Goal: Task Accomplishment & Management: Complete application form

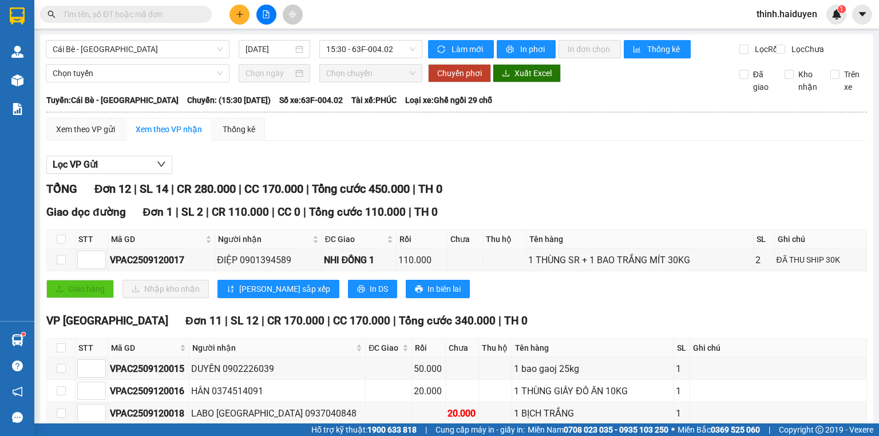
click at [154, 19] on input "text" at bounding box center [130, 14] width 135 height 13
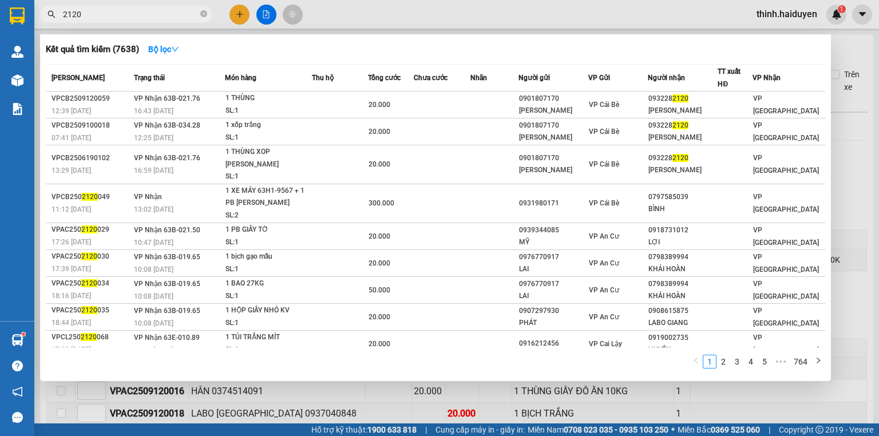
click at [139, 21] on span "2120" at bounding box center [126, 14] width 172 height 17
click at [137, 17] on input "2120" at bounding box center [130, 14] width 135 height 13
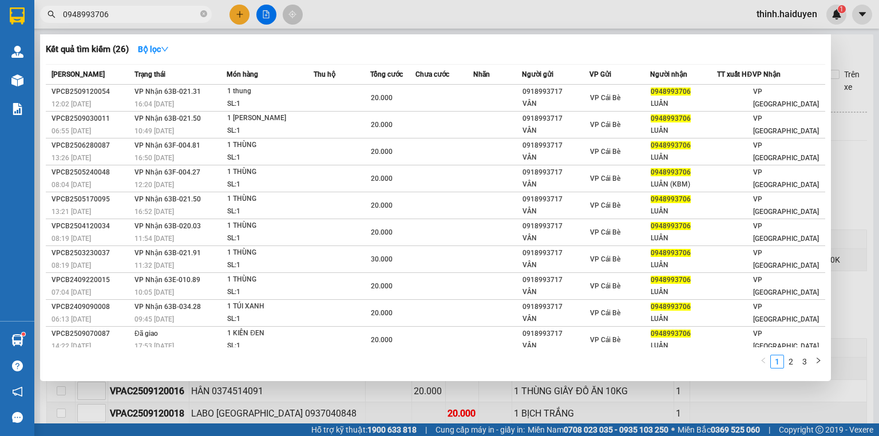
type input "0948993706"
drag, startPoint x: 142, startPoint y: 21, endPoint x: 143, endPoint y: 14, distance: 7.5
click at [141, 19] on span "0948993706" at bounding box center [126, 14] width 172 height 17
click at [143, 14] on input "0948993706" at bounding box center [130, 14] width 135 height 13
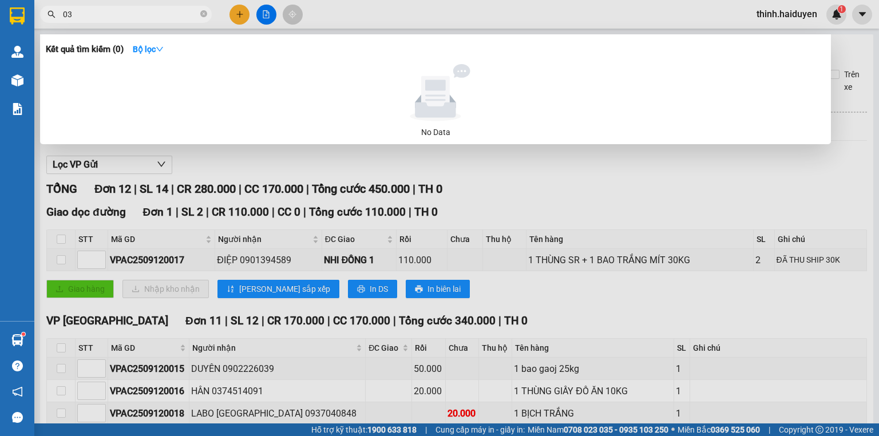
type input "0"
type input "0354787"
click at [240, 12] on div at bounding box center [439, 218] width 879 height 436
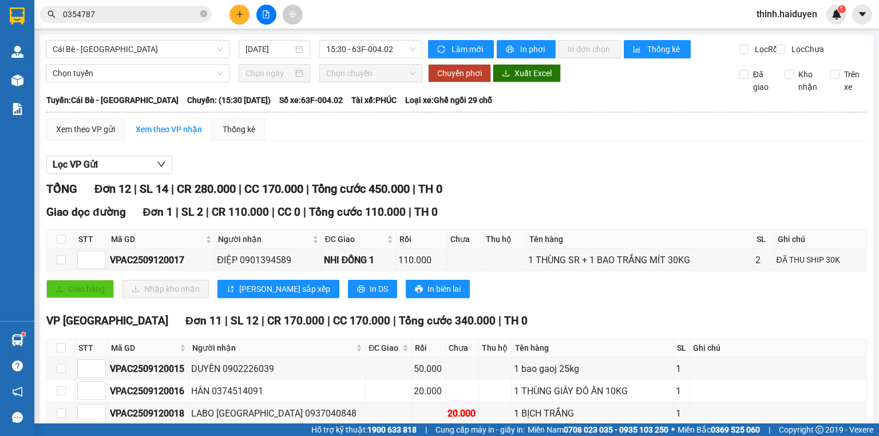
click at [238, 18] on icon "plus" at bounding box center [240, 14] width 8 height 8
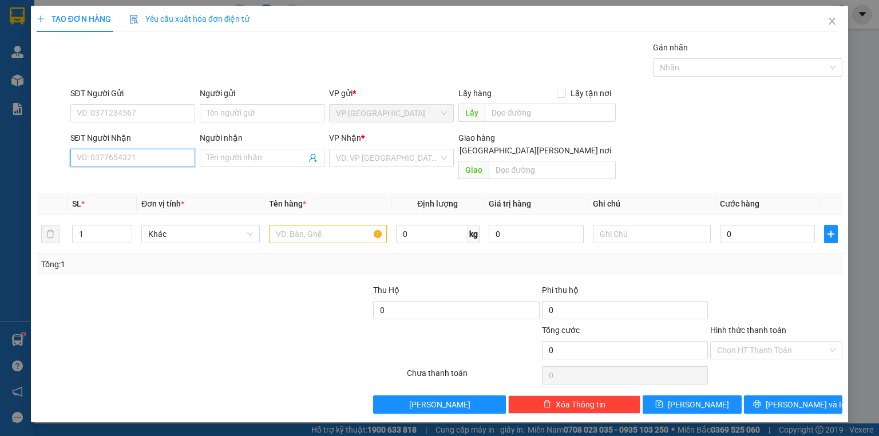
click at [160, 160] on input "SĐT Người Nhận" at bounding box center [132, 158] width 125 height 18
type input "0354787180"
click at [223, 159] on input "Người nhận" at bounding box center [257, 158] width 100 height 13
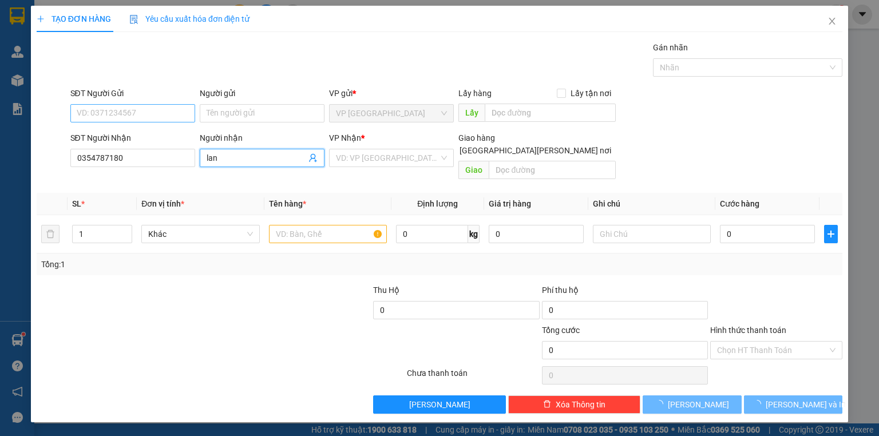
type input "lan"
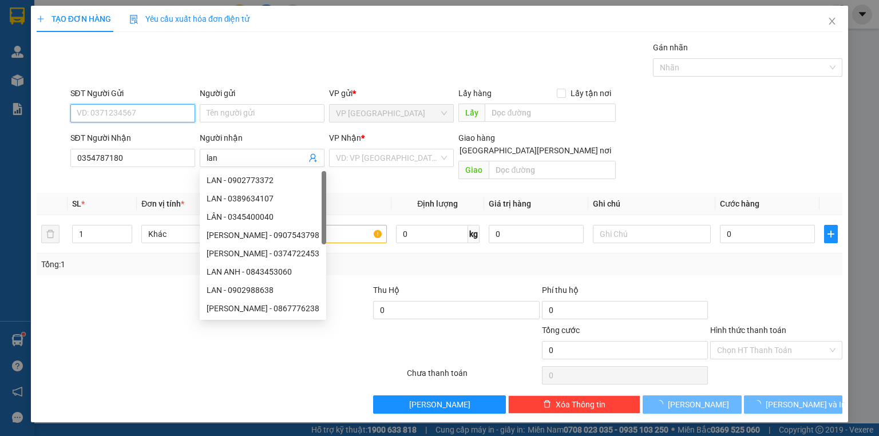
click at [125, 105] on input "SĐT Người Gửi" at bounding box center [132, 113] width 125 height 18
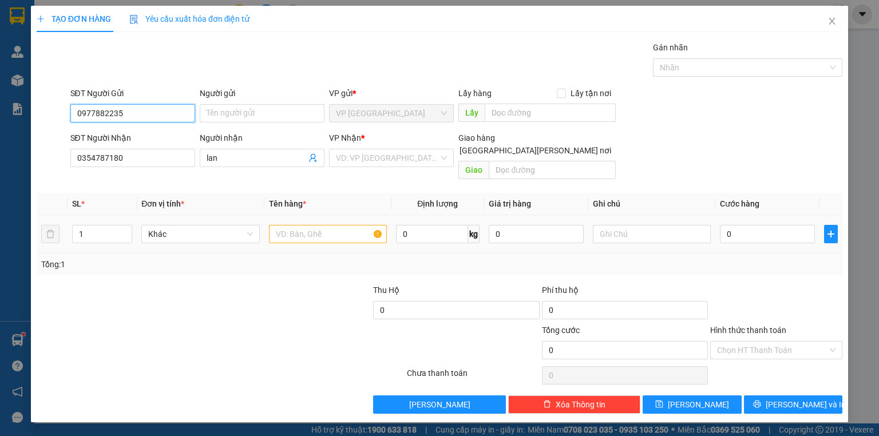
type input "0977882235"
click at [343, 225] on input "text" at bounding box center [328, 234] width 118 height 18
click at [379, 163] on input "search" at bounding box center [387, 157] width 103 height 17
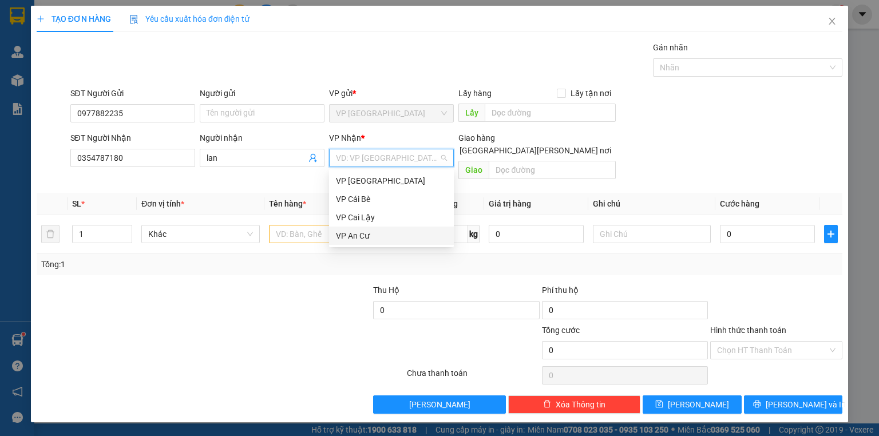
click at [365, 234] on div "VP An Cư" at bounding box center [391, 236] width 111 height 13
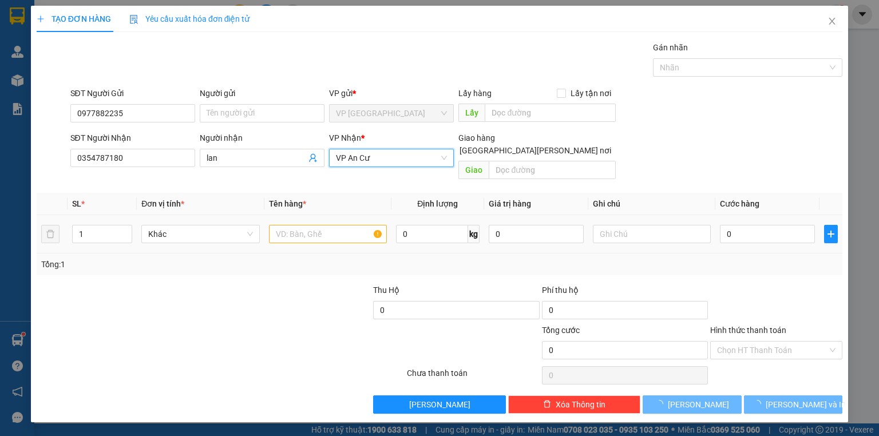
click at [304, 215] on td at bounding box center [327, 234] width 127 height 38
click at [310, 225] on input "text" at bounding box center [328, 234] width 118 height 18
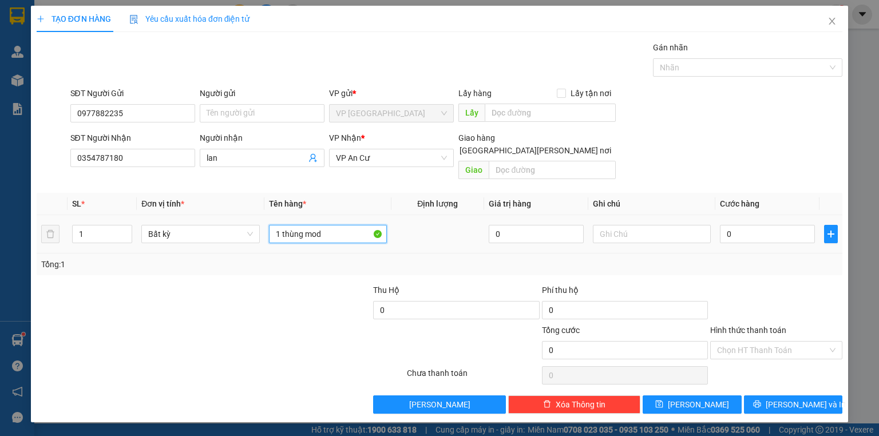
type input "1 thùng mod"
click at [733, 223] on div "0" at bounding box center [767, 234] width 95 height 23
click at [730, 223] on div "0" at bounding box center [767, 234] width 95 height 23
click at [734, 225] on input "0" at bounding box center [767, 234] width 95 height 18
type input "3"
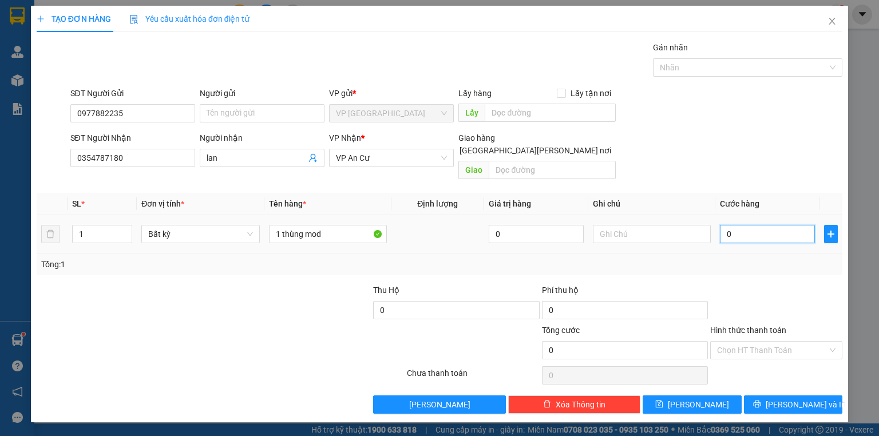
type input "3"
type input "30"
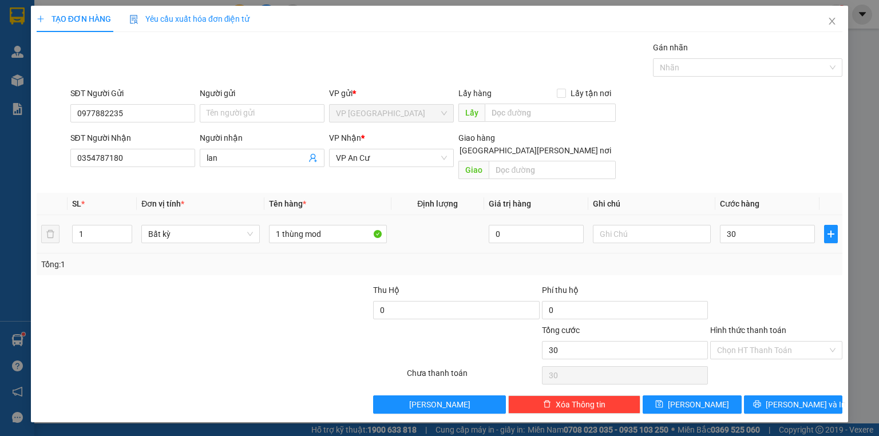
type input "30.000"
click at [739, 284] on div at bounding box center [776, 304] width 135 height 40
click at [774, 396] on button "[PERSON_NAME] và In" at bounding box center [793, 405] width 99 height 18
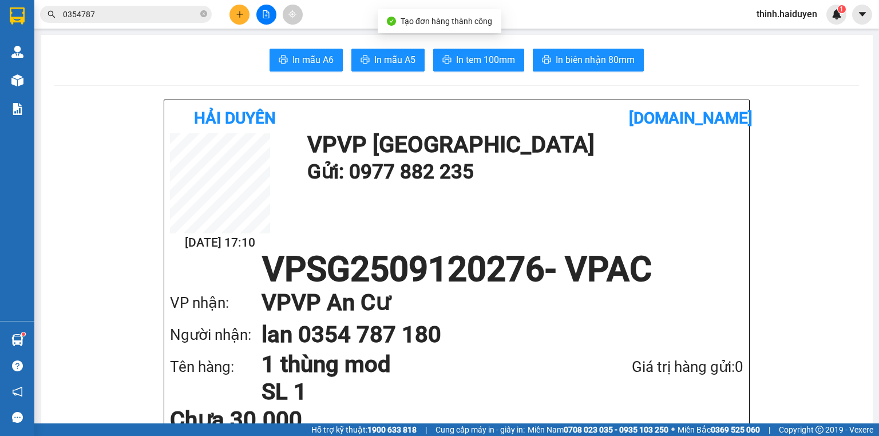
click at [456, 57] on span "In tem 100mm" at bounding box center [485, 60] width 59 height 14
click at [579, 64] on span "In biên nhận 80mm" at bounding box center [595, 60] width 79 height 14
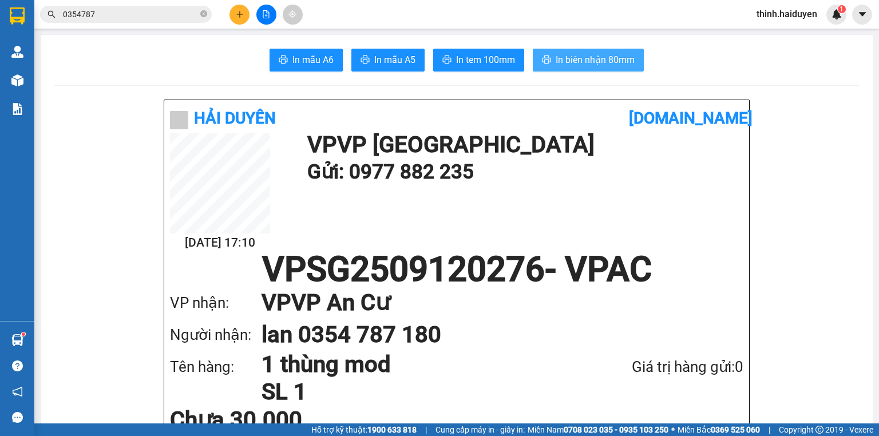
click at [582, 70] on button "In biên nhận 80mm" at bounding box center [588, 60] width 111 height 23
drag, startPoint x: 128, startPoint y: 13, endPoint x: 121, endPoint y: 11, distance: 6.5
click at [121, 11] on input "0354787" at bounding box center [130, 14] width 135 height 13
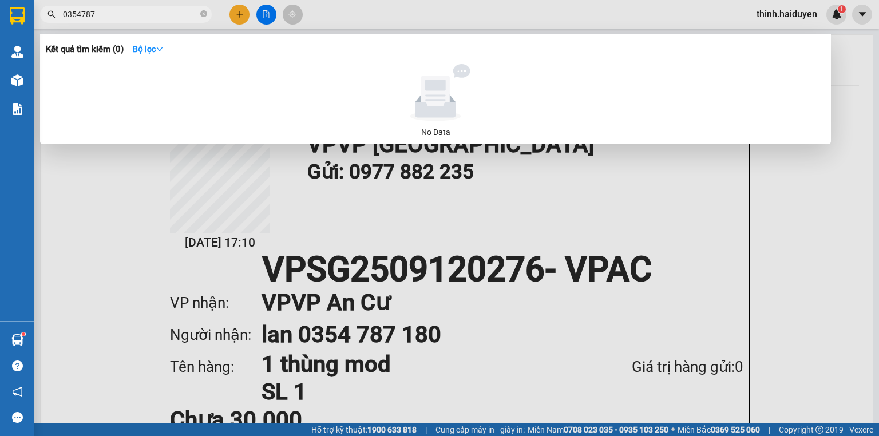
click at [121, 11] on input "0354787" at bounding box center [130, 14] width 135 height 13
click at [120, 11] on input "0354787" at bounding box center [130, 14] width 135 height 13
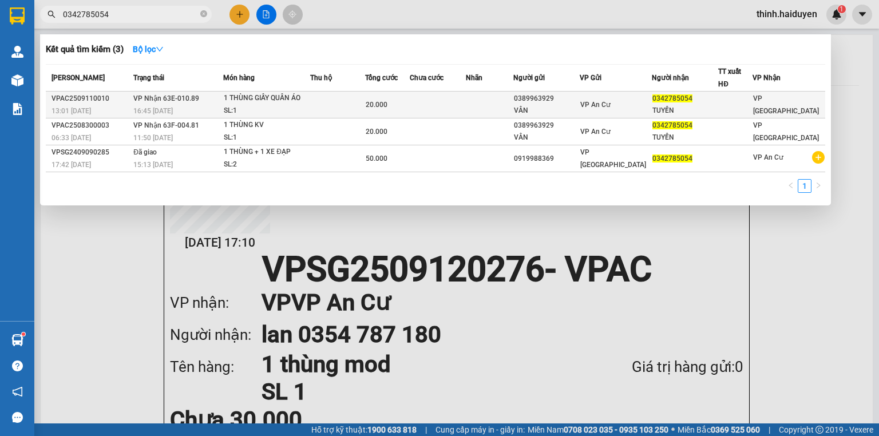
type input "0342785054"
click at [305, 101] on div "1 THÙNG GIẤY QUẦN ÁO" at bounding box center [267, 98] width 86 height 13
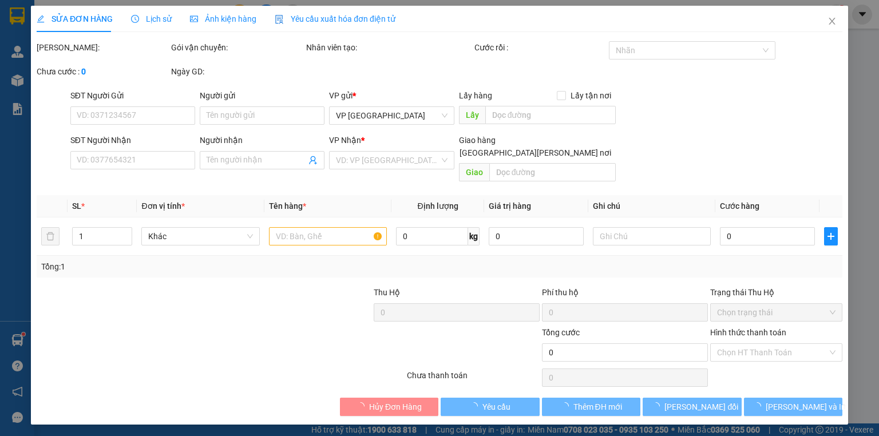
type input "0389963929"
type input "VÂN"
type input "0342785054"
type input "TUYỀN"
type input "20.000"
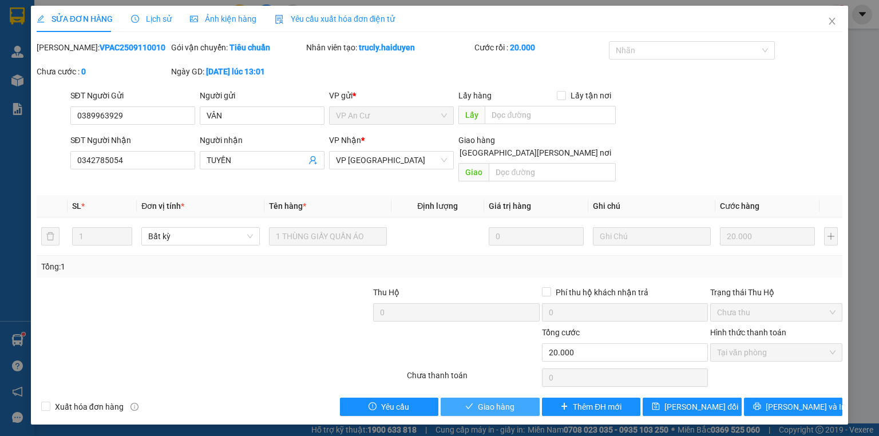
click at [489, 401] on span "Giao hàng" at bounding box center [496, 407] width 37 height 13
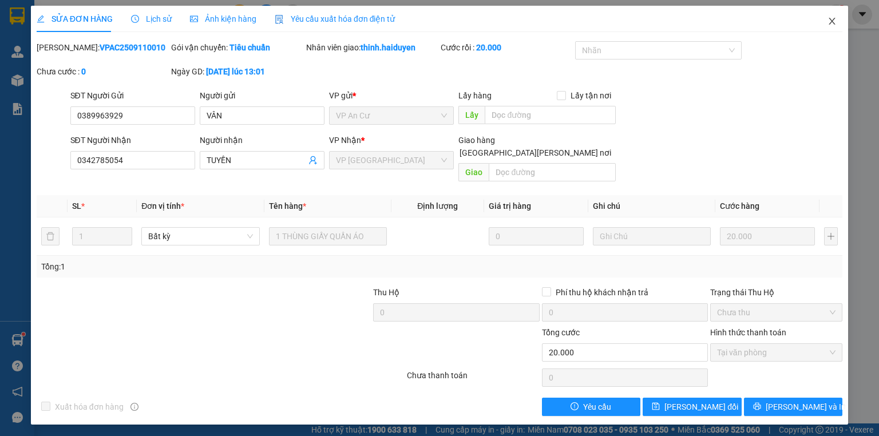
click at [829, 25] on icon "close" at bounding box center [832, 21] width 9 height 9
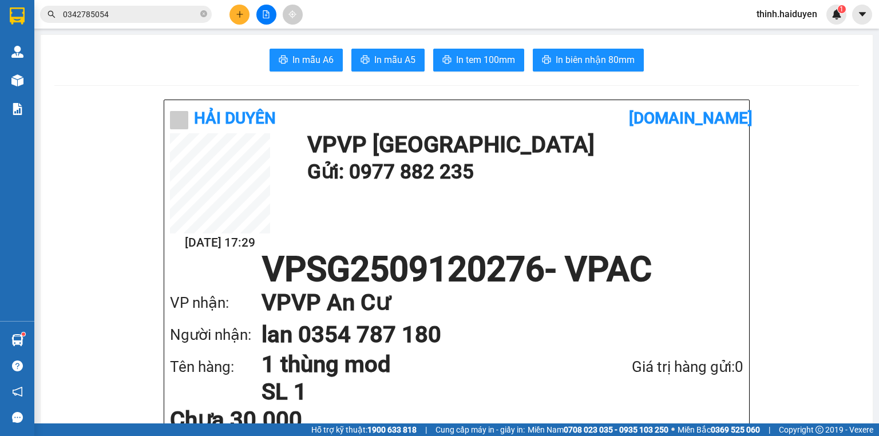
click at [243, 13] on icon "plus" at bounding box center [240, 14] width 8 height 8
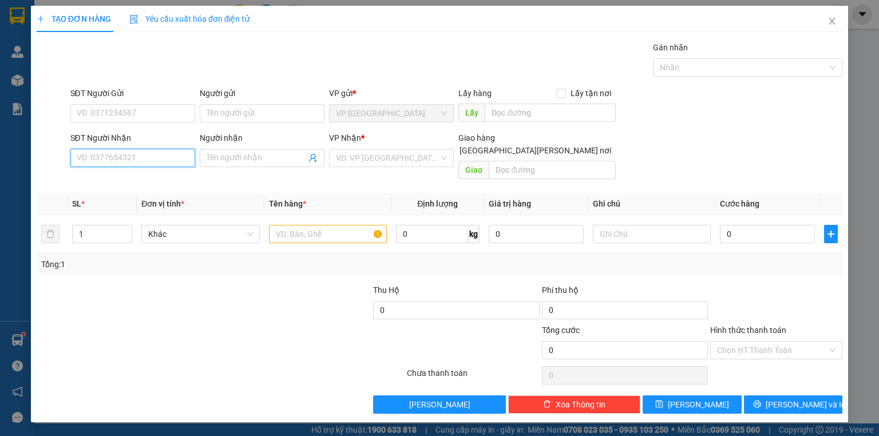
click at [128, 158] on input "SĐT Người Nhận" at bounding box center [132, 158] width 125 height 18
click at [160, 181] on div "0383870001 - ĐÔNG" at bounding box center [132, 180] width 111 height 13
type input "0383870001"
type input "ĐÔNG"
type input "30.000"
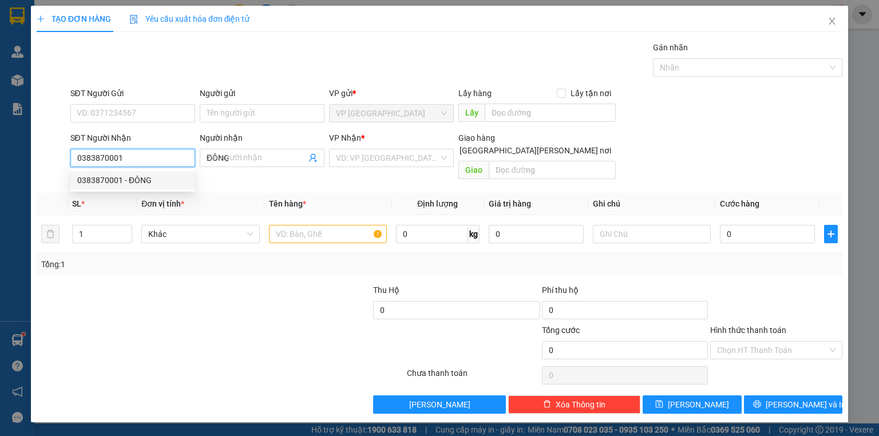
type input "30.000"
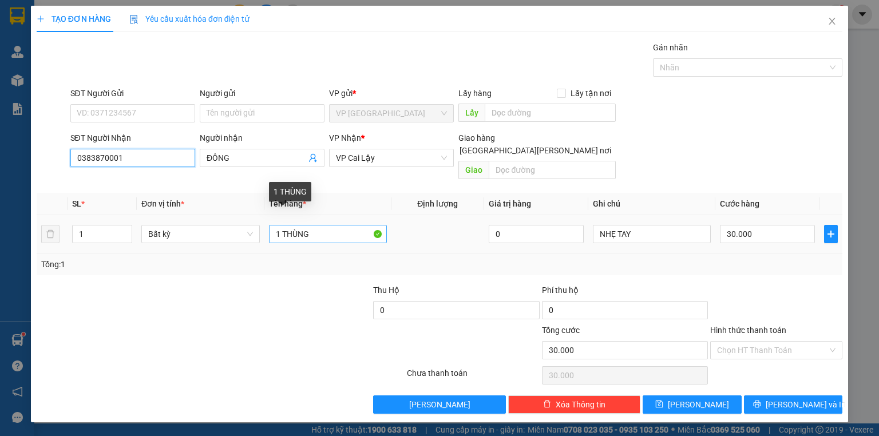
type input "0383870001"
click at [334, 229] on input "1 THÙNG" at bounding box center [328, 234] width 118 height 18
click at [319, 226] on input "1 THÙNG" at bounding box center [328, 234] width 118 height 18
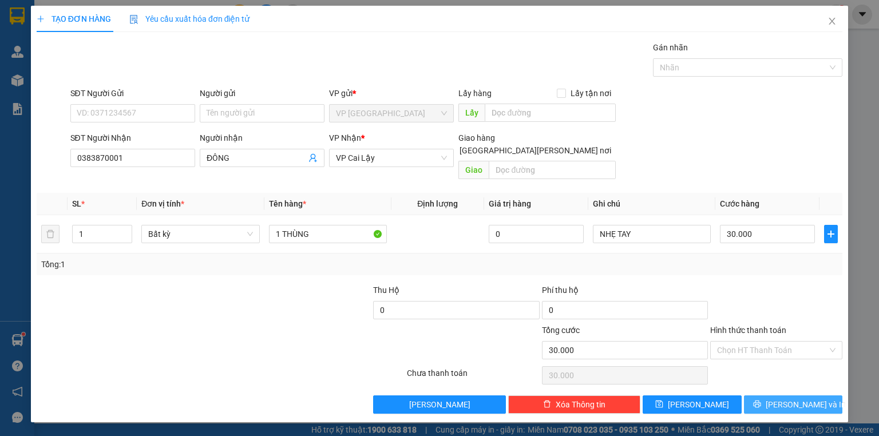
click at [769, 396] on button "[PERSON_NAME] và In" at bounding box center [793, 405] width 99 height 18
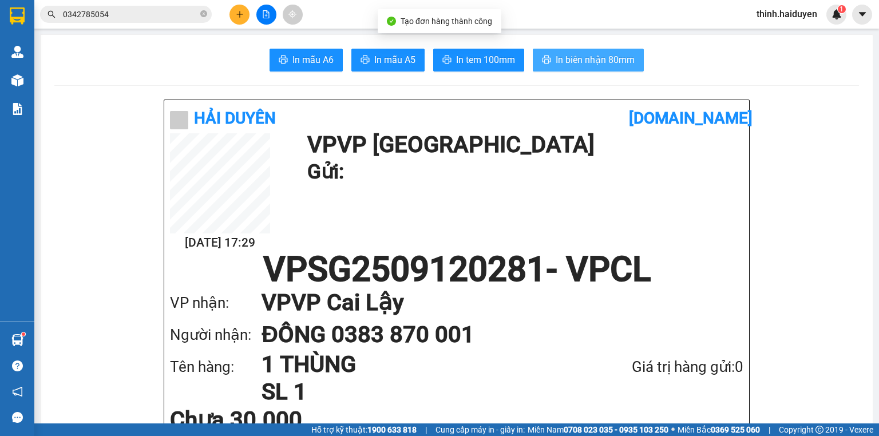
click at [611, 63] on span "In biên nhận 80mm" at bounding box center [595, 60] width 79 height 14
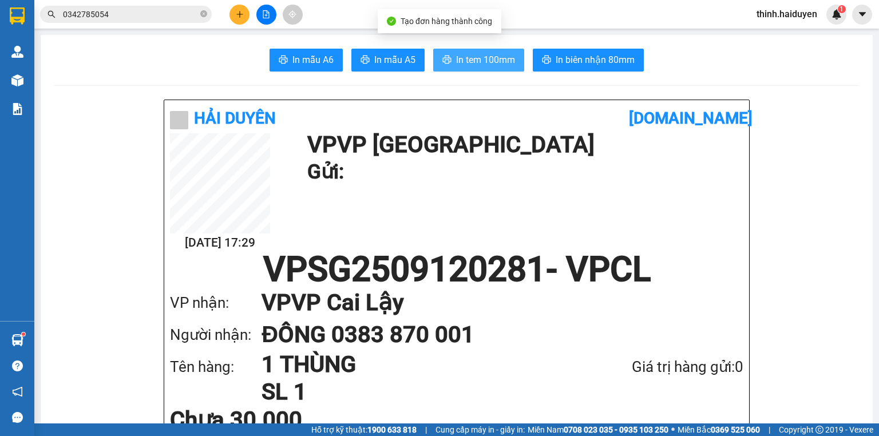
click at [456, 61] on span "In tem 100mm" at bounding box center [485, 60] width 59 height 14
click at [215, 25] on div "Kết quả tìm kiếm ( 3 ) Bộ lọc Mã ĐH Trạng thái Món hàng Thu hộ Tổng cước Chưa c…" at bounding box center [111, 15] width 223 height 20
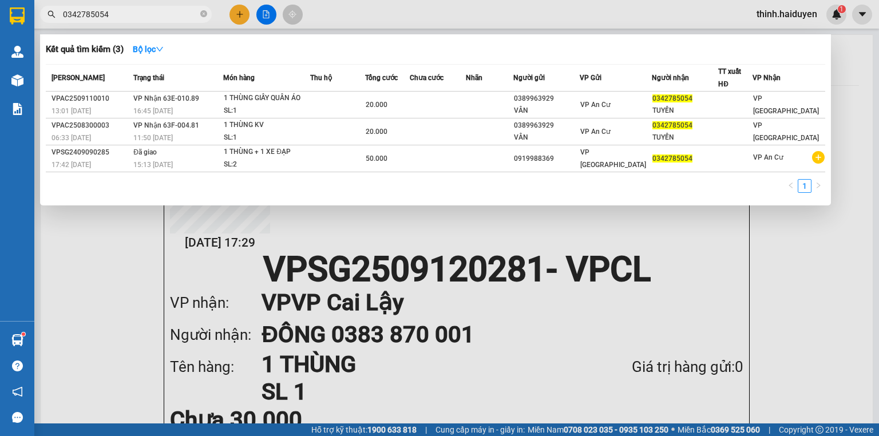
click at [188, 13] on input "0342785054" at bounding box center [130, 14] width 135 height 13
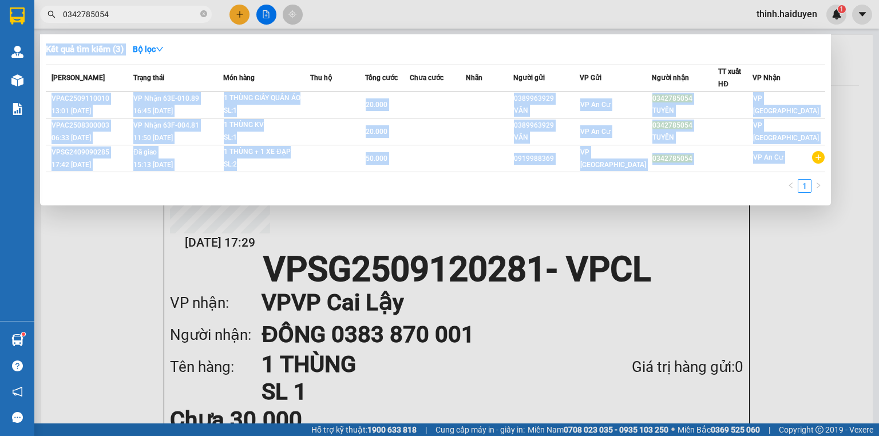
click at [132, 17] on div "Kết quả tìm kiếm ( 3 ) Bộ lọc Mã ĐH Trạng thái Món hàng Thu hộ Tổng cước Chưa c…" at bounding box center [111, 15] width 223 height 20
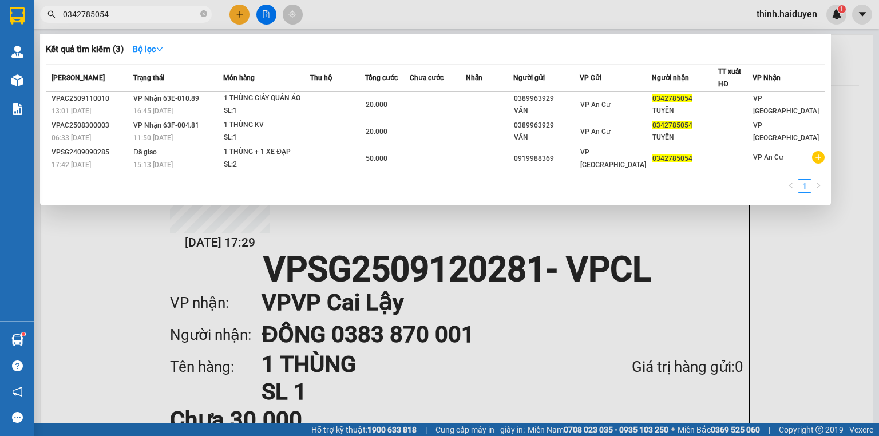
click at [134, 14] on input "0342785054" at bounding box center [130, 14] width 135 height 13
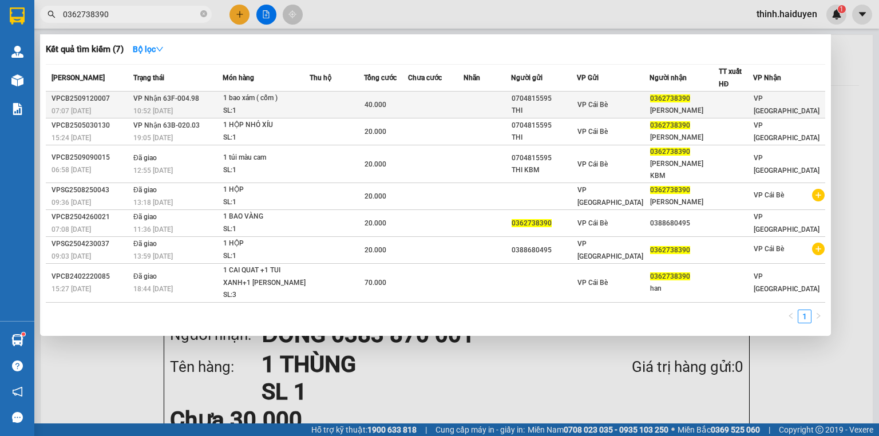
type input "0362738390"
click at [363, 97] on td at bounding box center [337, 105] width 54 height 27
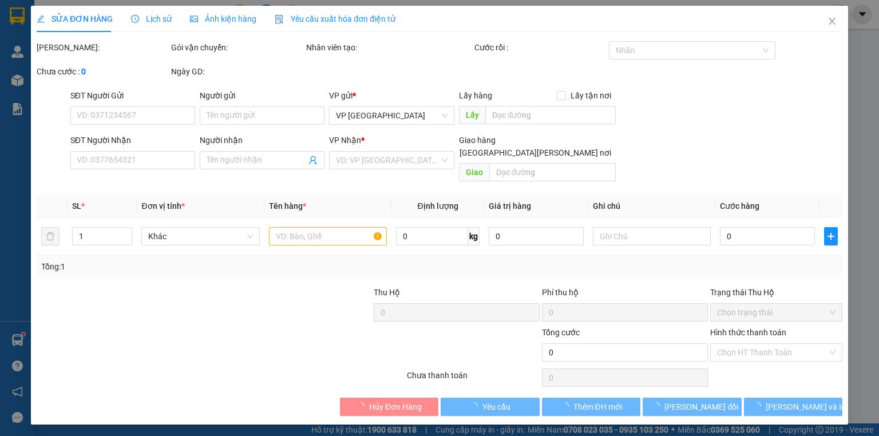
type input "0704815595"
type input "THI"
type input "0362738390"
type input "LAM HÂN"
type input "40.000"
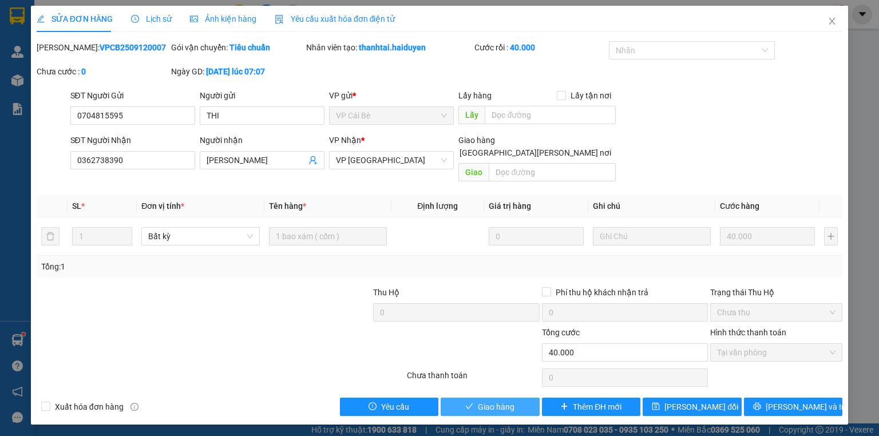
click at [498, 401] on span "Giao hàng" at bounding box center [496, 407] width 37 height 13
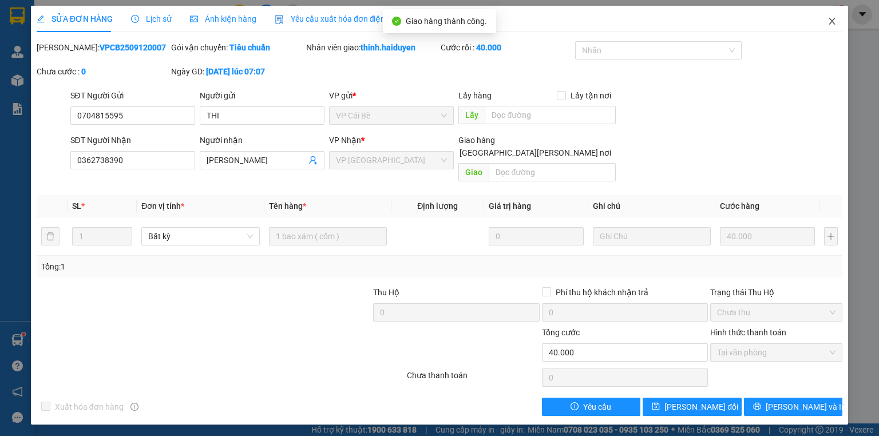
click at [833, 23] on icon "close" at bounding box center [832, 21] width 6 height 7
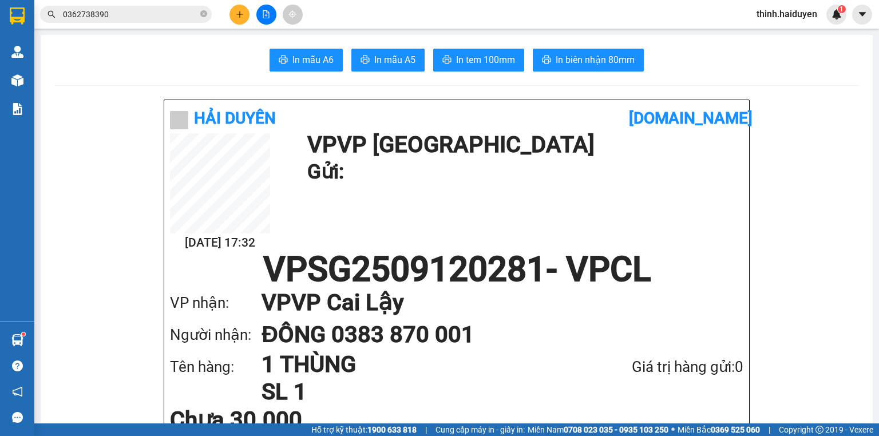
click at [146, 25] on div "Kết quả tìm kiếm ( 7 ) Bộ lọc Mã ĐH Trạng thái Món hàng Thu hộ Tổng cước Chưa c…" at bounding box center [439, 14] width 879 height 29
click at [149, 17] on input "0362738390" at bounding box center [130, 14] width 135 height 13
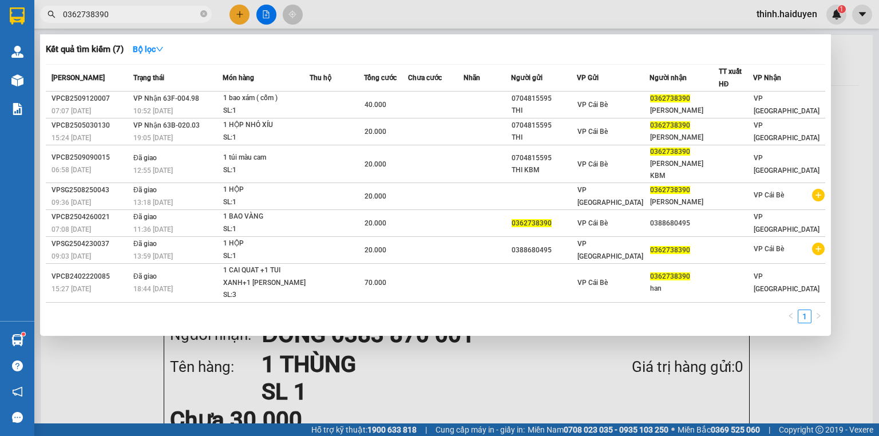
click at [149, 17] on input "0362738390" at bounding box center [130, 14] width 135 height 13
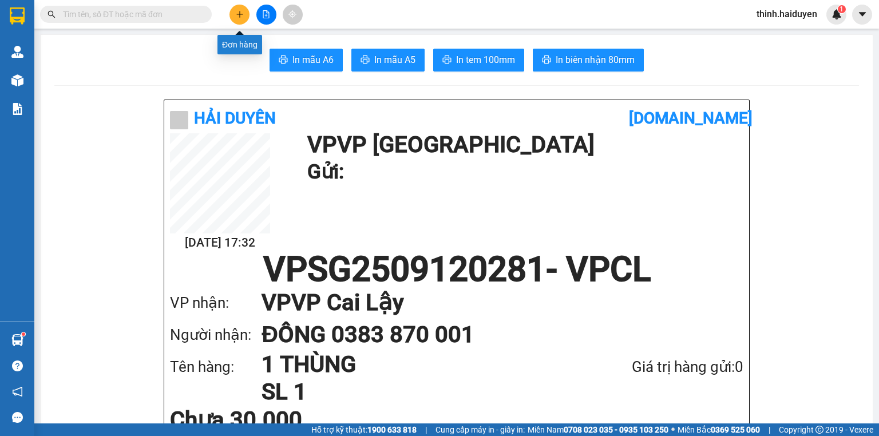
click at [239, 10] on icon "plus" at bounding box center [240, 14] width 8 height 8
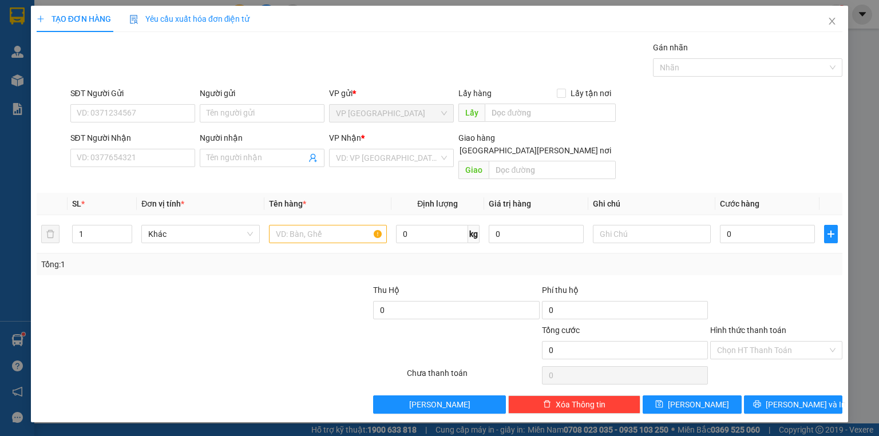
drag, startPoint x: 121, startPoint y: 136, endPoint x: 122, endPoint y: 147, distance: 10.4
click at [121, 137] on div "SĐT Người Nhận" at bounding box center [132, 138] width 125 height 13
click at [121, 149] on input "SĐT Người Nhận" at bounding box center [132, 158] width 125 height 18
click at [123, 156] on input "SĐT Người Nhận" at bounding box center [132, 158] width 125 height 18
type input "0398392122"
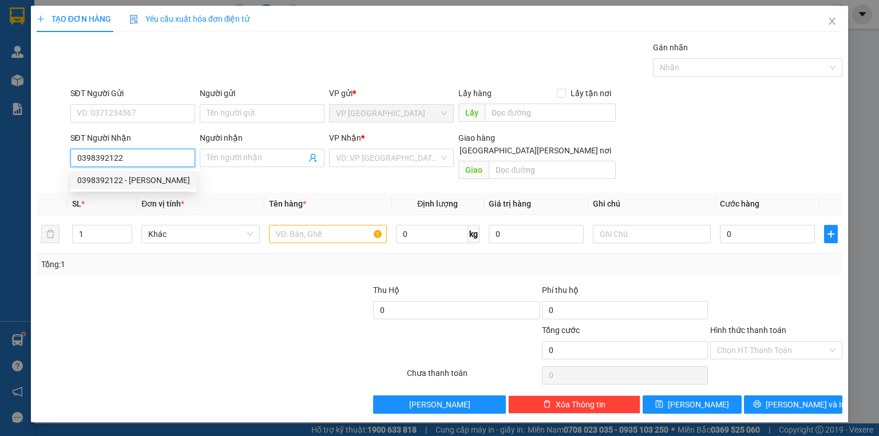
click at [135, 178] on div "0398392122 - CHUNG" at bounding box center [133, 180] width 113 height 13
type input "CHUNG"
type input "NGÃ BA NHỊ QUÝ"
type input "200.000"
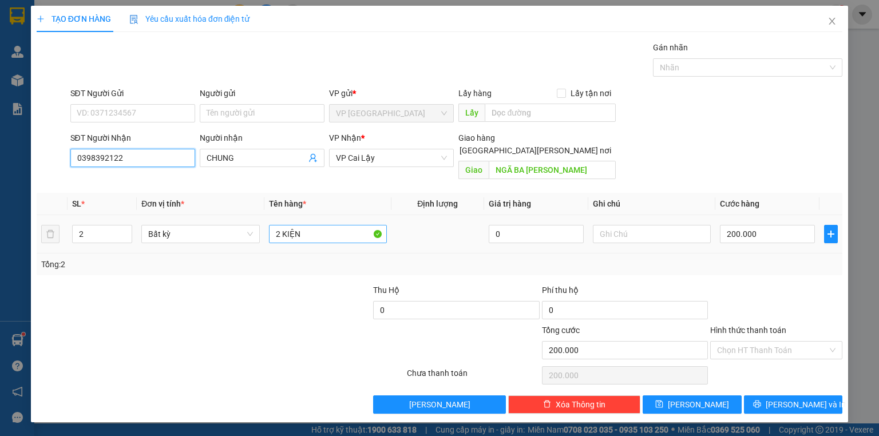
type input "0398392122"
click at [340, 225] on input "2 KIỆN" at bounding box center [328, 234] width 118 height 18
type input "1 kiện đen"
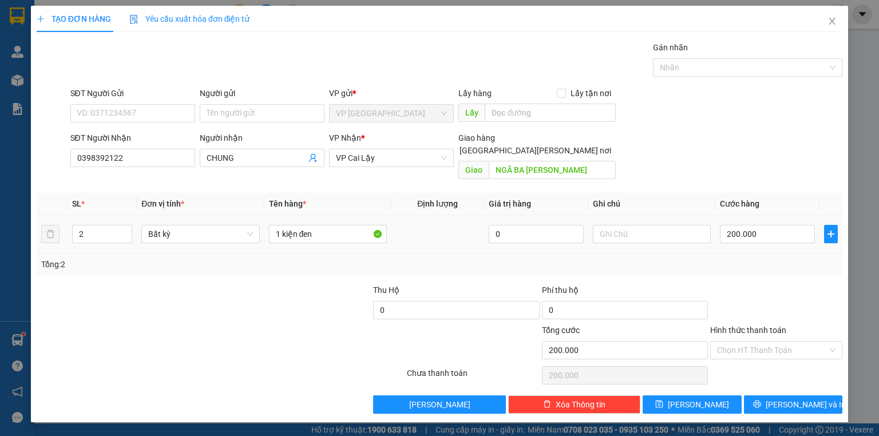
drag, startPoint x: 113, startPoint y: 223, endPoint x: 15, endPoint y: 199, distance: 101.3
click at [0, 208] on div "TẠO ĐƠN HÀNG Yêu cầu xuất hóa đơn điện tử Transit Pickup Surcharge Ids Transit …" at bounding box center [439, 218] width 879 height 436
type input "1"
click at [778, 225] on input "200.000" at bounding box center [767, 234] width 95 height 18
type input "0"
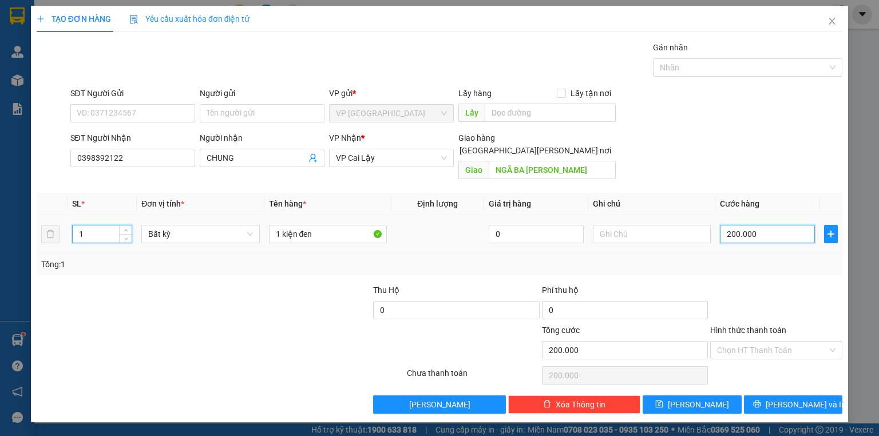
type input "0"
type input "2"
type input "02"
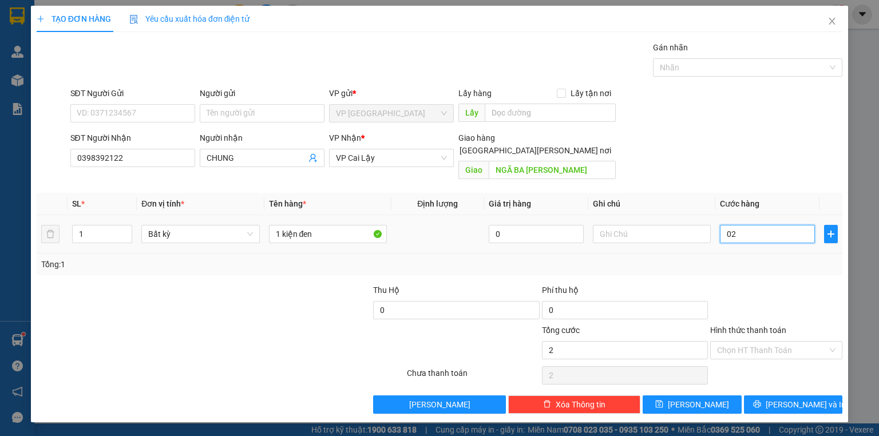
type input "20"
type input "020"
type input "20.000"
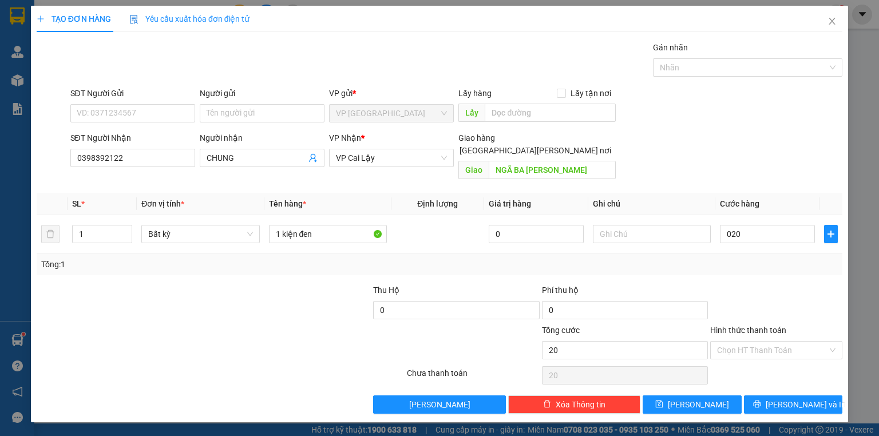
type input "20.000"
click at [767, 269] on div "Transit Pickup Surcharge Ids Transit Deliver Surcharge Ids Transit Deliver Surc…" at bounding box center [440, 227] width 806 height 373
click at [797, 378] on div "Transit Pickup Surcharge Ids Transit Deliver Surcharge Ids Transit Deliver Surc…" at bounding box center [440, 227] width 806 height 373
click at [797, 398] on span "[PERSON_NAME] và In" at bounding box center [806, 404] width 80 height 13
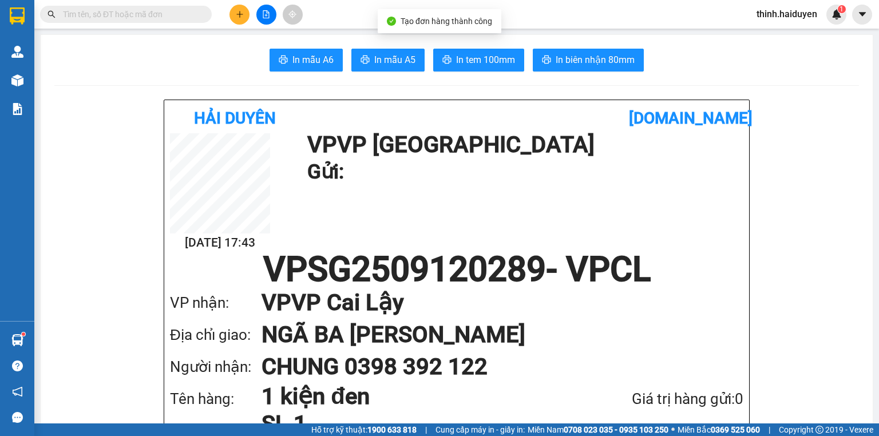
click at [581, 64] on span "In biên nhận 80mm" at bounding box center [595, 60] width 79 height 14
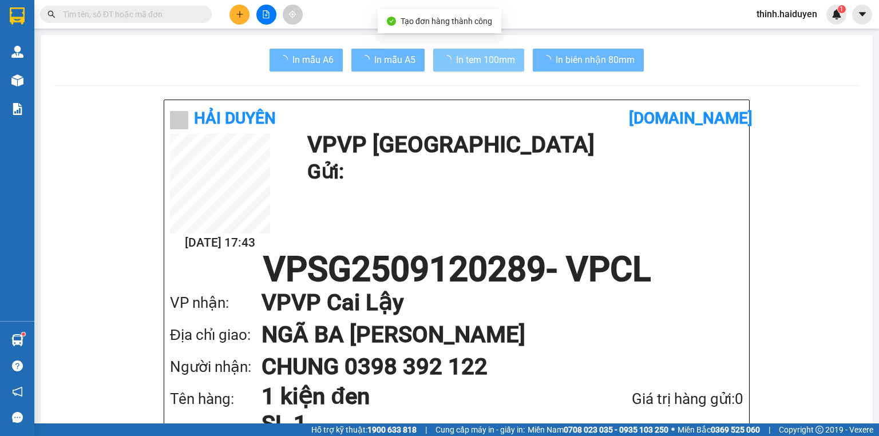
click at [508, 56] on span "In tem 100mm" at bounding box center [485, 60] width 59 height 14
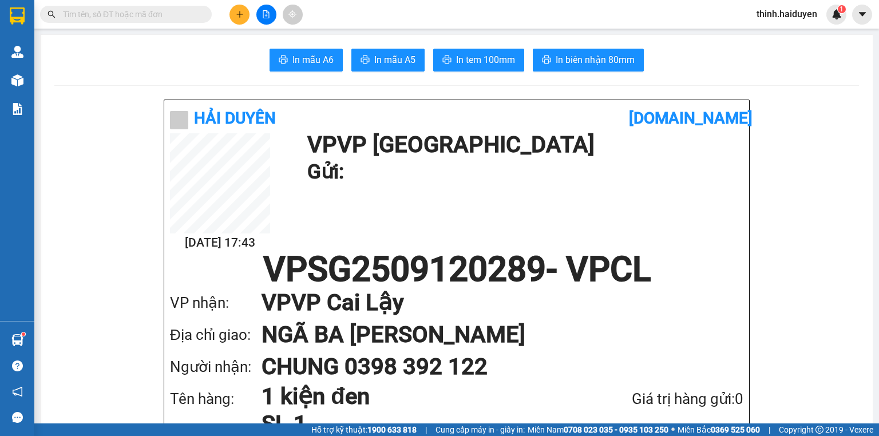
click at [158, 14] on input "text" at bounding box center [130, 14] width 135 height 13
click at [110, 18] on input "text" at bounding box center [130, 14] width 135 height 13
click at [188, 11] on input "text" at bounding box center [130, 14] width 135 height 13
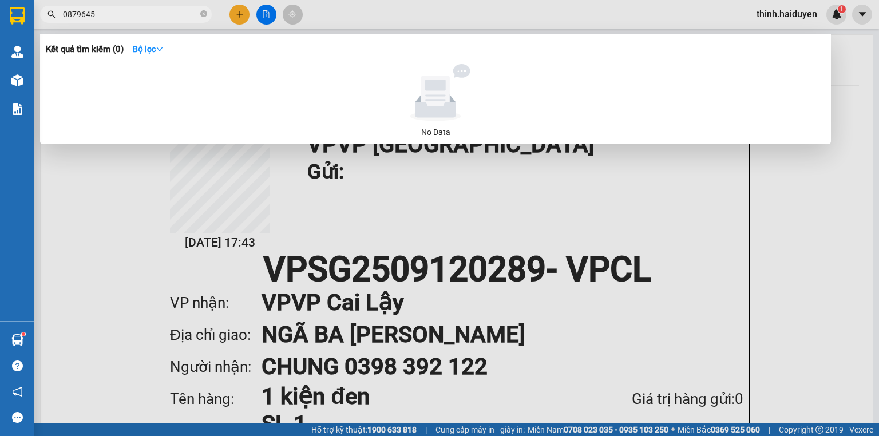
type input "0879645"
click at [235, 11] on div at bounding box center [439, 218] width 879 height 436
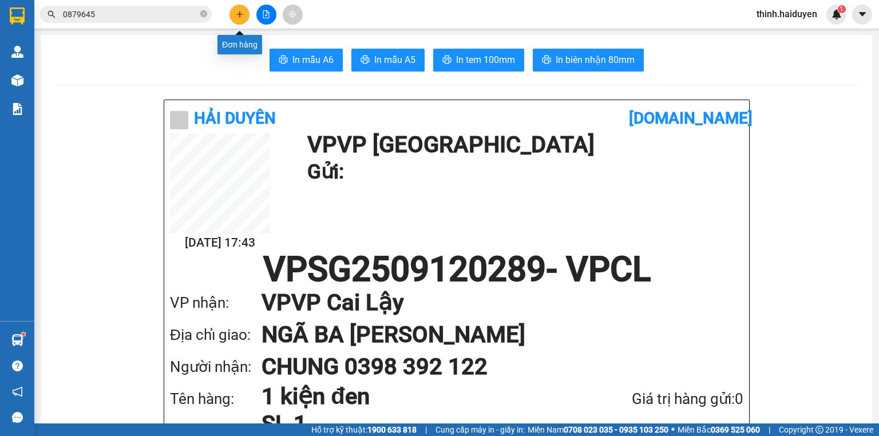
click at [236, 11] on icon "plus" at bounding box center [240, 14] width 8 height 8
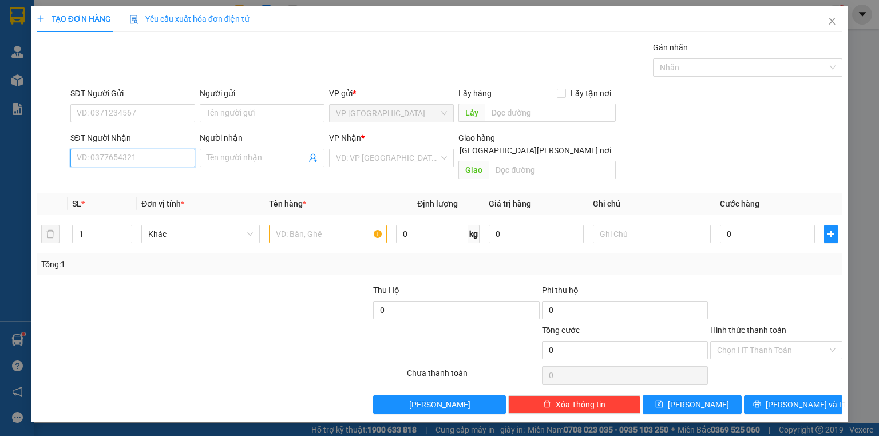
click at [136, 161] on input "SĐT Người Nhận" at bounding box center [132, 158] width 125 height 18
type input "0989872767"
click at [135, 174] on div "0989872767 - HỮU" at bounding box center [133, 180] width 113 height 13
type input "HỮU"
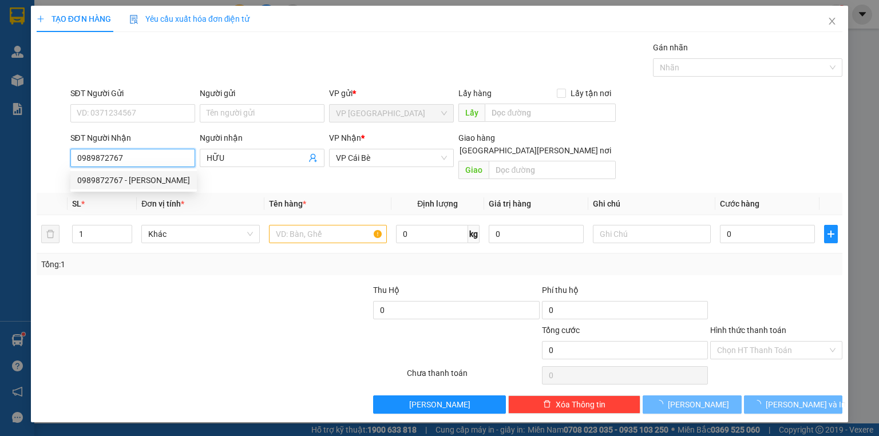
type input "20.000"
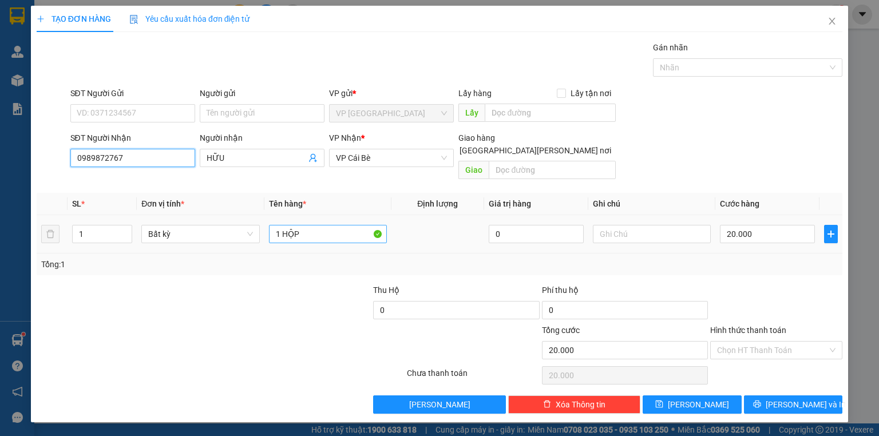
type input "0989872767"
click at [343, 225] on input "1 HỘP" at bounding box center [328, 234] width 118 height 18
click at [342, 226] on input "1 HỘP" at bounding box center [328, 234] width 118 height 18
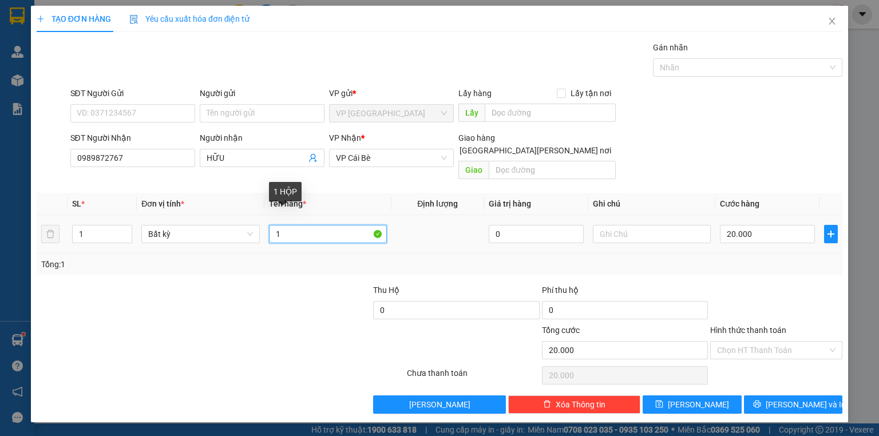
type input "1"
type input "1 túi trắng"
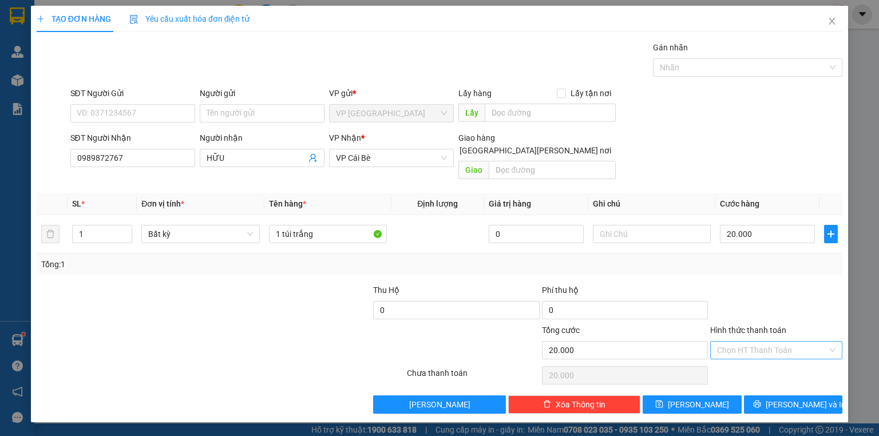
click at [770, 343] on input "Hình thức thanh toán" at bounding box center [772, 350] width 110 height 17
click at [761, 364] on div "Tại văn phòng" at bounding box center [776, 359] width 118 height 13
type input "0"
click at [782, 396] on button "[PERSON_NAME] và In" at bounding box center [793, 405] width 99 height 18
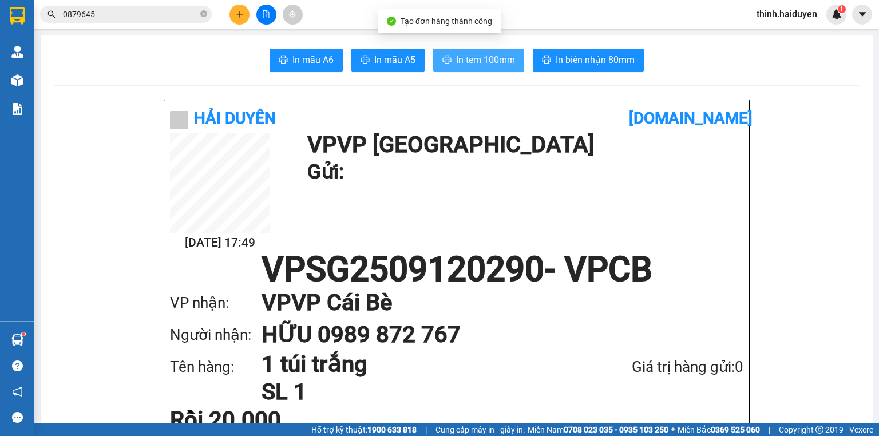
click at [519, 53] on button "In tem 100mm" at bounding box center [478, 60] width 91 height 23
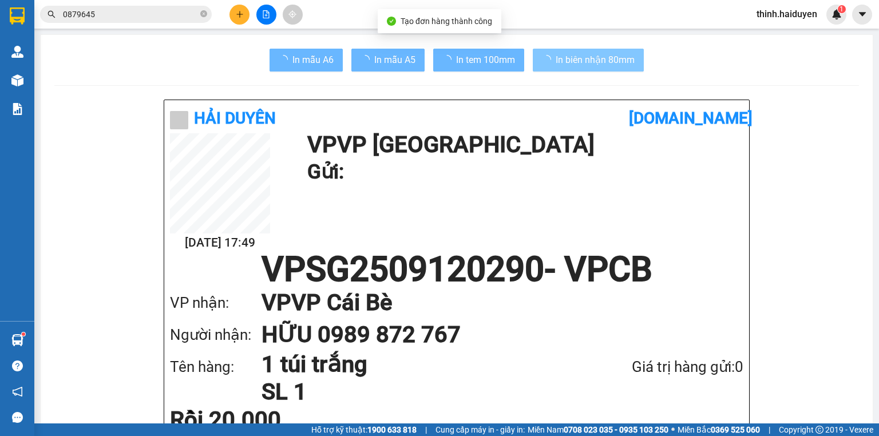
click at [568, 64] on span "In biên nhận 80mm" at bounding box center [595, 60] width 79 height 14
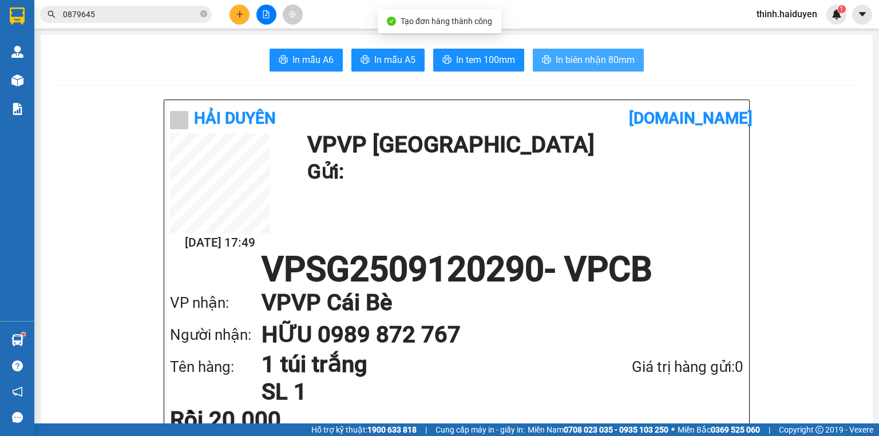
click at [576, 57] on span "In biên nhận 80mm" at bounding box center [595, 60] width 79 height 14
click at [191, 19] on input "0879645" at bounding box center [130, 14] width 135 height 13
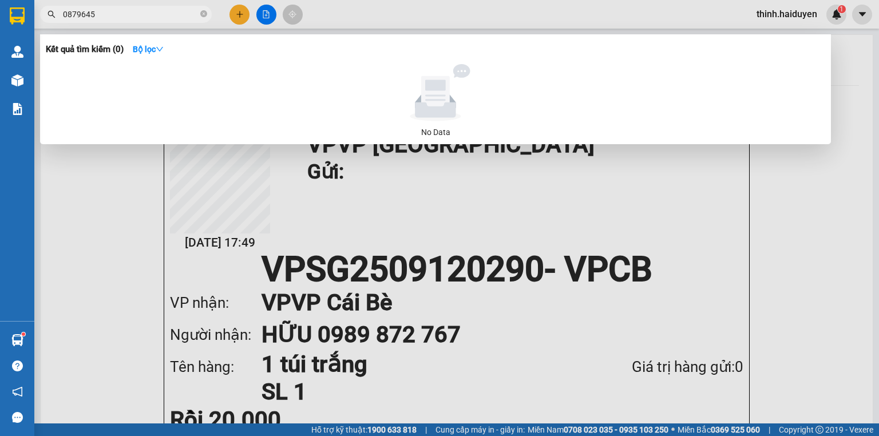
click at [207, 13] on span "0879645" at bounding box center [126, 14] width 172 height 17
click at [206, 13] on icon "close-circle" at bounding box center [203, 13] width 7 height 7
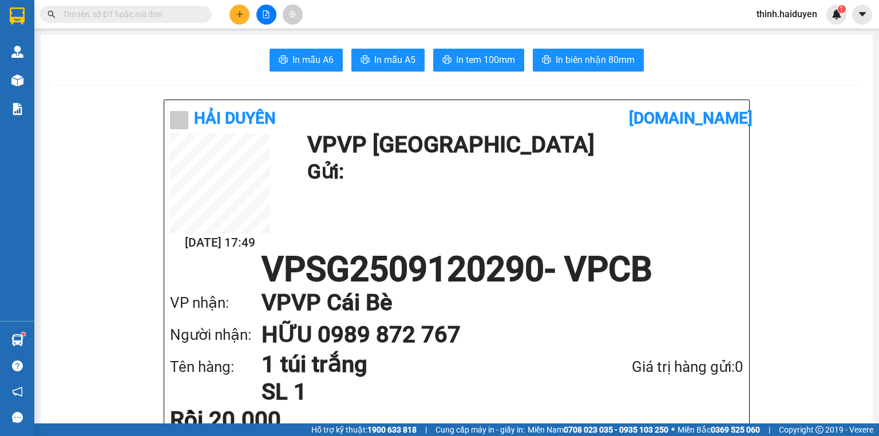
click at [240, 12] on icon "plus" at bounding box center [240, 14] width 8 height 8
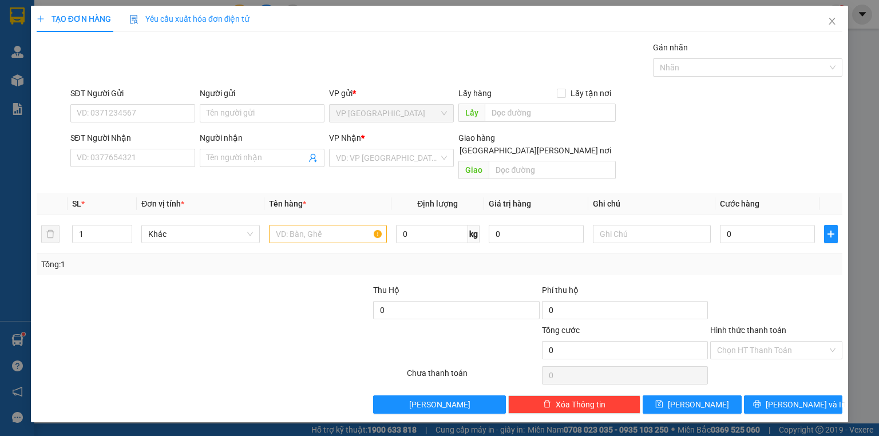
drag, startPoint x: 133, startPoint y: 169, endPoint x: 141, endPoint y: 167, distance: 8.0
click at [134, 169] on div "SĐT Người Nhận VD: 0377654321" at bounding box center [132, 152] width 125 height 40
click at [144, 164] on input "SĐT Người Nhận" at bounding box center [132, 158] width 125 height 18
click at [130, 184] on div "0979807892 - TÝ CB" at bounding box center [132, 180] width 111 height 13
type input "0979807892"
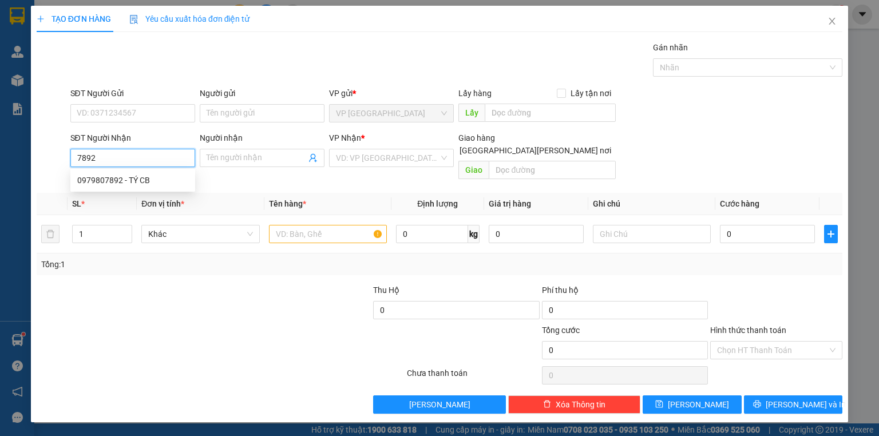
type input "TÝ CB"
type input "20.000"
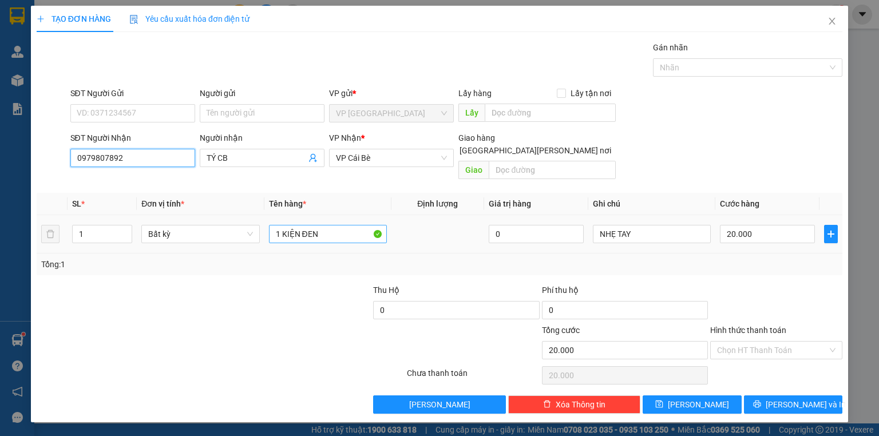
type input "0979807892"
click at [350, 227] on input "1 KIỆN ĐEN" at bounding box center [328, 234] width 118 height 18
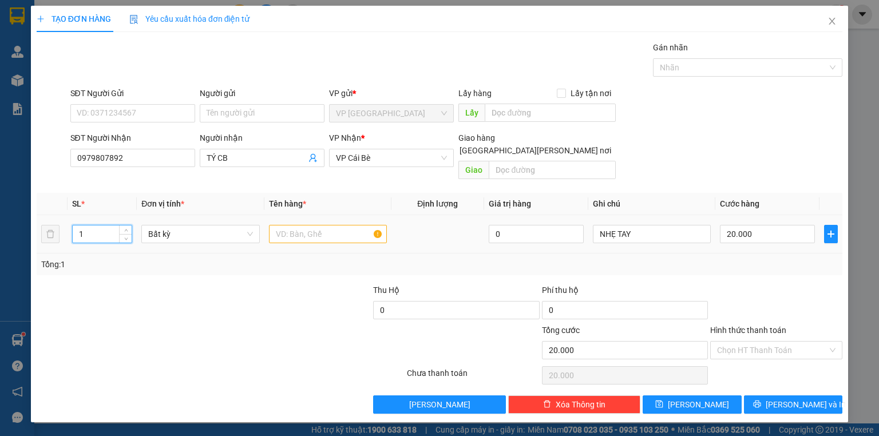
drag, startPoint x: 88, startPoint y: 219, endPoint x: 3, endPoint y: 217, distance: 84.7
click at [26, 217] on div "TẠO ĐƠN HÀNG Yêu cầu xuất hóa đơn điện tử Transit Pickup Surcharge Ids Transit …" at bounding box center [439, 218] width 879 height 436
type input "3"
click at [341, 215] on td at bounding box center [327, 234] width 127 height 38
type input "0"
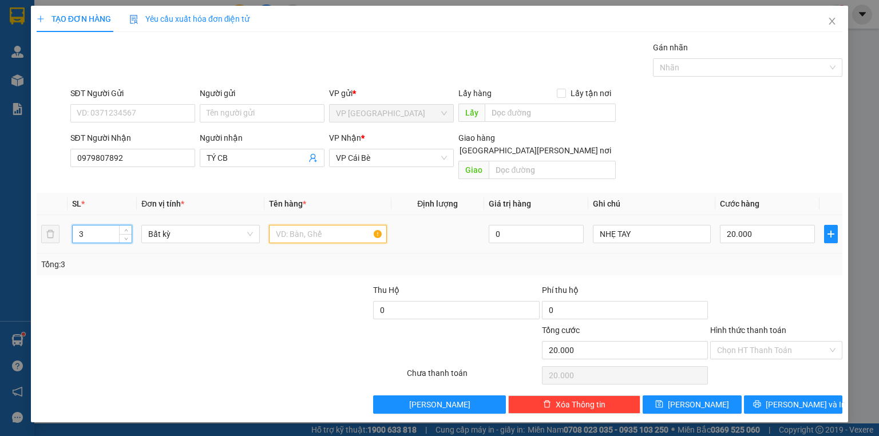
type input "0"
click at [336, 225] on input "text" at bounding box center [328, 234] width 118 height 18
type input "3"
type input "1"
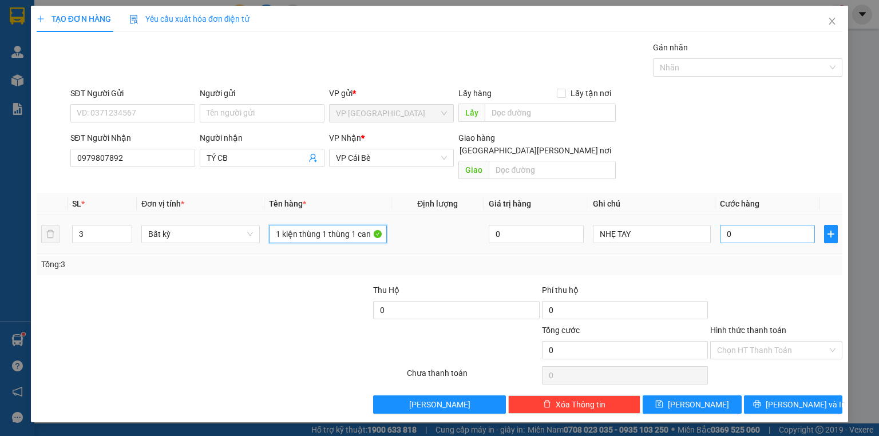
type input "1 kiện thùng 1 thùng 1 can"
click at [778, 225] on input "0" at bounding box center [767, 234] width 95 height 18
type input "8"
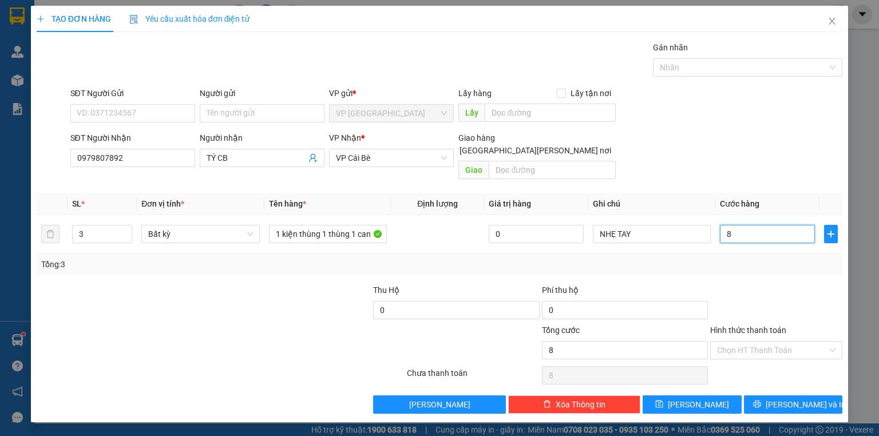
type input "80"
type input "80.000"
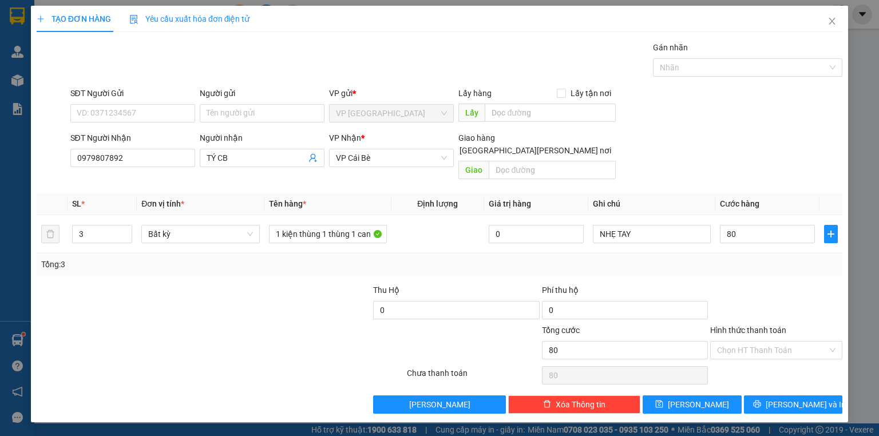
type input "80.000"
drag, startPoint x: 753, startPoint y: 280, endPoint x: 756, endPoint y: 294, distance: 13.9
click at [753, 284] on div at bounding box center [776, 304] width 135 height 40
click at [761, 400] on icon "printer" at bounding box center [757, 404] width 8 height 8
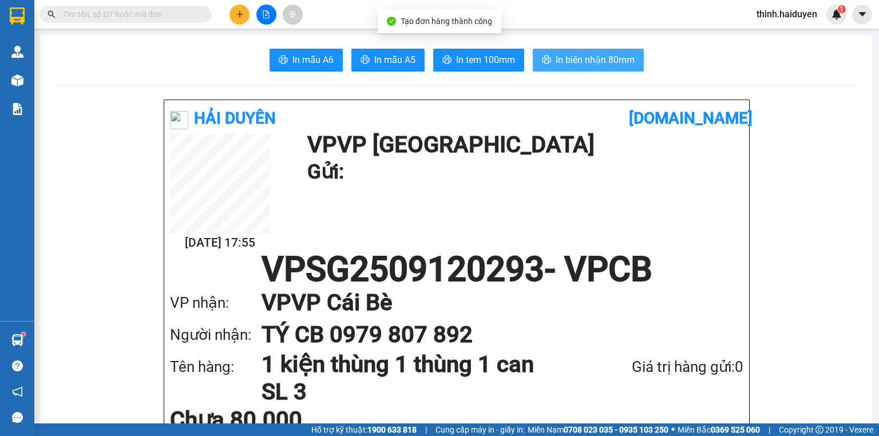
click at [533, 59] on button "In biên nhận 80mm" at bounding box center [588, 60] width 111 height 23
click at [535, 59] on button "In biên nhận 80mm" at bounding box center [588, 60] width 111 height 23
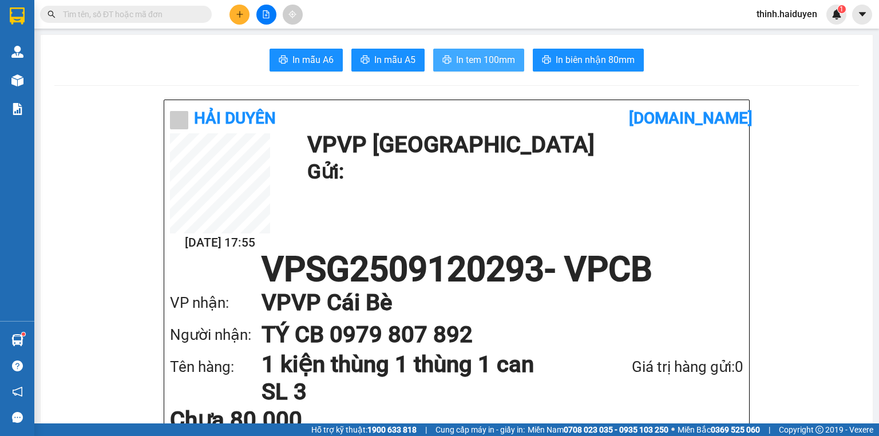
click at [487, 56] on span "In tem 100mm" at bounding box center [485, 60] width 59 height 14
click at [158, 16] on input "text" at bounding box center [130, 14] width 135 height 13
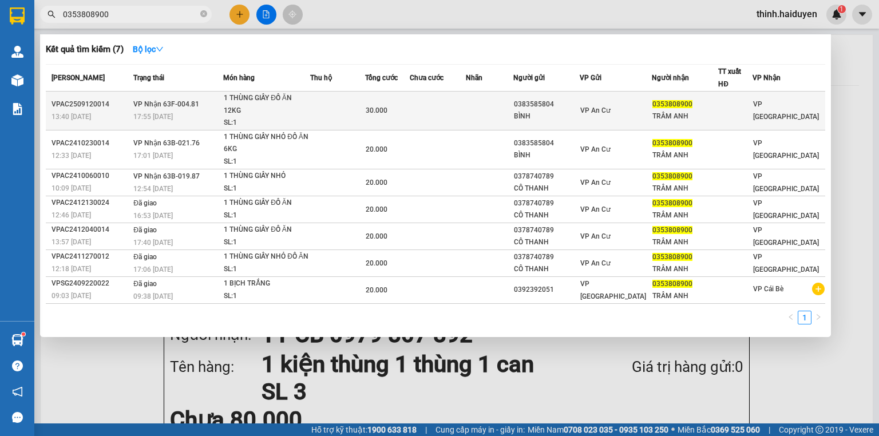
type input "0353808900"
click at [646, 112] on div "VP An Cư" at bounding box center [616, 110] width 72 height 13
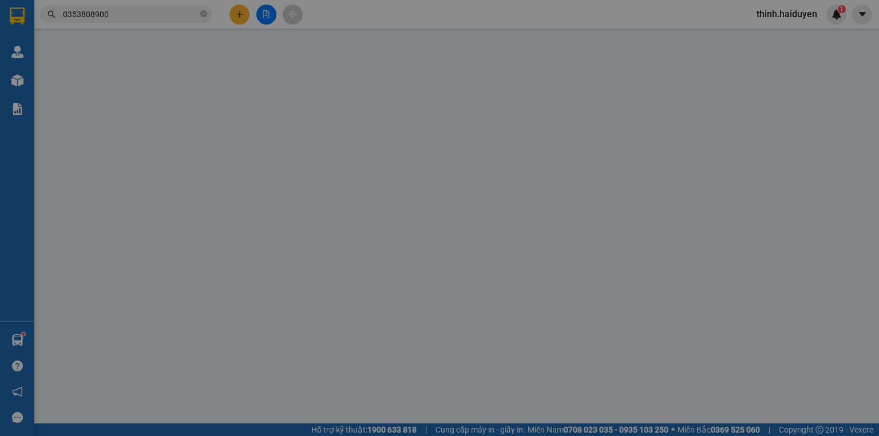
type input "0383585804"
type input "BÌNH"
type input "0353808900"
type input "TRÂM ANH"
type input "30.000"
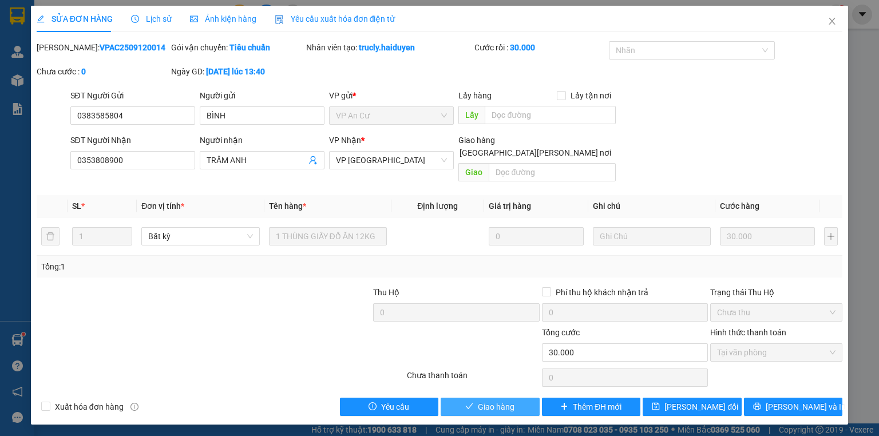
click at [493, 401] on span "Giao hàng" at bounding box center [496, 407] width 37 height 13
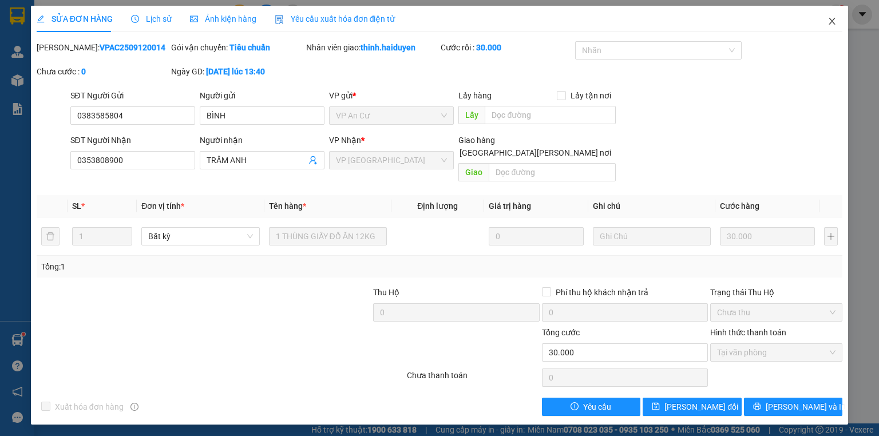
click at [820, 36] on span "Close" at bounding box center [832, 22] width 32 height 32
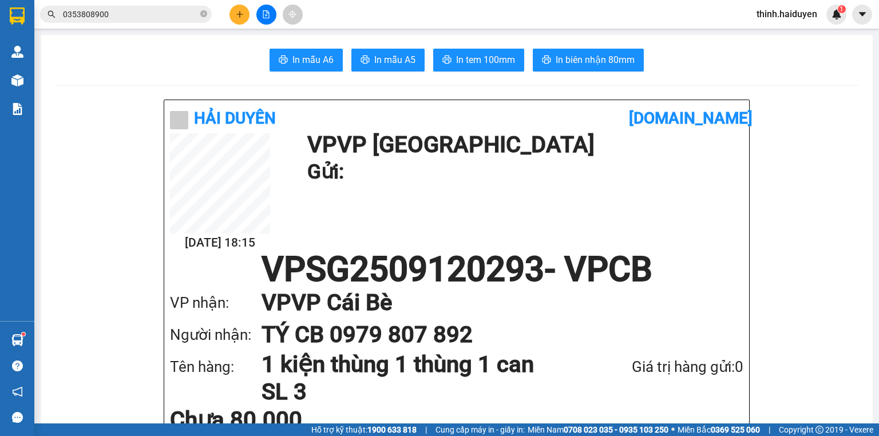
click at [156, 17] on input "0353808900" at bounding box center [130, 14] width 135 height 13
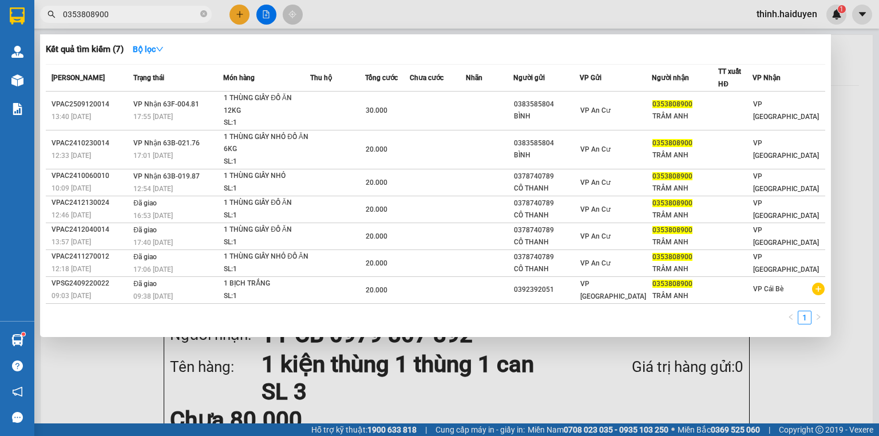
click at [155, 13] on input "0353808900" at bounding box center [130, 14] width 135 height 13
type input "0"
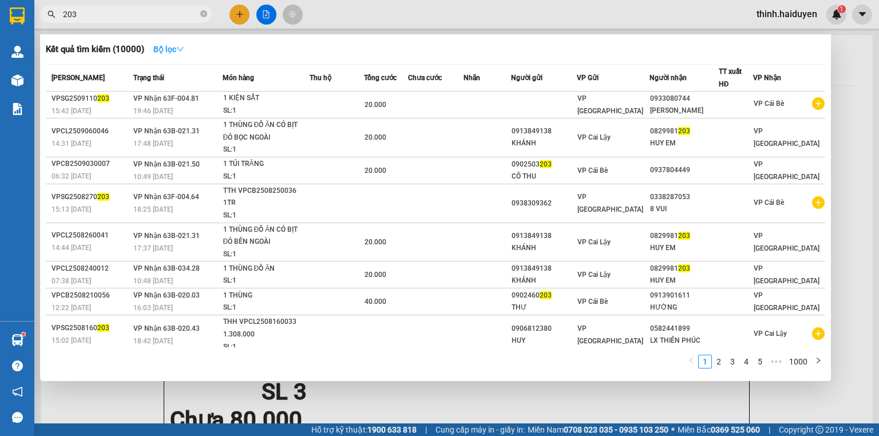
type input "203"
click at [178, 54] on button "Bộ lọc" at bounding box center [168, 49] width 49 height 18
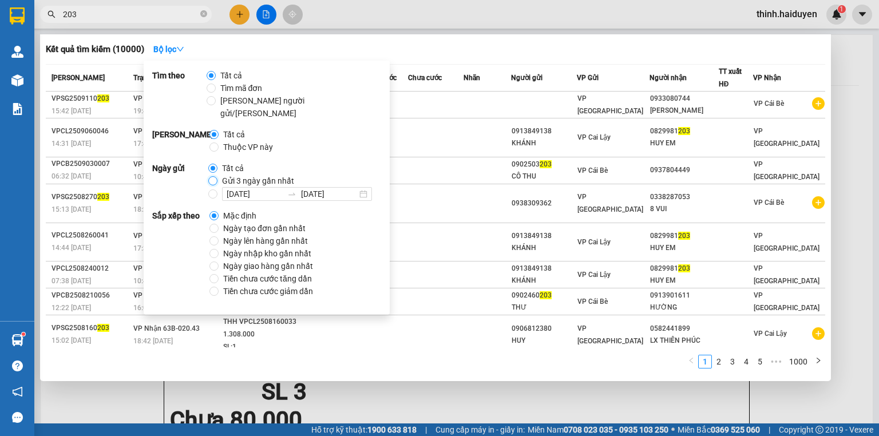
click at [213, 176] on input "Gửi 3 ngày gần nhất" at bounding box center [212, 180] width 9 height 9
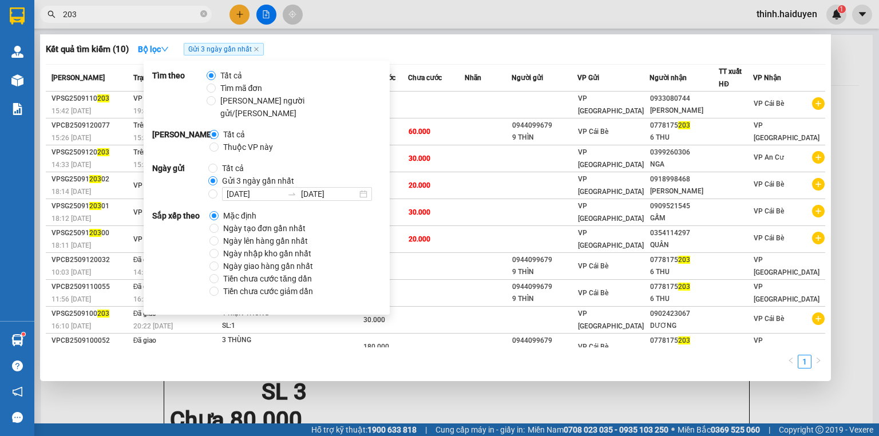
click at [462, 52] on div "Kết quả tìm kiếm ( 10 ) Bộ lọc Gửi 3 ngày gần nhất" at bounding box center [436, 49] width 780 height 18
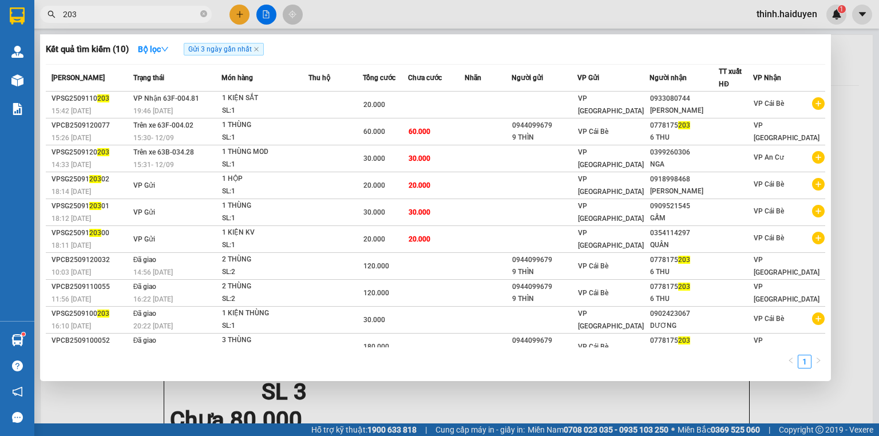
click at [237, 9] on div at bounding box center [439, 218] width 879 height 436
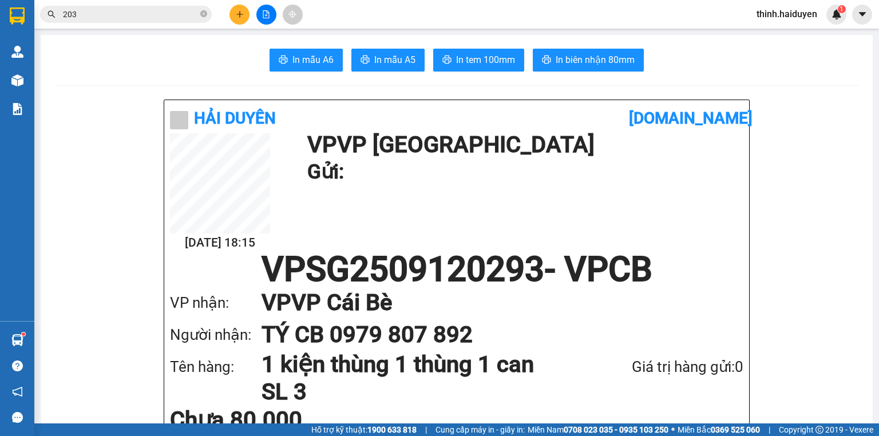
click at [238, 9] on button at bounding box center [240, 15] width 20 height 20
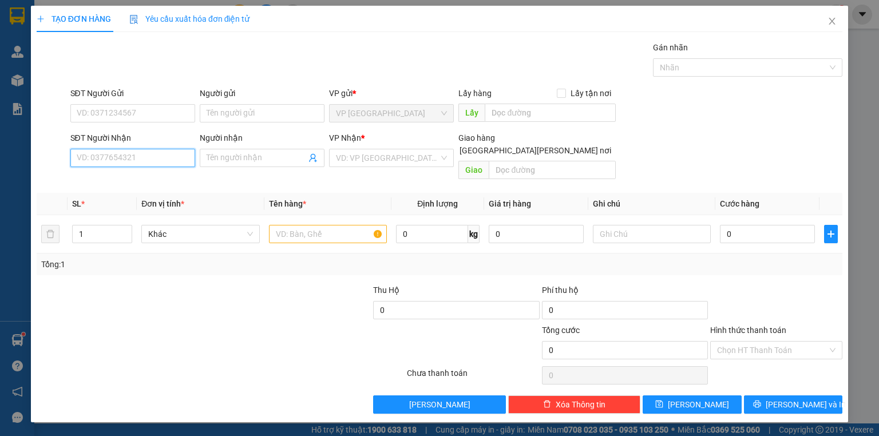
click at [135, 157] on input "SĐT Người Nhận" at bounding box center [132, 158] width 125 height 18
drag, startPoint x: 153, startPoint y: 178, endPoint x: 313, endPoint y: 199, distance: 160.4
click at [153, 176] on div "0325279277 - NGHĨA" at bounding box center [133, 180] width 113 height 13
type input "0325279277"
type input "NGHĨA"
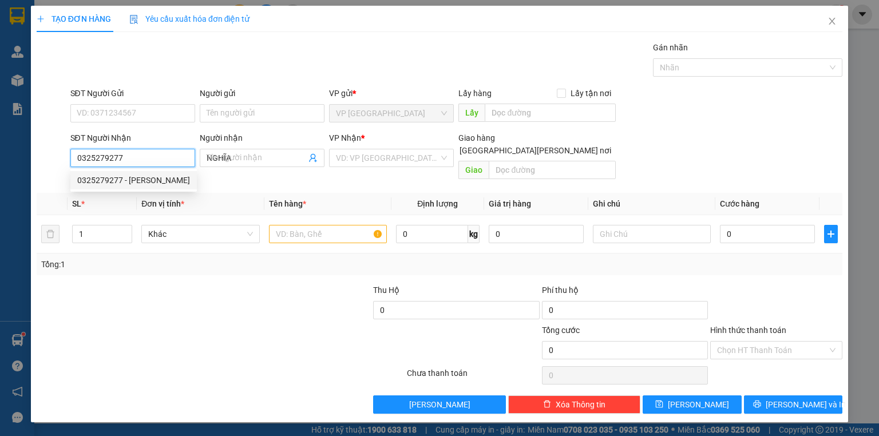
type input "20.000"
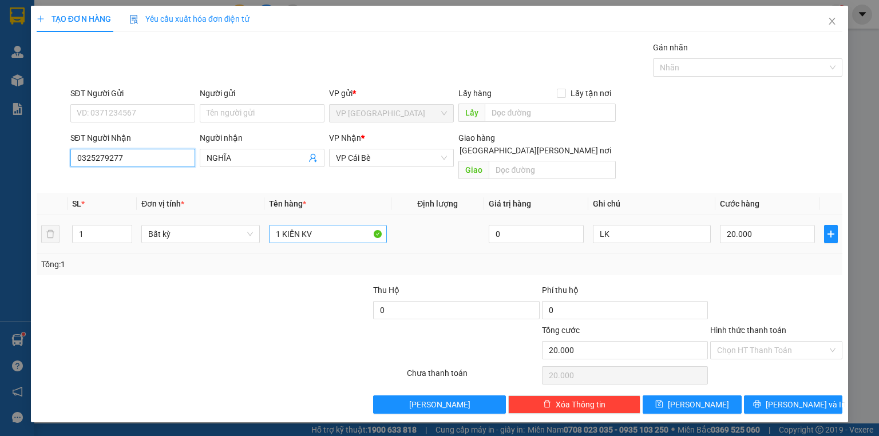
type input "0325279277"
click at [339, 225] on input "1 KIÊN KV" at bounding box center [328, 234] width 118 height 18
click at [741, 258] on div "Tổng: 1" at bounding box center [439, 264] width 797 height 13
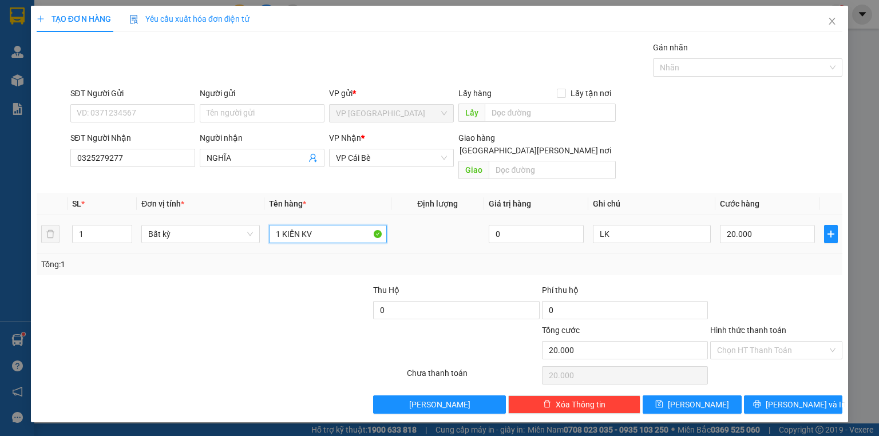
click at [337, 225] on input "1 KIÊN KV" at bounding box center [328, 234] width 118 height 18
click at [810, 417] on div "TẠO ĐƠN HÀNG Yêu cầu xuất hóa đơn điện tử Transit Pickup Surcharge Ids Transit …" at bounding box center [439, 218] width 879 height 436
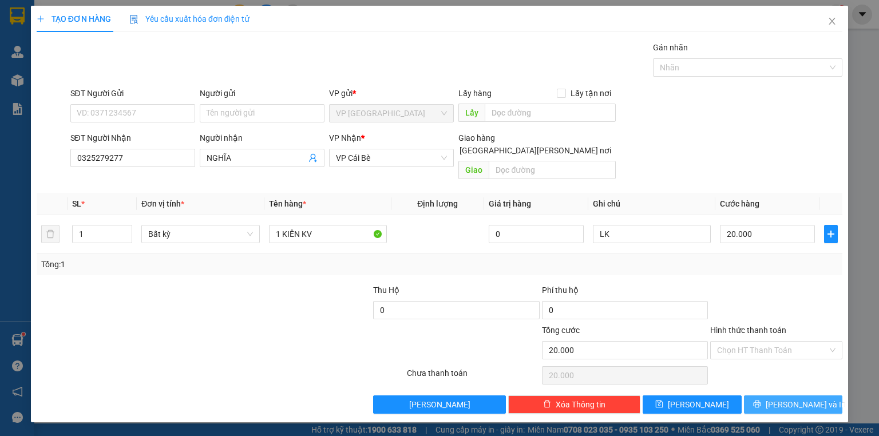
click at [801, 398] on span "[PERSON_NAME] và In" at bounding box center [806, 404] width 80 height 13
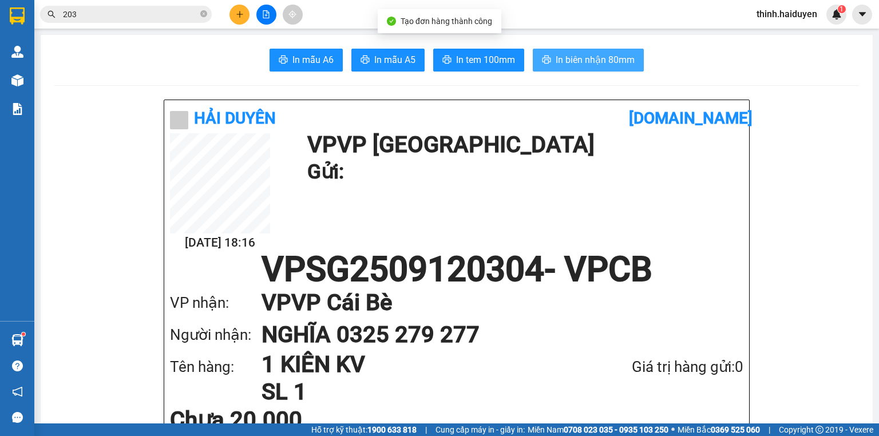
drag, startPoint x: 588, startPoint y: 37, endPoint x: 592, endPoint y: 69, distance: 32.8
click at [592, 66] on button "In biên nhận 80mm" at bounding box center [588, 60] width 111 height 23
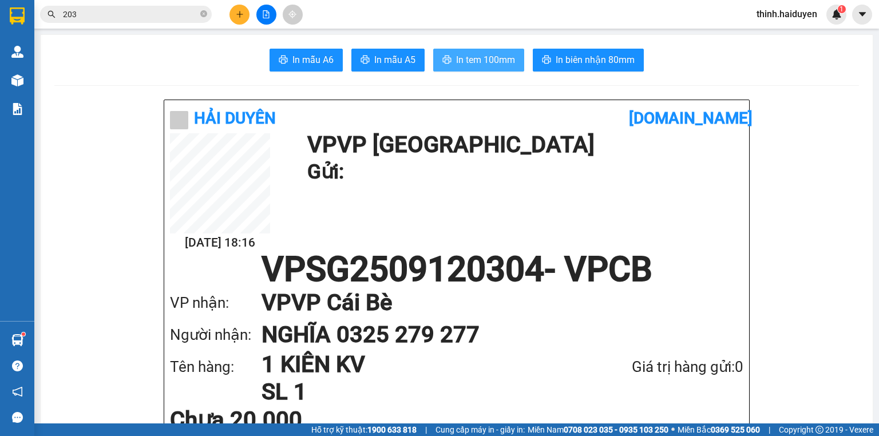
click at [497, 62] on span "In tem 100mm" at bounding box center [485, 60] width 59 height 14
click at [238, 11] on icon "plus" at bounding box center [240, 14] width 8 height 8
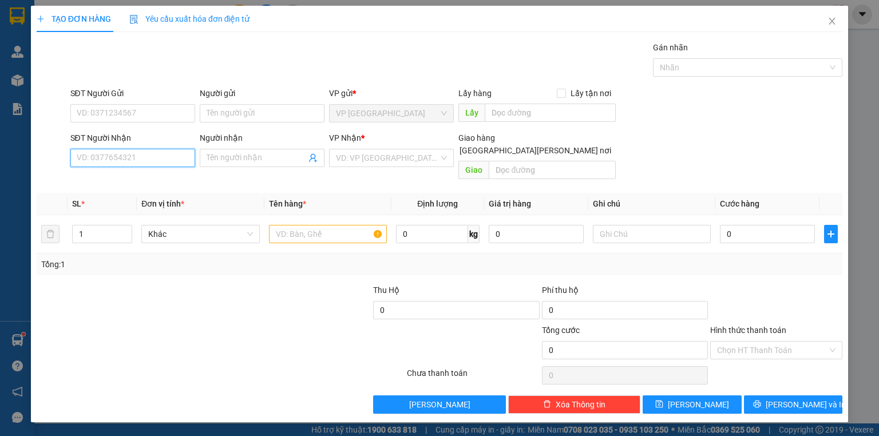
click at [135, 153] on input "SĐT Người Nhận" at bounding box center [132, 158] width 125 height 18
type input "0859028090"
click at [140, 184] on div "0859028090 - THẢO" at bounding box center [133, 180] width 113 height 13
type input "THẢO"
type input "20.000"
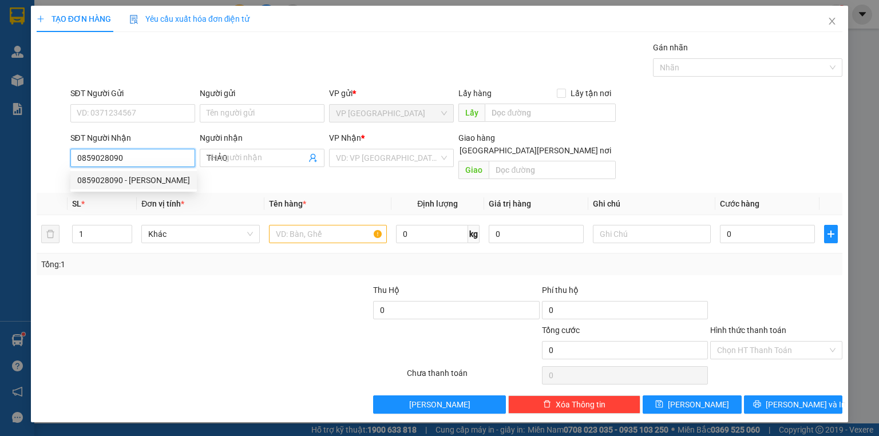
type input "20.000"
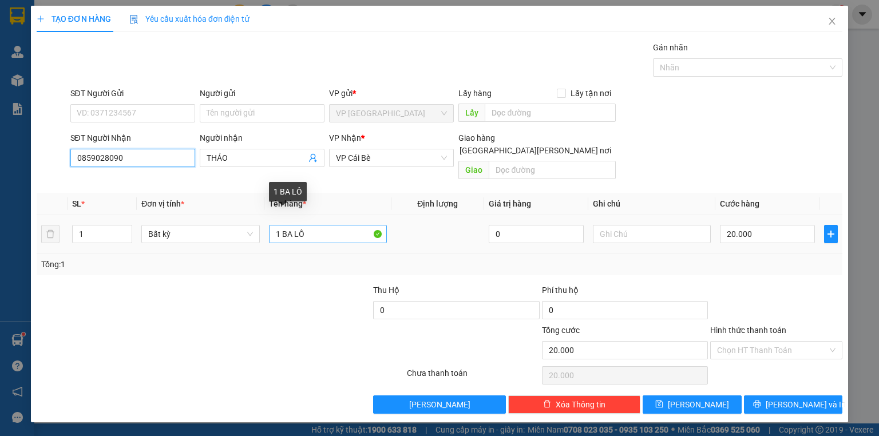
type input "0859028090"
drag, startPoint x: 330, startPoint y: 215, endPoint x: 350, endPoint y: 227, distance: 23.9
click at [340, 225] on input "1 BA LÔ" at bounding box center [328, 234] width 118 height 18
click at [351, 228] on input "1 BA LÔ" at bounding box center [328, 234] width 118 height 18
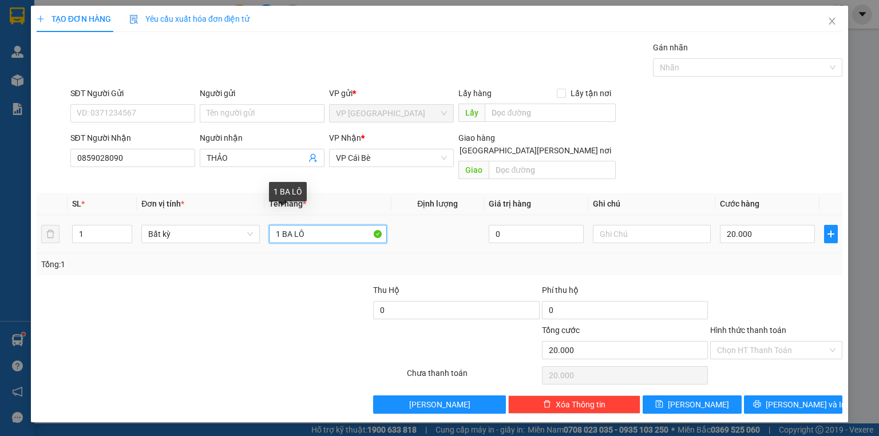
click at [347, 226] on input "1 BA LÔ" at bounding box center [328, 234] width 118 height 18
click at [346, 226] on input "1 BA LÔ" at bounding box center [328, 234] width 118 height 18
type input "1 thu"
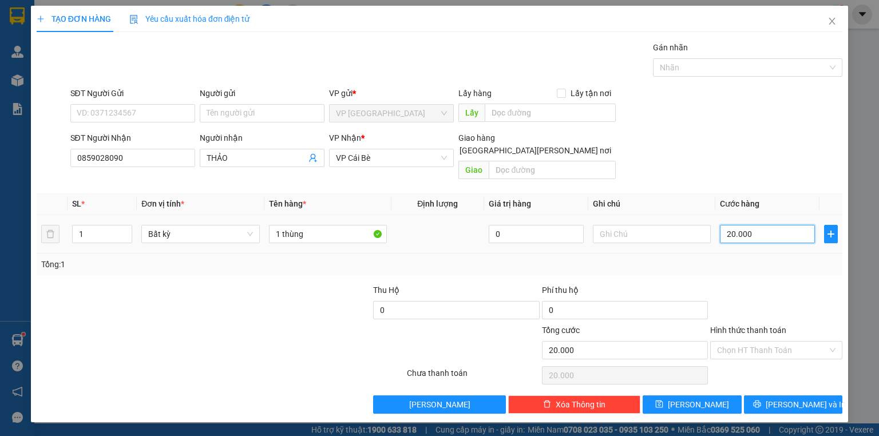
click at [769, 227] on input "20.000" at bounding box center [767, 234] width 95 height 18
drag, startPoint x: 778, startPoint y: 232, endPoint x: 776, endPoint y: 242, distance: 10.0
click at [777, 236] on td "30.000" at bounding box center [767, 234] width 104 height 38
click at [762, 342] on input "Hình thức thanh toán" at bounding box center [772, 350] width 110 height 17
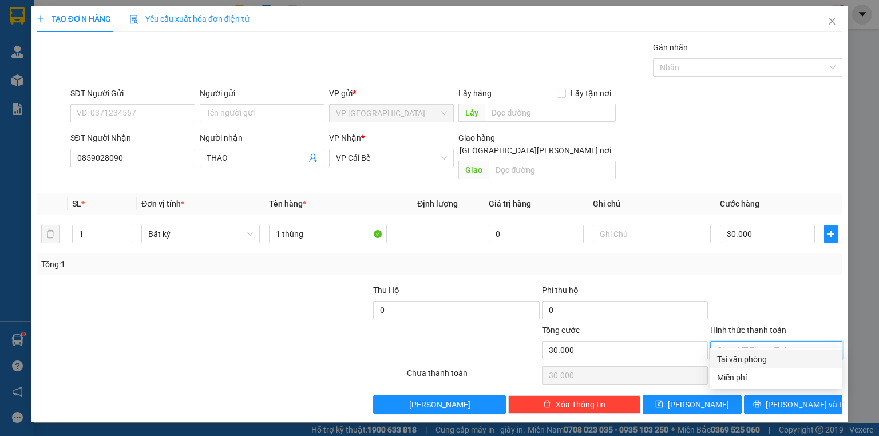
click at [758, 353] on div "Tại văn phòng" at bounding box center [776, 359] width 118 height 13
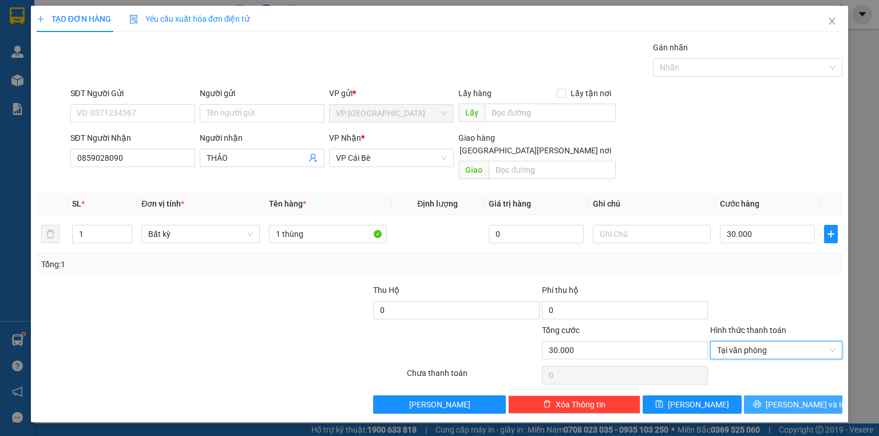
click at [774, 396] on button "[PERSON_NAME] và In" at bounding box center [793, 405] width 99 height 18
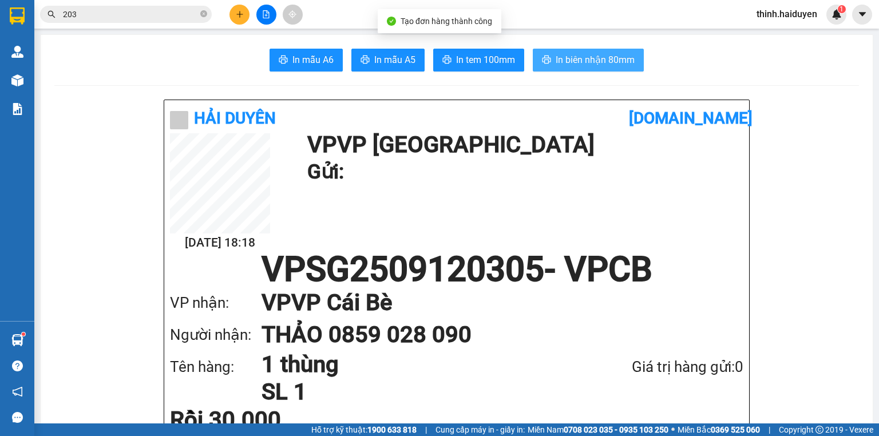
click at [587, 53] on span "In biên nhận 80mm" at bounding box center [595, 60] width 79 height 14
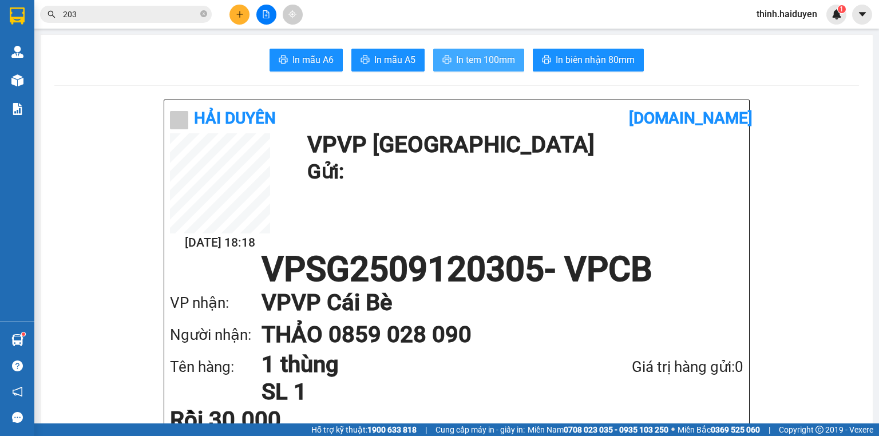
click at [489, 60] on span "In tem 100mm" at bounding box center [485, 60] width 59 height 14
click at [245, 23] on div "Kết quả tìm kiếm ( 10 ) Bộ lọc Gửi 3 ngày gần nhất Mã ĐH Trạng thái Món hàng Th…" at bounding box center [439, 14] width 879 height 29
click at [247, 15] on button at bounding box center [240, 15] width 20 height 20
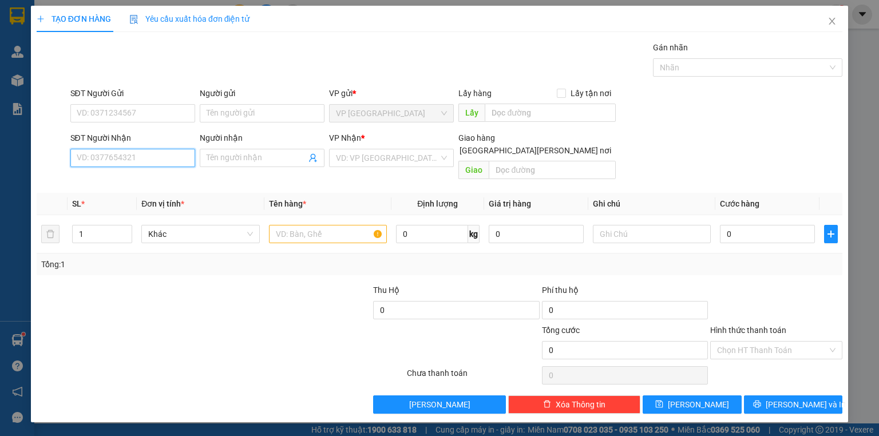
click at [144, 152] on input "SĐT Người Nhận" at bounding box center [132, 158] width 125 height 18
click at [157, 104] on div "SĐT Người Gửi VD: 0371234567" at bounding box center [132, 107] width 125 height 40
click at [155, 111] on input "SĐT Người Gửi" at bounding box center [132, 113] width 125 height 18
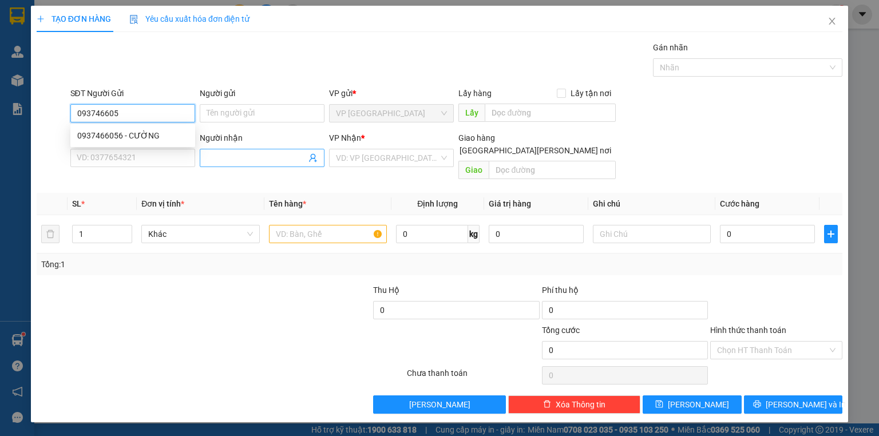
type input "0937466056"
click at [161, 133] on div "0937466056 - CƯỜNG" at bounding box center [132, 135] width 111 height 13
type input "CƯỜNG"
type input "0938323027"
type input "ĐIỂM(TÂN PHONG)"
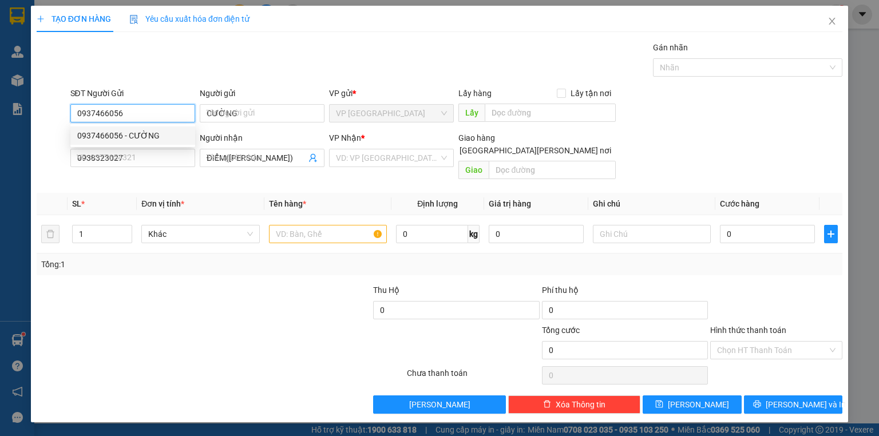
type input "100.000"
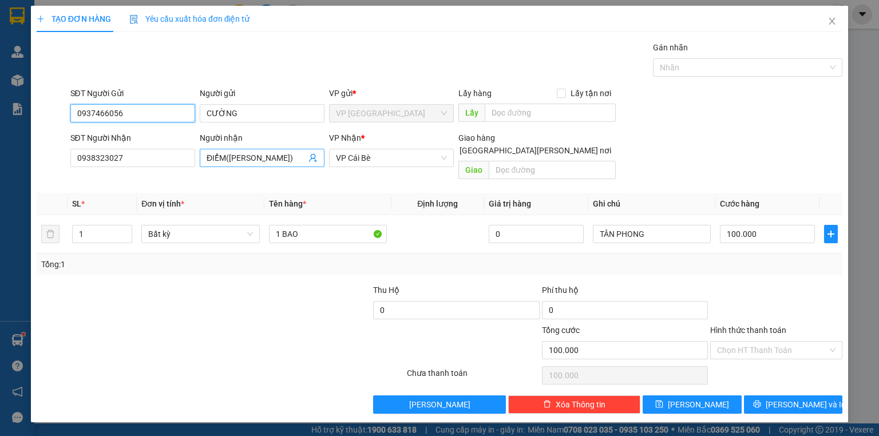
type input "0937466056"
click at [284, 159] on input "ĐIỂM(TÂN PHONG)" at bounding box center [257, 158] width 100 height 13
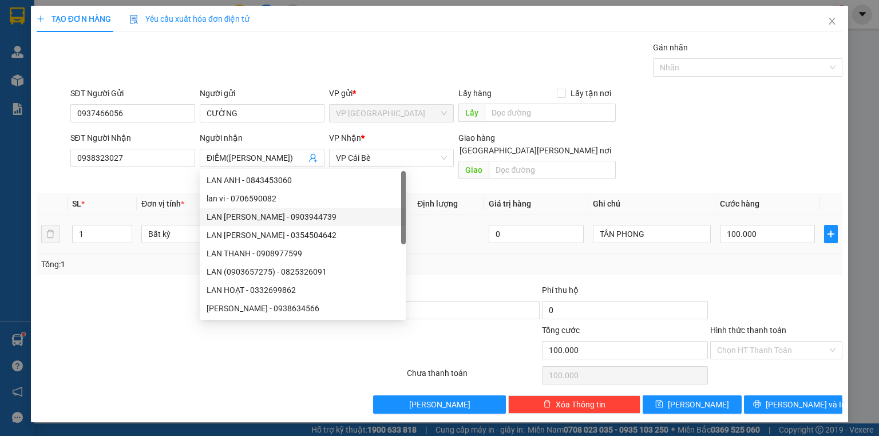
click at [363, 225] on input "1 BAO" at bounding box center [328, 234] width 118 height 18
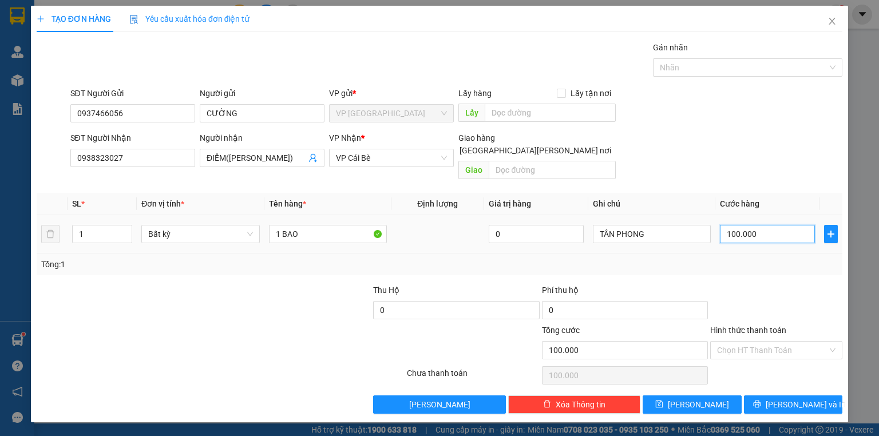
click at [768, 225] on input "100.000" at bounding box center [767, 234] width 95 height 18
type input "8"
type input "80"
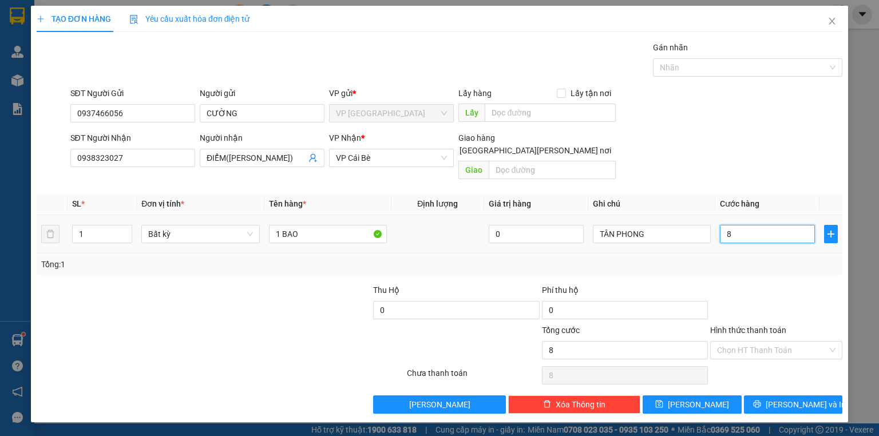
type input "80"
type input "80.000"
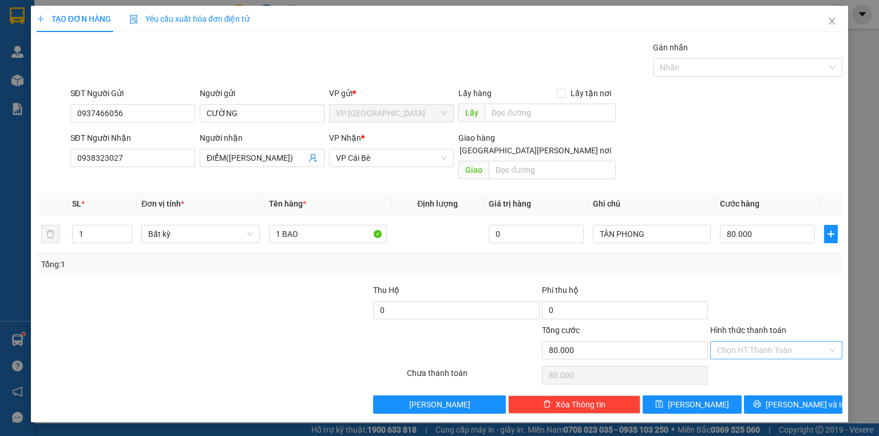
click at [750, 342] on input "Hình thức thanh toán" at bounding box center [772, 350] width 110 height 17
click at [756, 359] on div "Tại văn phòng" at bounding box center [776, 359] width 118 height 13
type input "0"
click at [764, 396] on button "[PERSON_NAME] và In" at bounding box center [793, 405] width 99 height 18
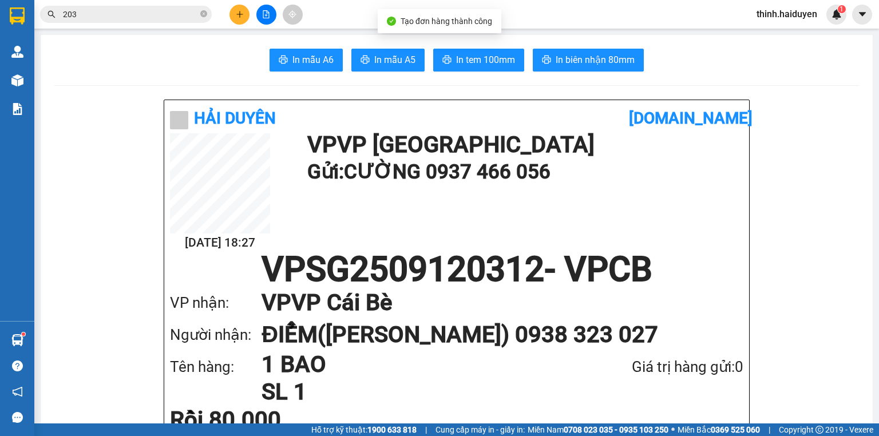
click at [472, 51] on button "In tem 100mm" at bounding box center [478, 60] width 91 height 23
click at [586, 61] on span "In biên nhận 80mm" at bounding box center [595, 60] width 79 height 14
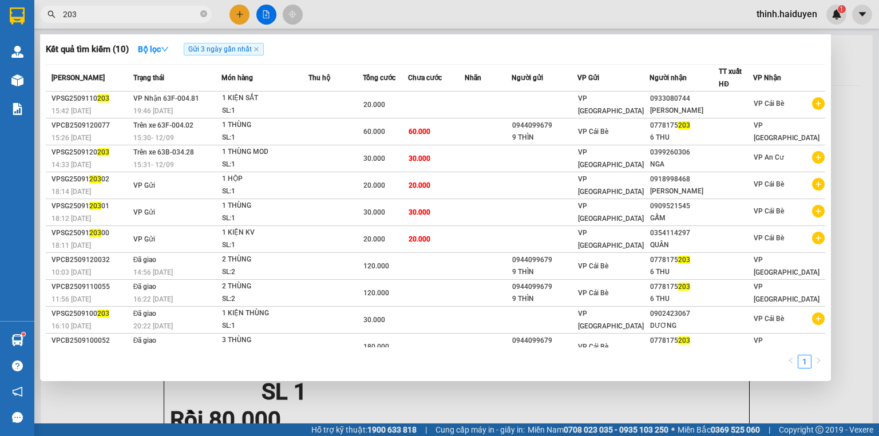
click at [137, 15] on input "203" at bounding box center [130, 14] width 135 height 13
click at [137, 14] on input "203" at bounding box center [130, 14] width 135 height 13
click at [175, 10] on input "203" at bounding box center [130, 14] width 135 height 13
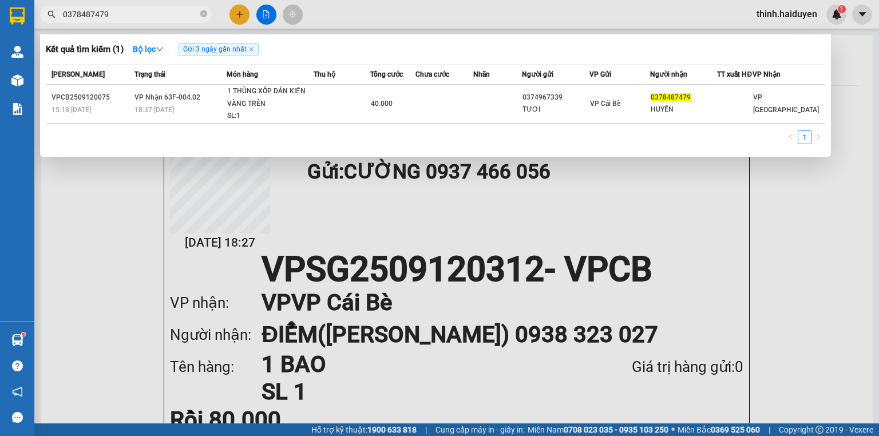
click at [135, 16] on input "0378487479" at bounding box center [130, 14] width 135 height 13
click at [136, 15] on input "0378487479" at bounding box center [130, 14] width 135 height 13
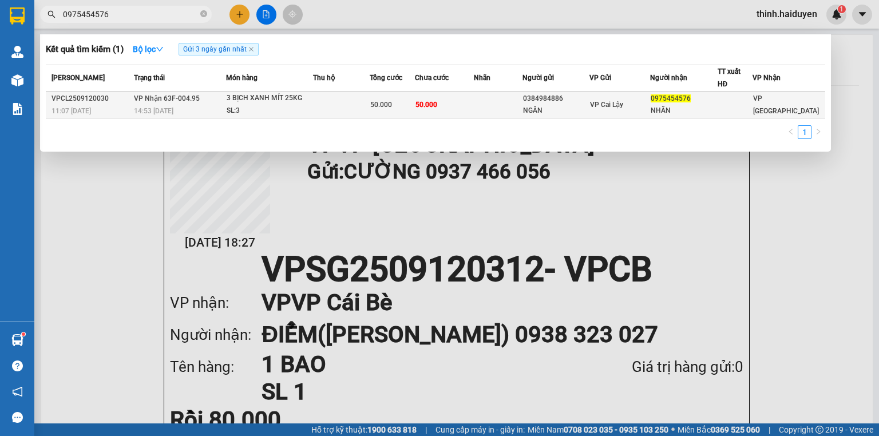
type input "0975454576"
click at [269, 108] on div "SL: 3" at bounding box center [270, 111] width 86 height 13
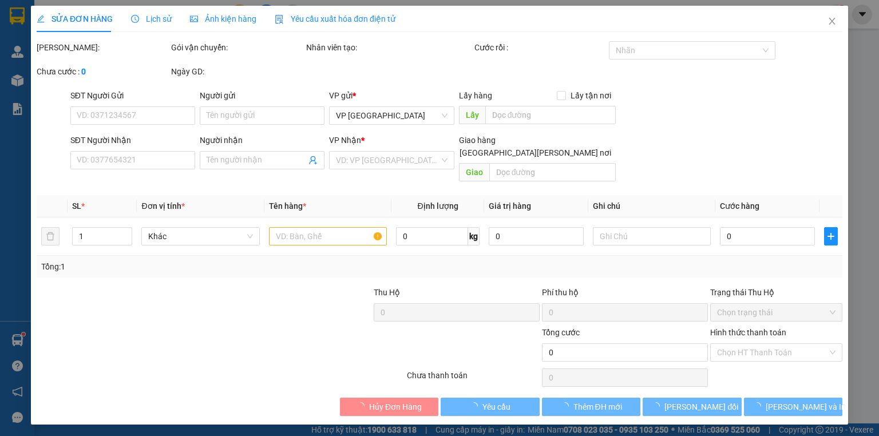
type input "0384984886"
type input "NGÂN"
type input "0975454576"
type input "NHÃN"
type input "50.000"
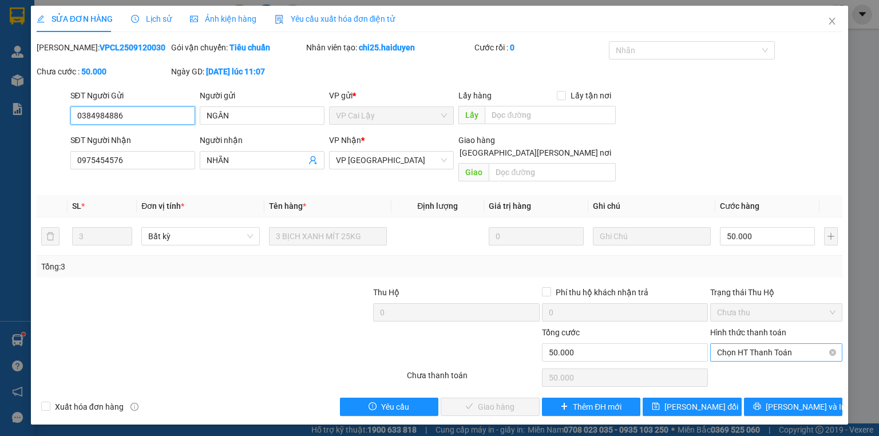
click at [766, 344] on span "Chọn HT Thanh Toán" at bounding box center [776, 352] width 118 height 17
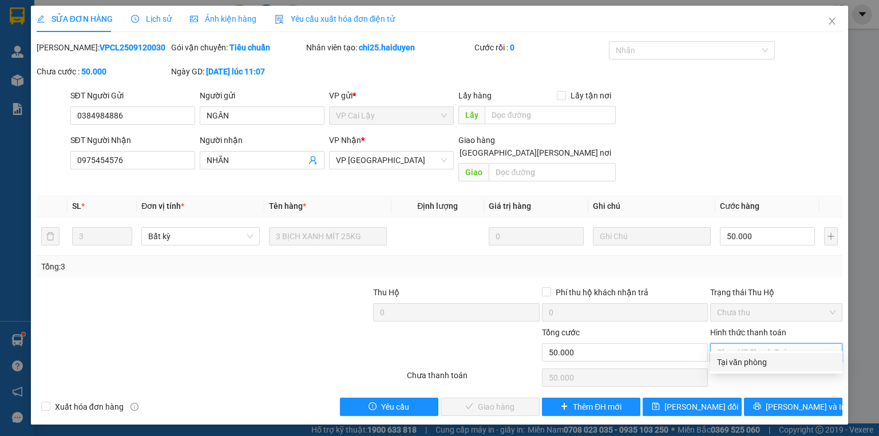
drag, startPoint x: 749, startPoint y: 364, endPoint x: 726, endPoint y: 364, distance: 22.9
click at [748, 364] on div "Tại văn phòng" at bounding box center [776, 362] width 118 height 13
type input "0"
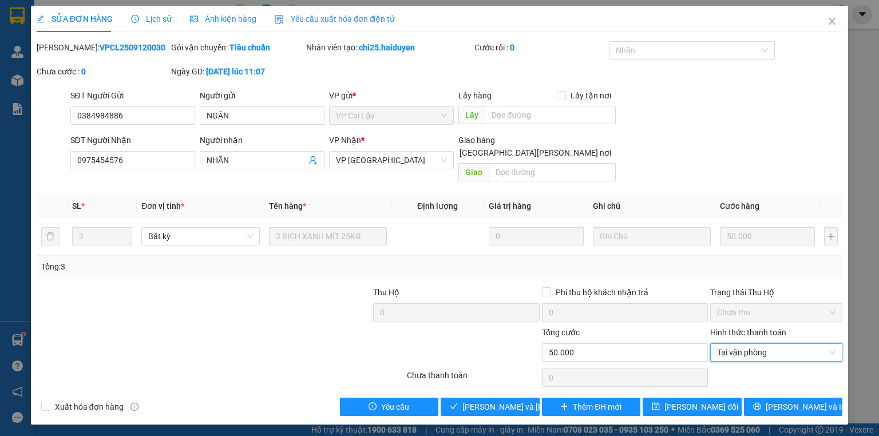
click at [485, 403] on div "SỬA ĐƠN HÀNG Lịch sử Ảnh kiện hàng Yêu cầu xuất hóa đơn điện tử Total Paid Fee …" at bounding box center [439, 215] width 817 height 419
click at [485, 401] on span "[PERSON_NAME] và Giao hàng" at bounding box center [539, 407] width 155 height 13
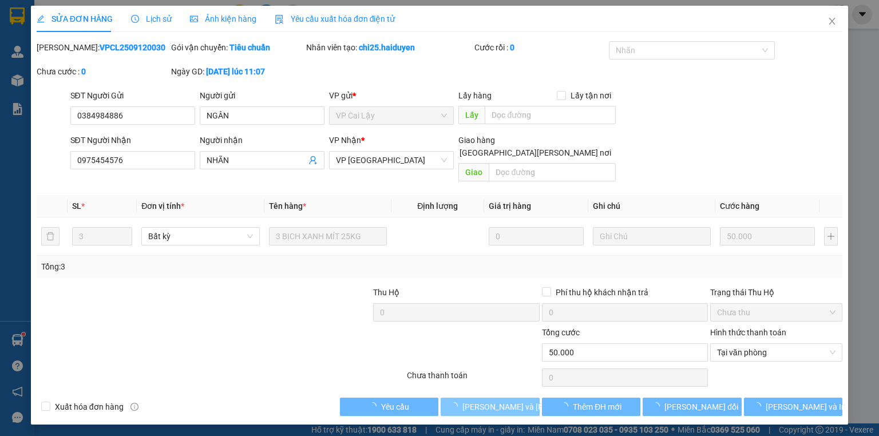
click at [485, 401] on span "[PERSON_NAME] và Giao hàng" at bounding box center [539, 407] width 155 height 13
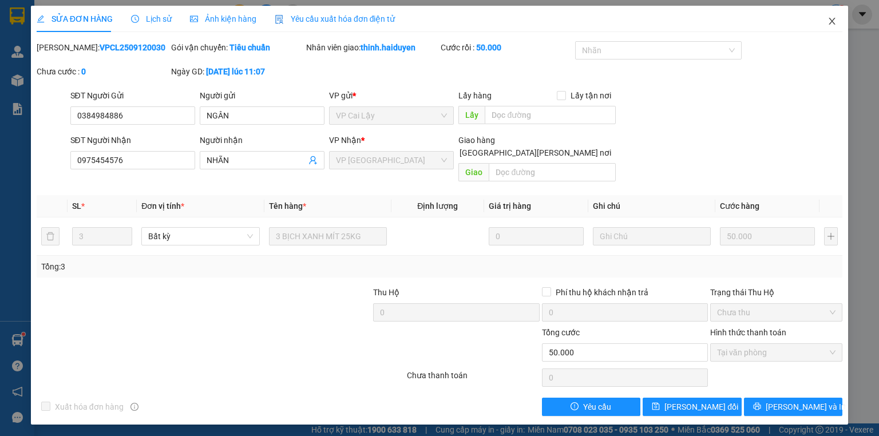
click at [834, 20] on icon "close" at bounding box center [832, 21] width 6 height 7
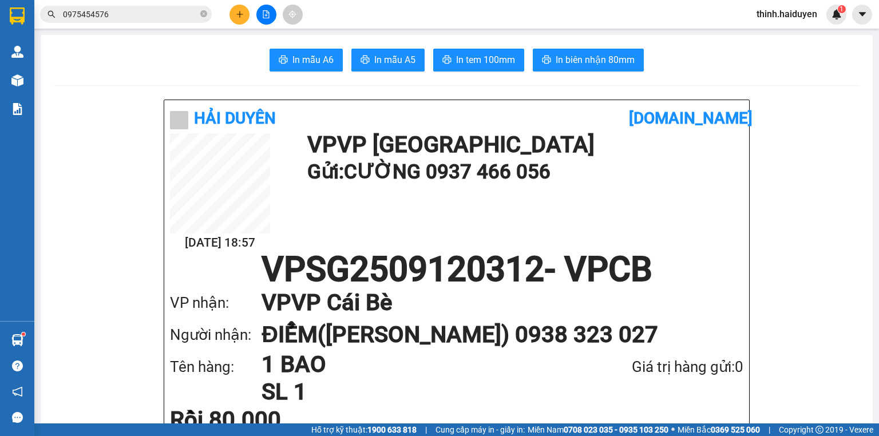
drag, startPoint x: 271, startPoint y: 16, endPoint x: 251, endPoint y: 7, distance: 21.5
click at [270, 16] on button at bounding box center [266, 15] width 20 height 20
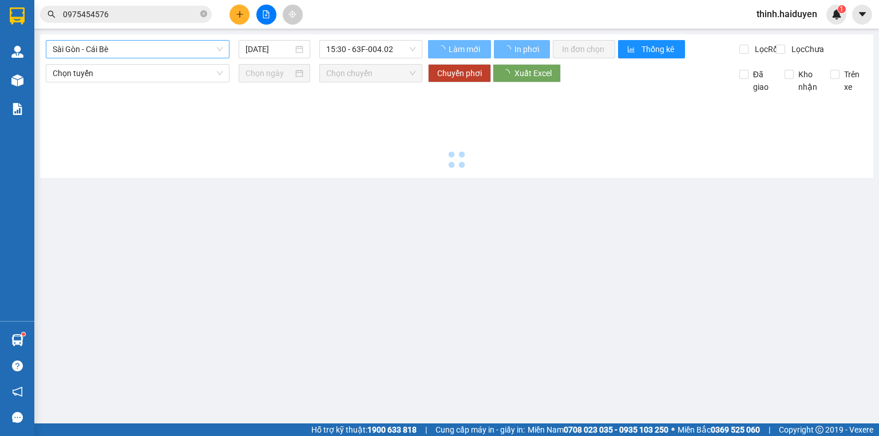
drag, startPoint x: 126, startPoint y: 42, endPoint x: 122, endPoint y: 50, distance: 9.0
click at [126, 43] on span "Sài Gòn - Cái Bè" at bounding box center [138, 49] width 170 height 17
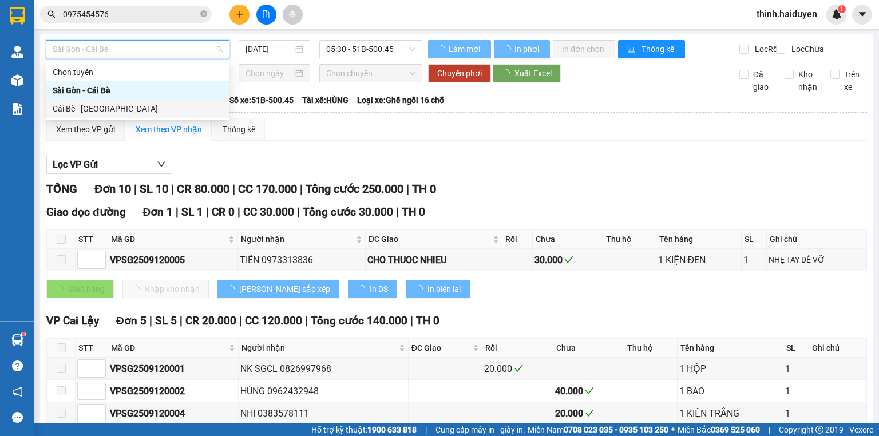
click at [89, 113] on div "Cái Bè - [GEOGRAPHIC_DATA]" at bounding box center [138, 108] width 170 height 13
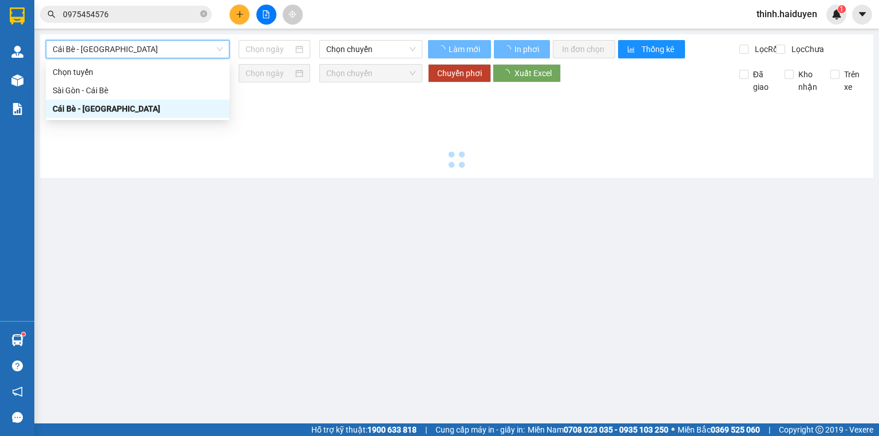
type input "[DATE]"
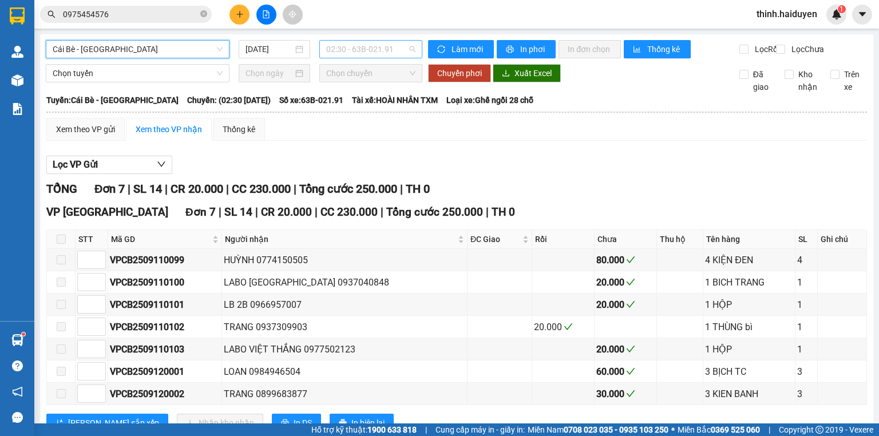
click at [350, 52] on span "02:30 - 63B-021.91" at bounding box center [371, 49] width 90 height 17
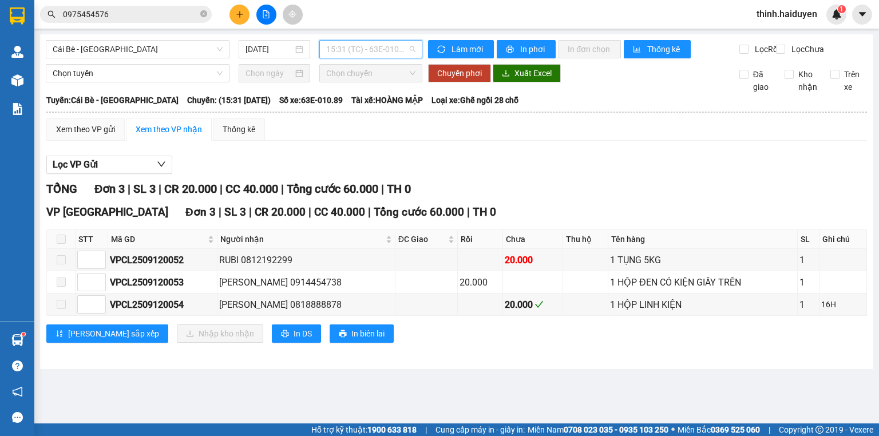
click at [359, 50] on span "15:31 (TC) - 63E-010.89" at bounding box center [371, 49] width 90 height 17
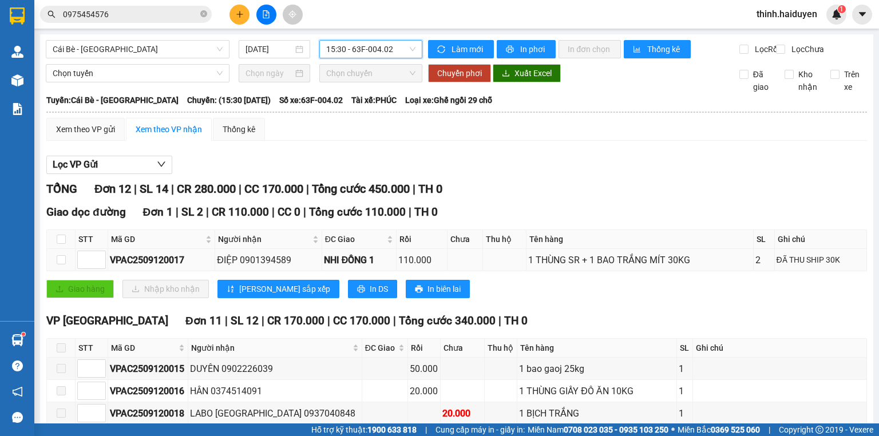
click at [265, 267] on div "ĐIỆP 0901394589" at bounding box center [268, 260] width 103 height 14
click at [177, 17] on input "0975454576" at bounding box center [130, 14] width 135 height 13
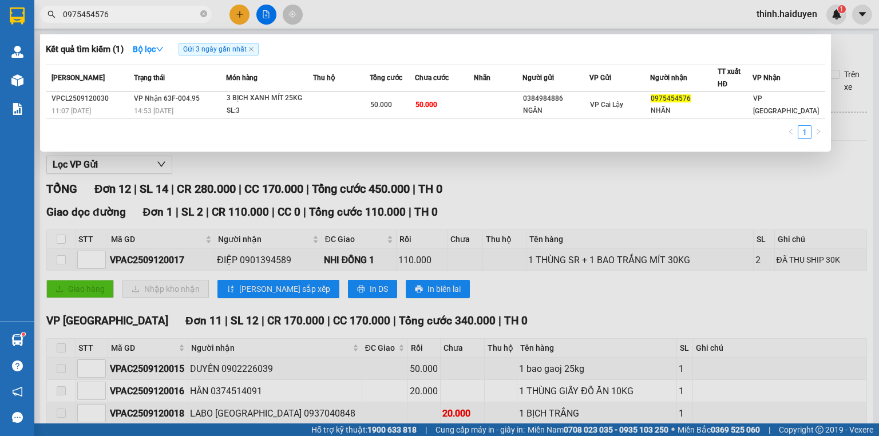
click at [177, 17] on input "0975454576" at bounding box center [130, 14] width 135 height 13
paste input "01394589"
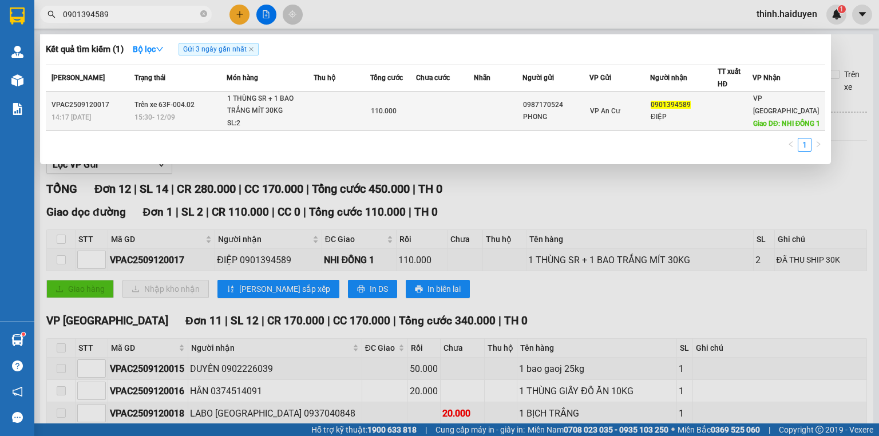
type input "0901394589"
click at [484, 105] on td at bounding box center [498, 111] width 49 height 39
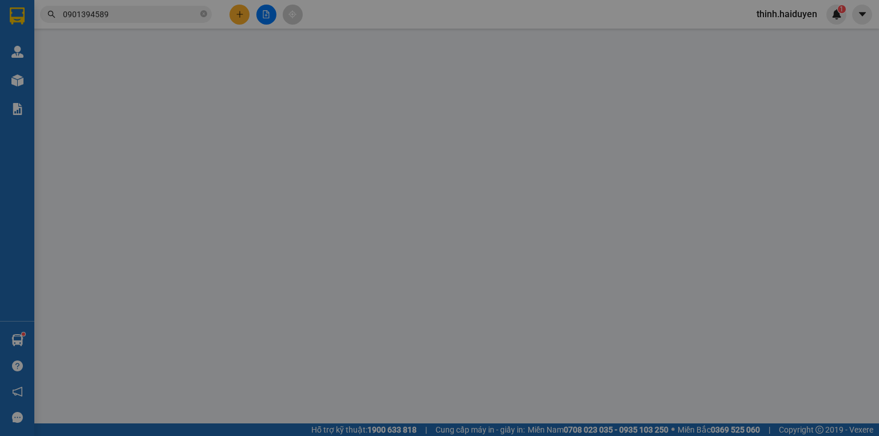
type input "0987170524"
type input "PHONG"
type input "0901394589"
type input "ĐIỆP"
type input "NHI ĐỒNG 1"
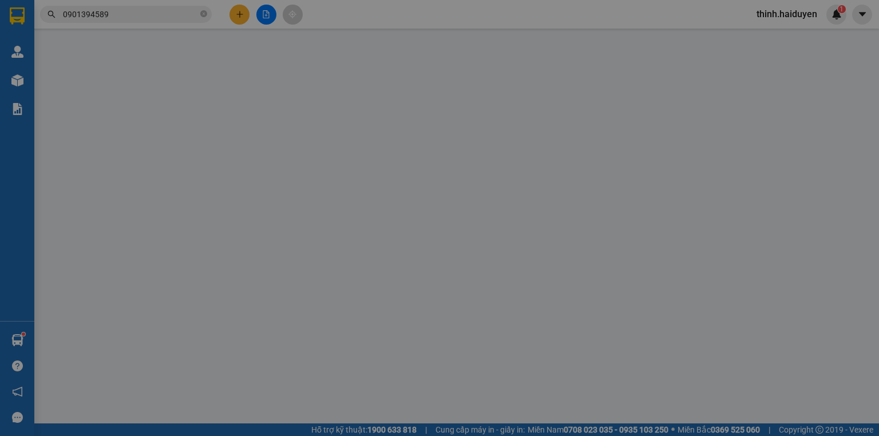
type input "110.000"
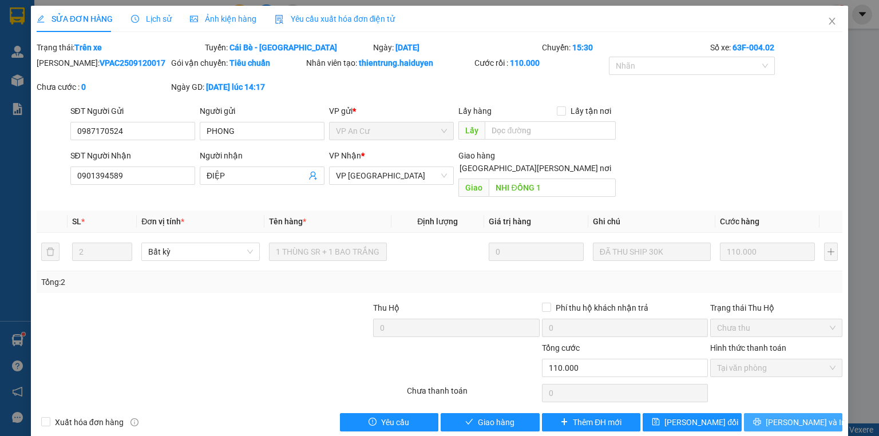
drag, startPoint x: 772, startPoint y: 408, endPoint x: 765, endPoint y: 398, distance: 11.9
click at [761, 418] on icon "printer" at bounding box center [757, 422] width 8 height 8
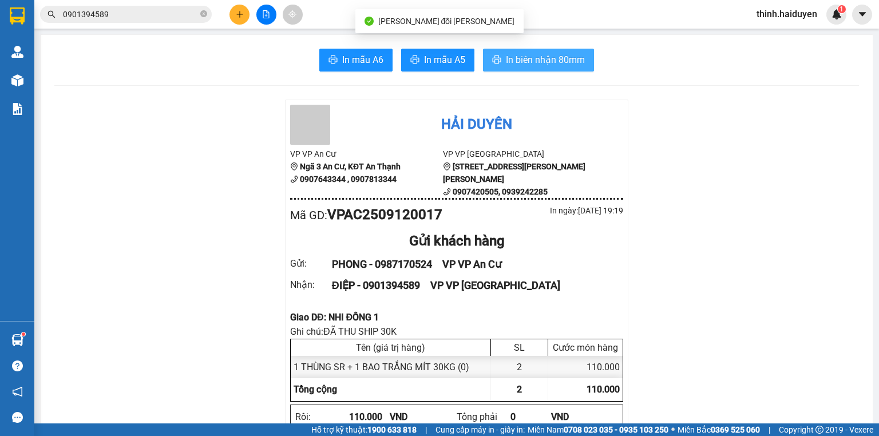
drag, startPoint x: 557, startPoint y: 62, endPoint x: 563, endPoint y: 57, distance: 7.8
click at [556, 62] on span "In biên nhận 80mm" at bounding box center [545, 60] width 79 height 14
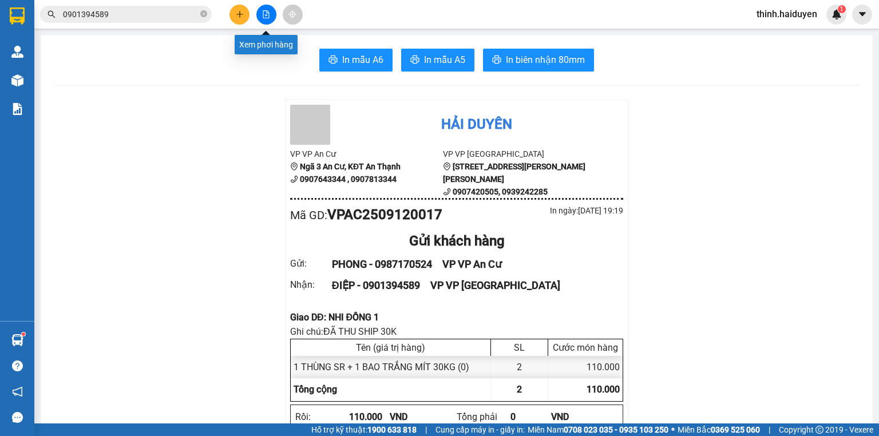
click at [264, 9] on button at bounding box center [266, 15] width 20 height 20
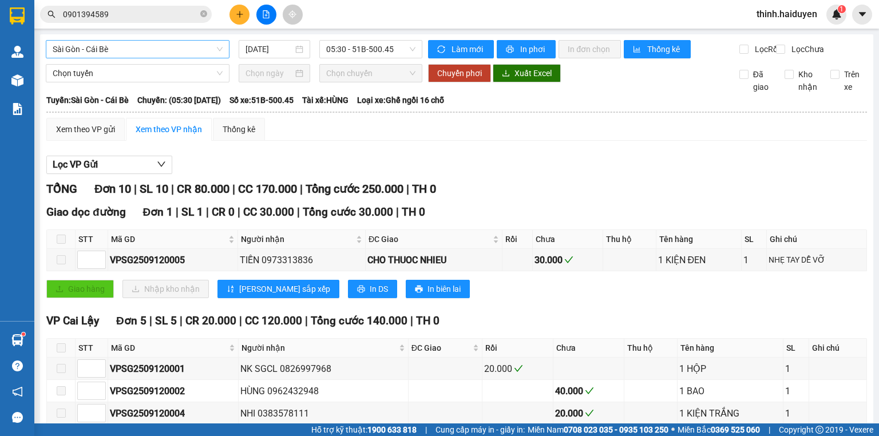
click at [140, 57] on span "Sài Gòn - Cái Bè" at bounding box center [138, 49] width 170 height 17
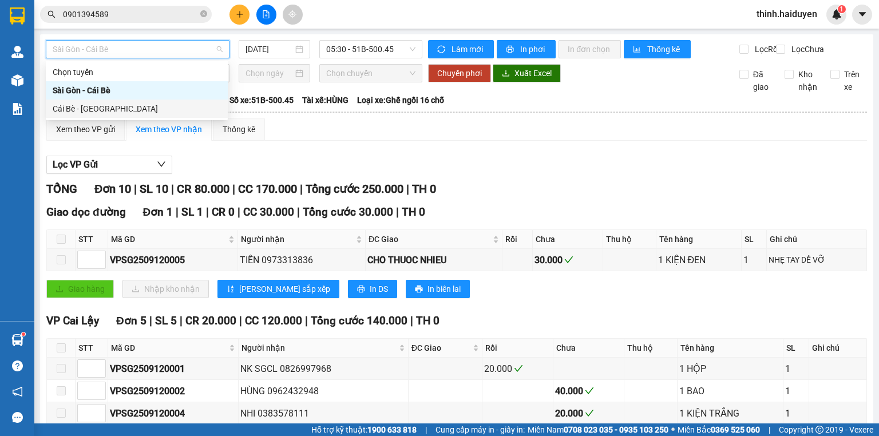
click at [120, 105] on div "Cái Bè - [GEOGRAPHIC_DATA]" at bounding box center [137, 108] width 168 height 13
type input "[DATE]"
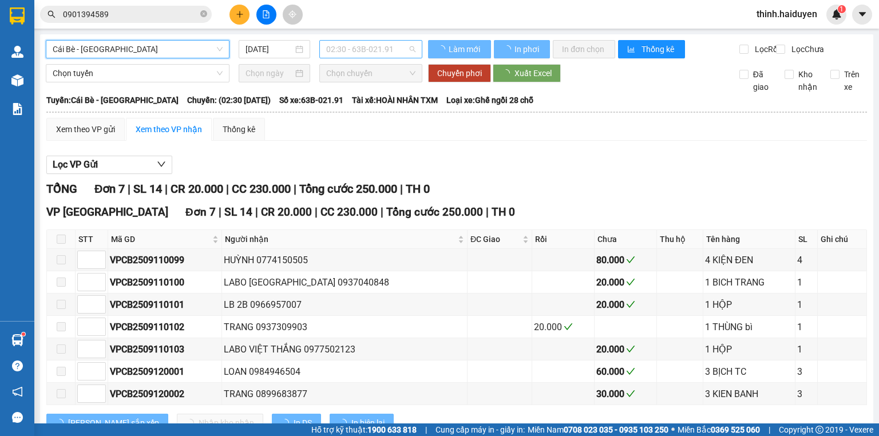
click at [373, 53] on span "02:30 - 63B-021.91" at bounding box center [371, 49] width 90 height 17
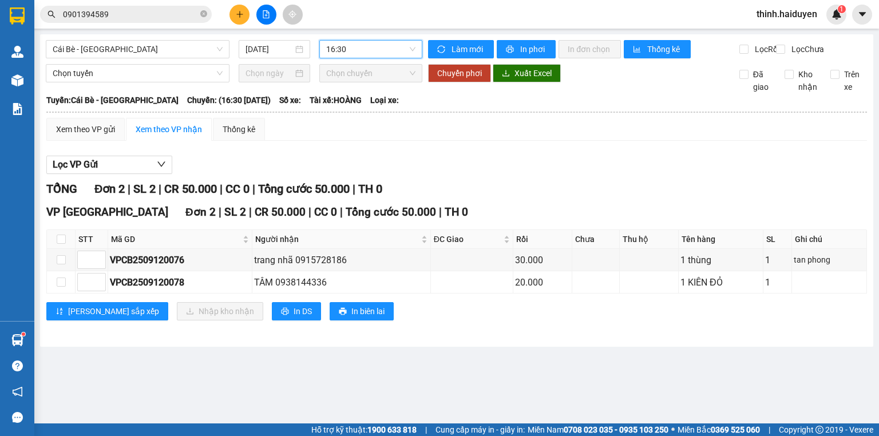
click at [348, 48] on span "16:30" at bounding box center [371, 49] width 90 height 17
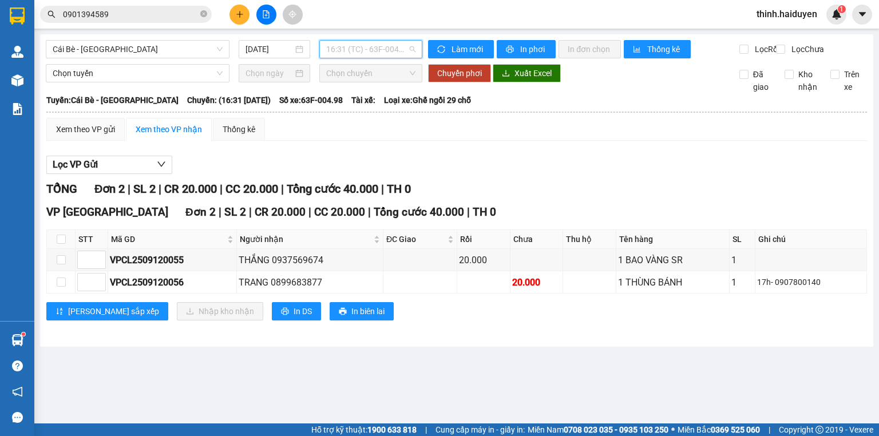
click at [368, 52] on span "16:31 (TC) - 63F-004.98" at bounding box center [371, 49] width 90 height 17
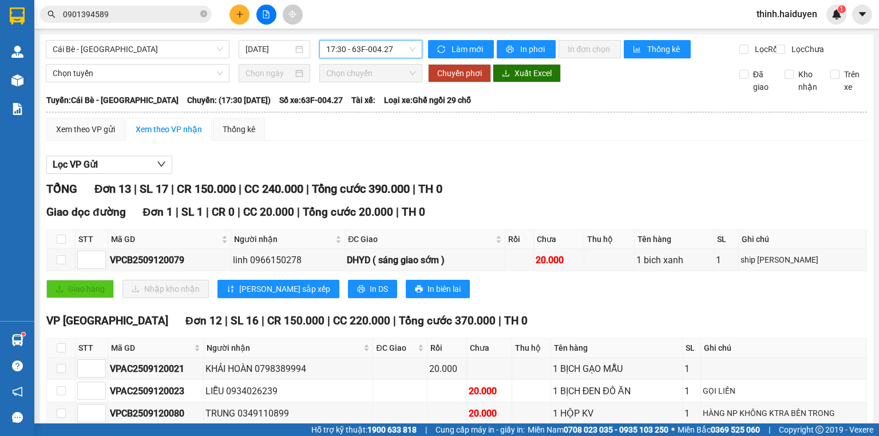
click at [353, 46] on span "17:30 - 63F-004.27" at bounding box center [371, 49] width 90 height 17
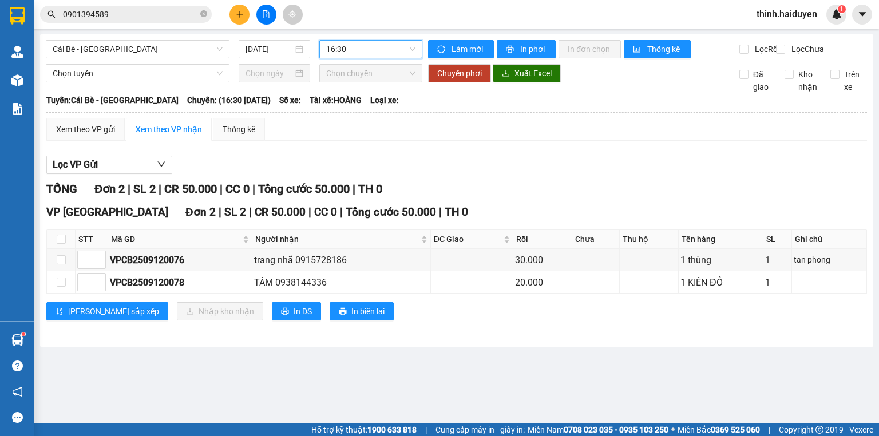
click at [375, 50] on span "16:30" at bounding box center [371, 49] width 90 height 17
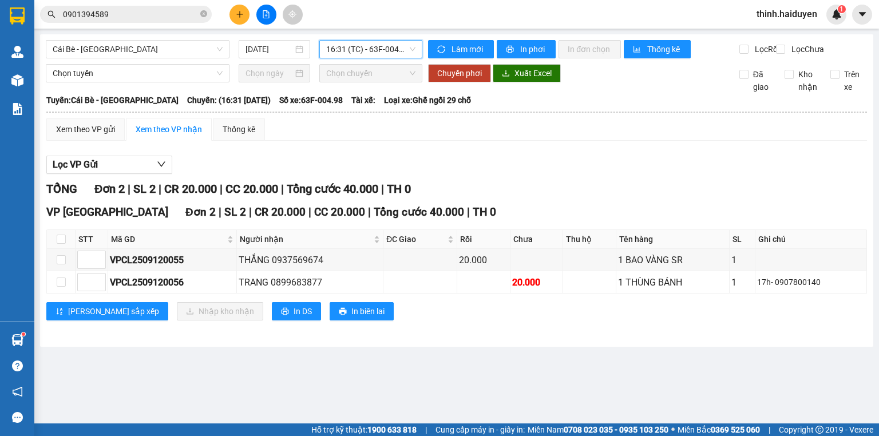
click at [529, 169] on div "Lọc VP Gửi" at bounding box center [456, 165] width 821 height 19
click at [242, 13] on icon "plus" at bounding box center [240, 14] width 8 height 8
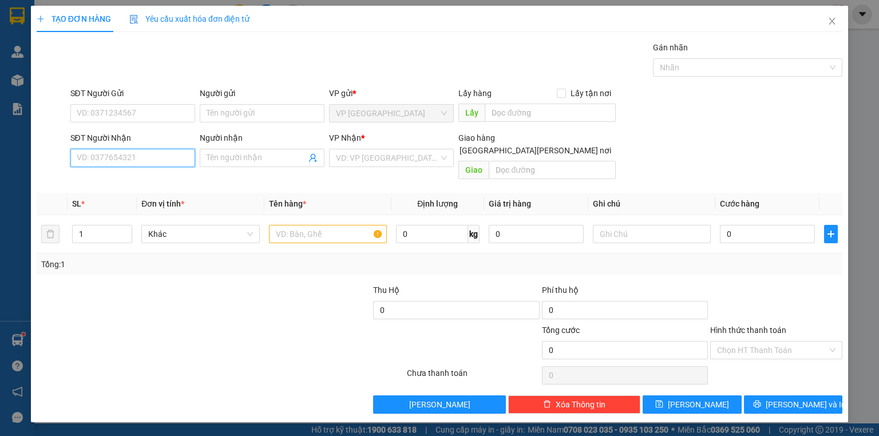
click at [143, 153] on input "SĐT Người Nhận" at bounding box center [132, 158] width 125 height 18
drag, startPoint x: 126, startPoint y: 181, endPoint x: 126, endPoint y: 172, distance: 9.7
click at [128, 181] on div "0949091809 - NHẪN" at bounding box center [133, 180] width 113 height 13
type input "0949091809"
type input "NHẪN"
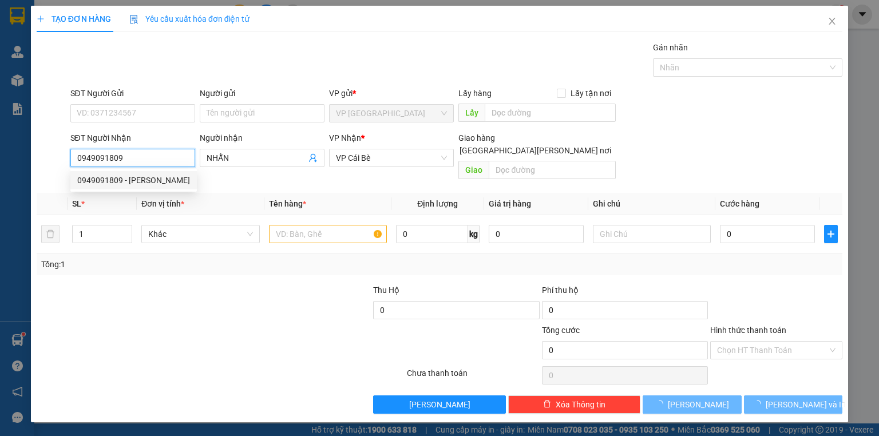
type input "20.000"
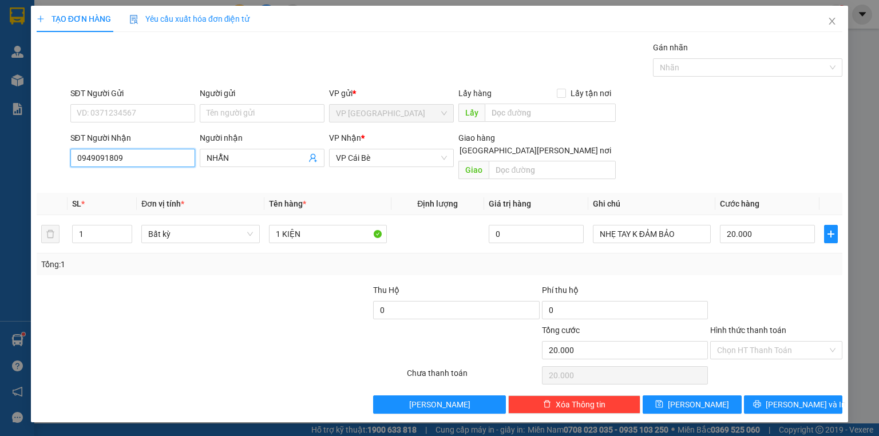
type input "0949091809"
click at [830, 21] on icon "close" at bounding box center [832, 21] width 9 height 9
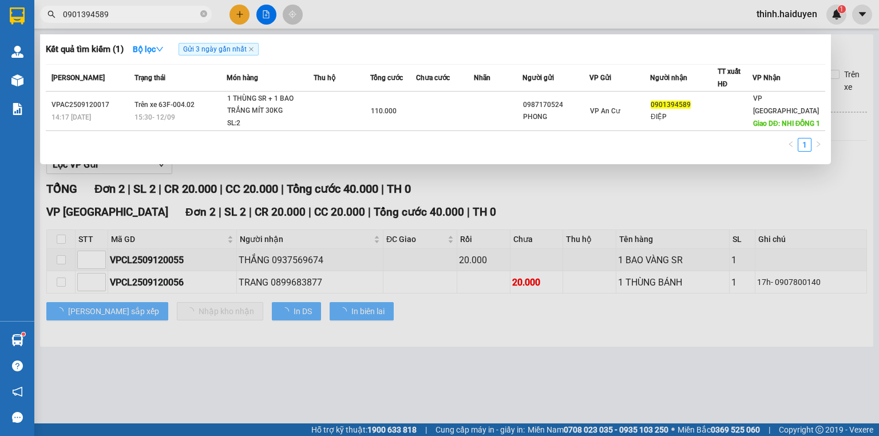
click at [142, 11] on input "0901394589" at bounding box center [130, 14] width 135 height 13
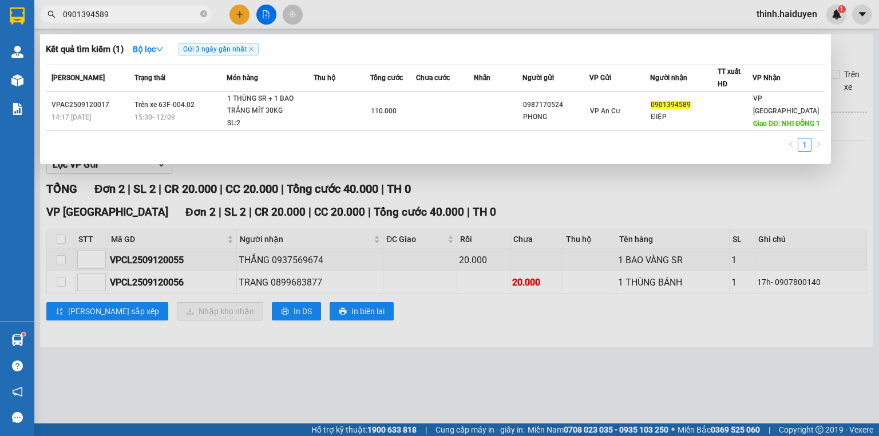
click at [142, 11] on input "0901394589" at bounding box center [130, 14] width 135 height 13
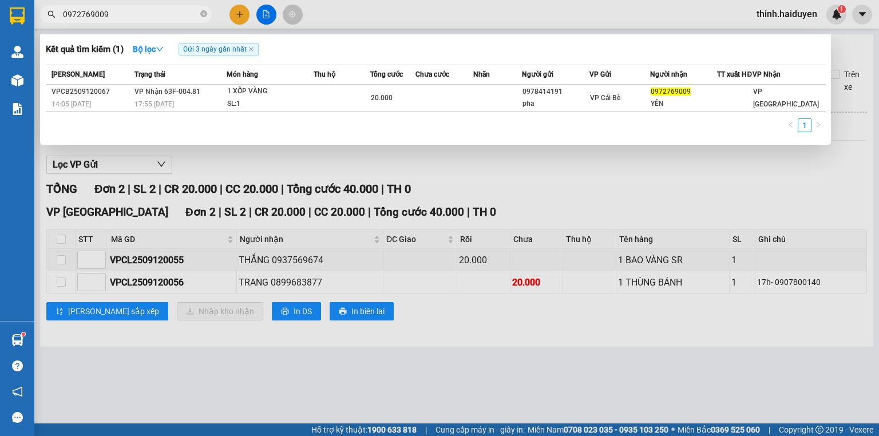
type input "0972769009"
click at [445, 117] on div "Mã ĐH Trạng thái Món hàng Thu hộ Tổng cước Chưa cước Nhãn Người gửi VP Gửi Ngườ…" at bounding box center [436, 101] width 780 height 75
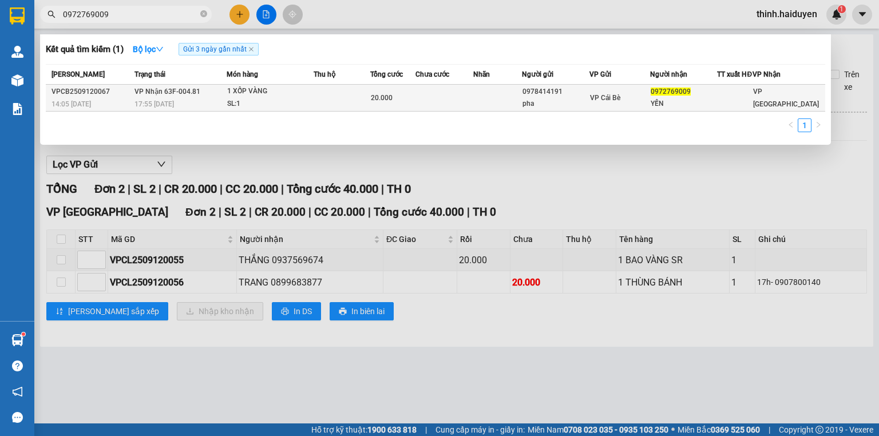
click at [444, 112] on td at bounding box center [445, 98] width 58 height 27
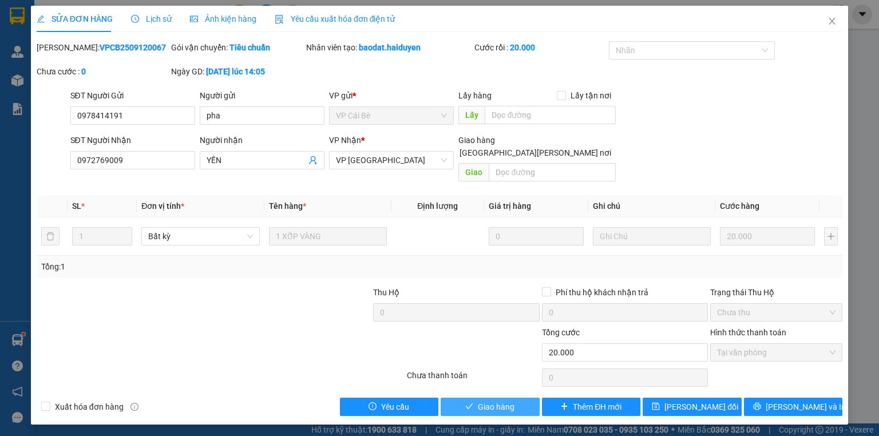
click at [483, 401] on span "Giao hàng" at bounding box center [496, 407] width 37 height 13
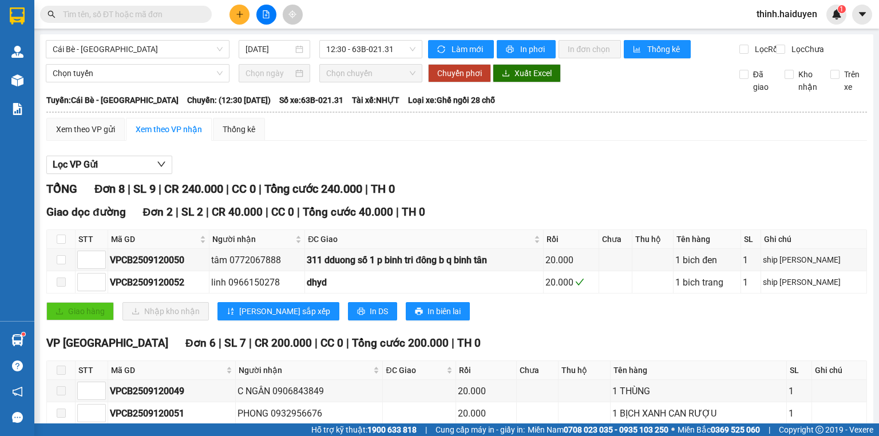
scroll to position [155, 0]
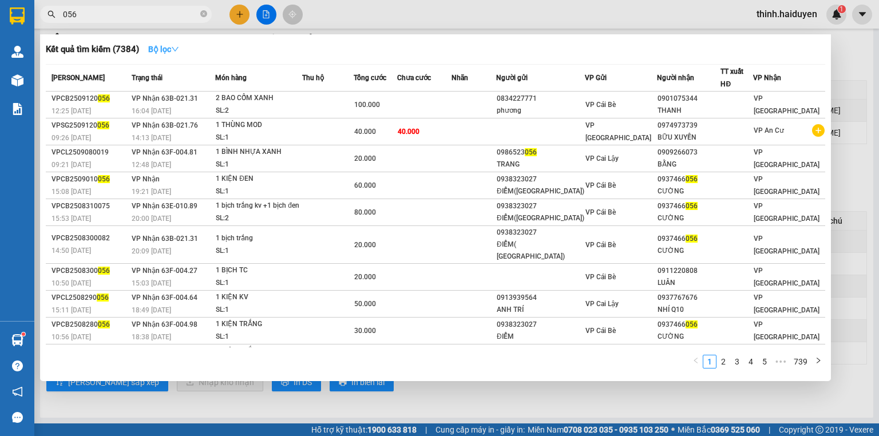
type input "056"
click at [180, 52] on button "Bộ lọc" at bounding box center [163, 49] width 49 height 18
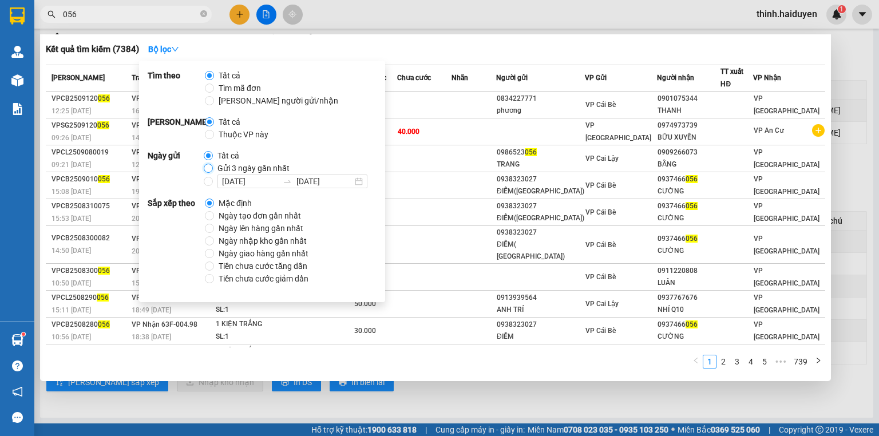
click at [208, 169] on input "Gửi 3 ngày gần nhất" at bounding box center [208, 168] width 9 height 9
radio input "true"
radio input "false"
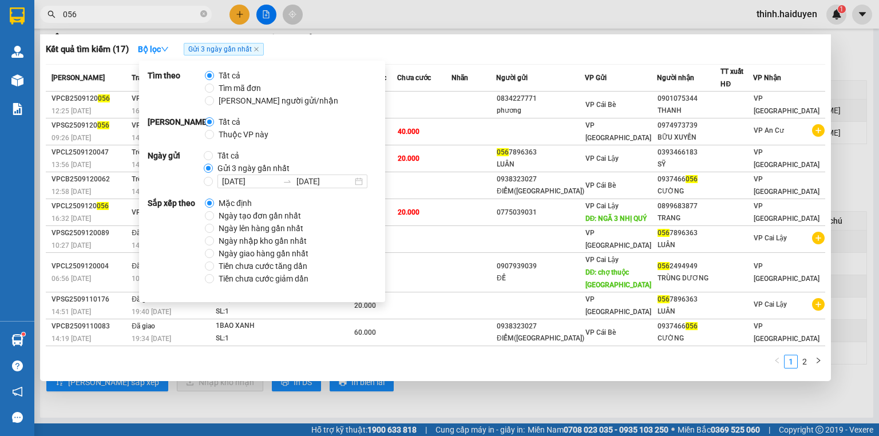
click at [542, 50] on div "Kết quả tìm kiếm ( 17 ) Bộ lọc Gửi 3 ngày gần nhất" at bounding box center [436, 49] width 780 height 18
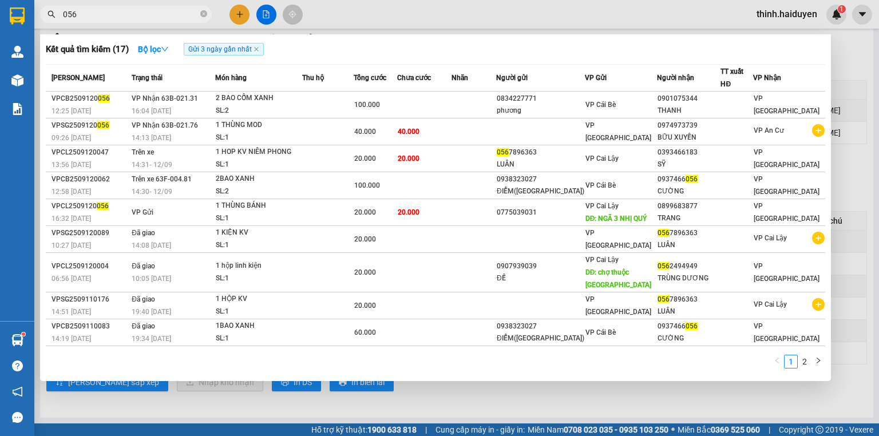
click at [142, 23] on div at bounding box center [439, 218] width 879 height 436
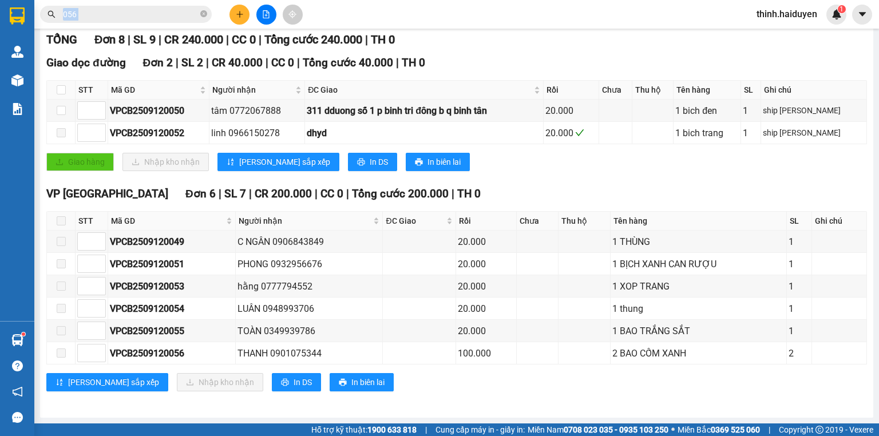
click at [142, 23] on div "Kết quả tìm kiếm ( 17 ) Bộ lọc Gửi 3 ngày gần nhất Mã ĐH Trạng thái Món hàng Th…" at bounding box center [111, 15] width 223 height 20
click at [141, 19] on input "056" at bounding box center [130, 14] width 135 height 13
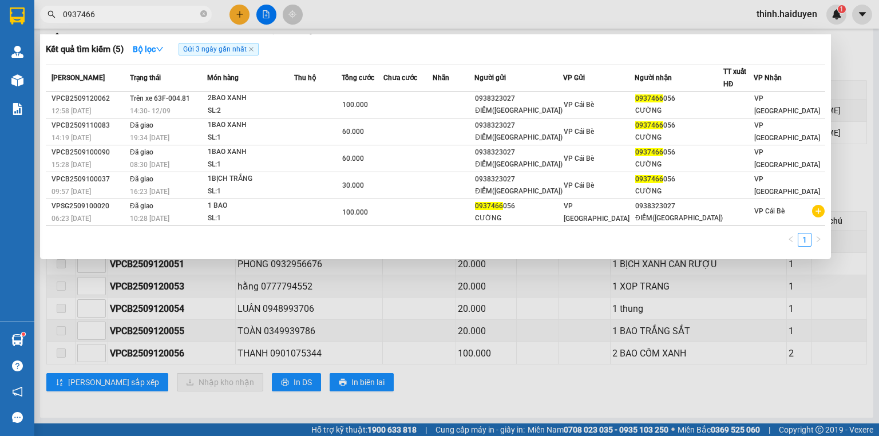
click at [438, 23] on div at bounding box center [439, 218] width 879 height 436
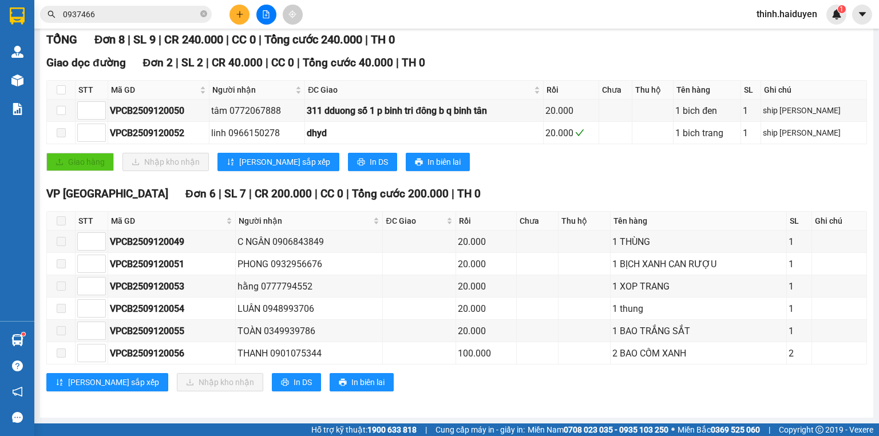
click at [531, 64] on div "Giao dọc đường Đơn 2 | SL 2 | CR 40.000 | CC 0 | Tổng cước 40.000 | TH 0" at bounding box center [456, 62] width 821 height 17
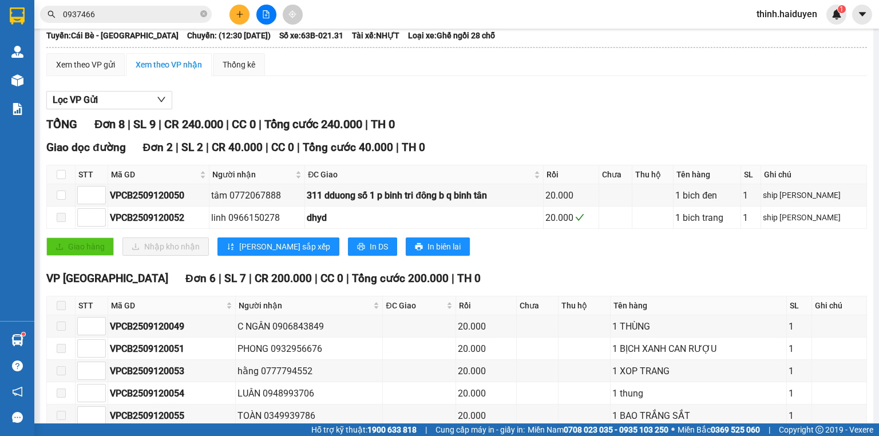
scroll to position [0, 0]
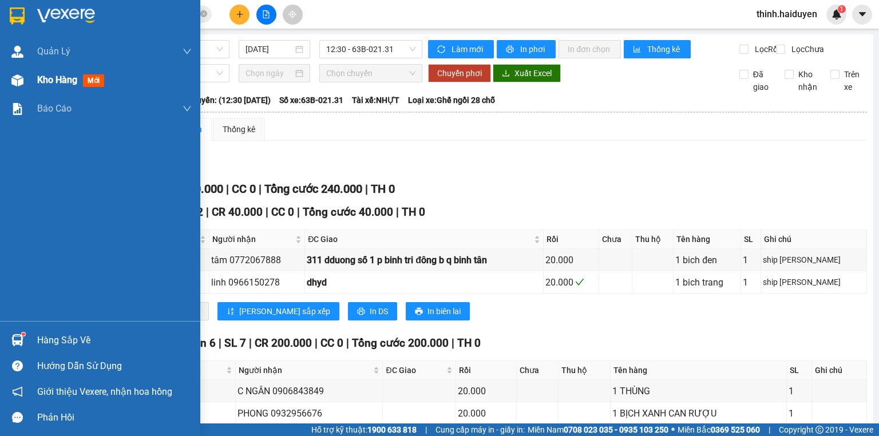
click at [73, 79] on span "Kho hàng" at bounding box center [57, 79] width 40 height 11
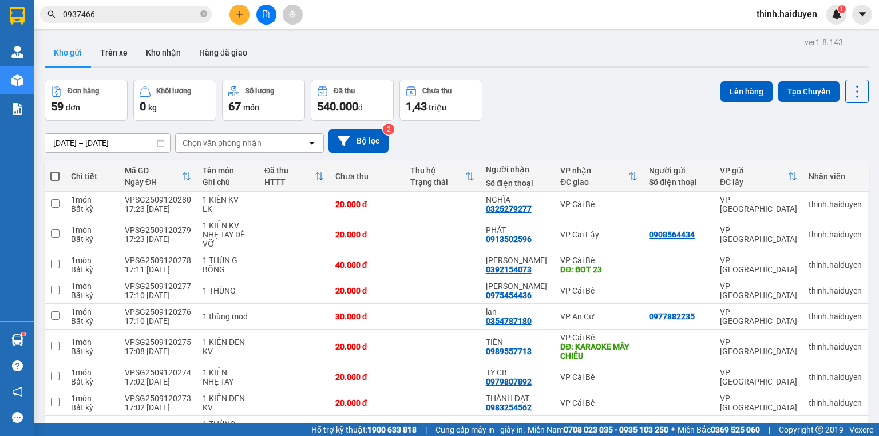
click at [556, 154] on div "10/09/2025 – 12/09/2025 Press the down arrow key to interact with the calendar …" at bounding box center [457, 141] width 824 height 41
click at [129, 15] on input "0937466" at bounding box center [130, 14] width 135 height 13
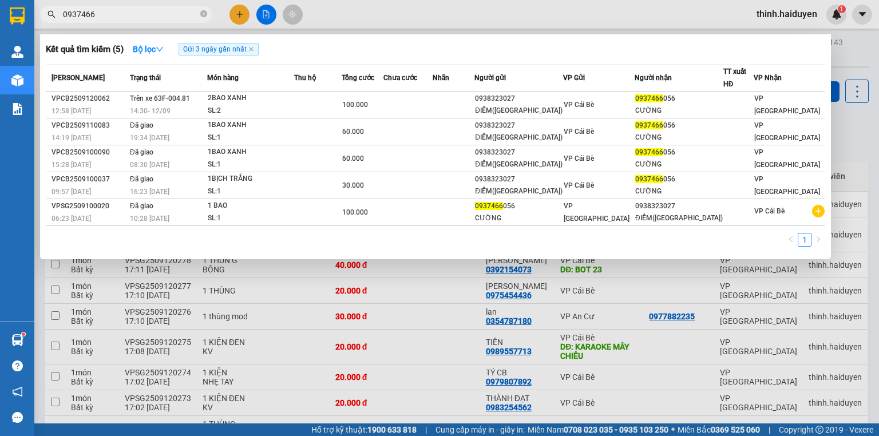
click at [129, 15] on input "0937466" at bounding box center [130, 14] width 135 height 13
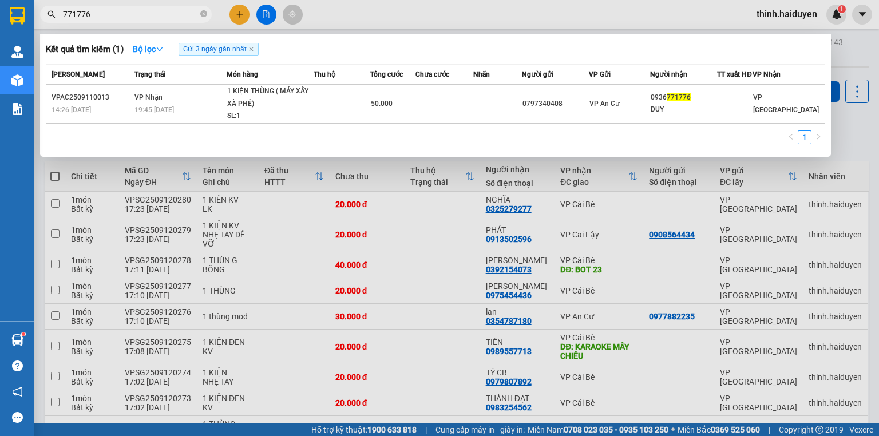
type input "771776"
drag, startPoint x: 97, startPoint y: 25, endPoint x: 105, endPoint y: 18, distance: 10.2
click at [99, 23] on div at bounding box center [439, 218] width 879 height 436
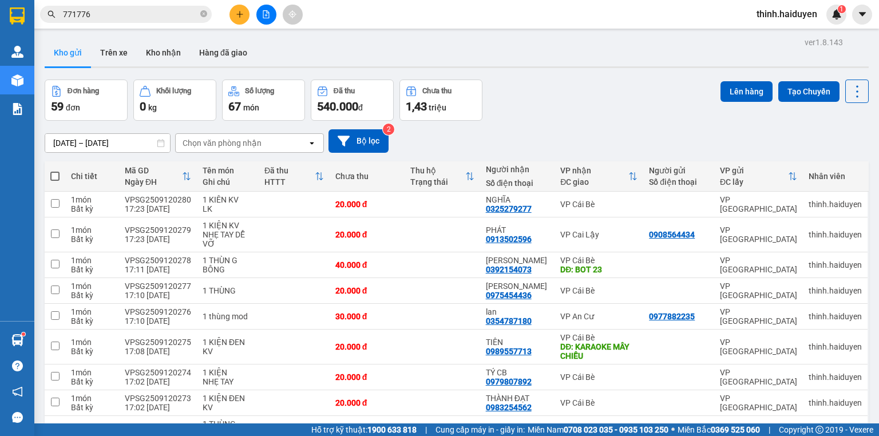
click at [105, 18] on input "771776" at bounding box center [130, 14] width 135 height 13
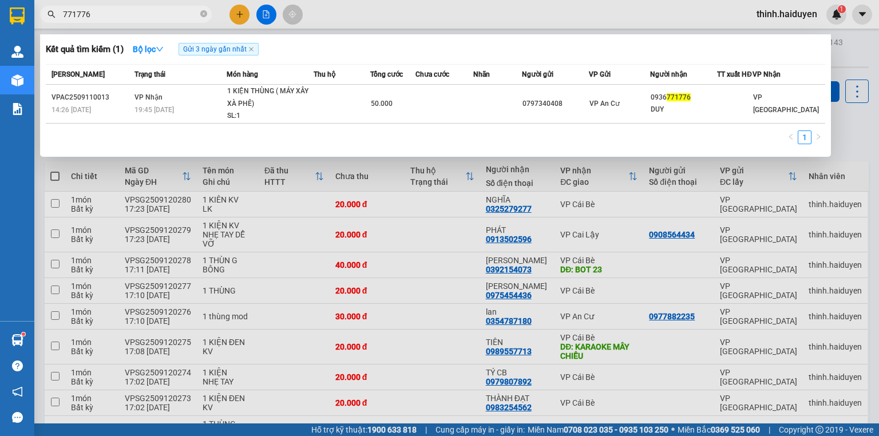
click at [97, 13] on input "771776" at bounding box center [130, 14] width 135 height 13
click at [101, 13] on input "771776" at bounding box center [130, 14] width 135 height 13
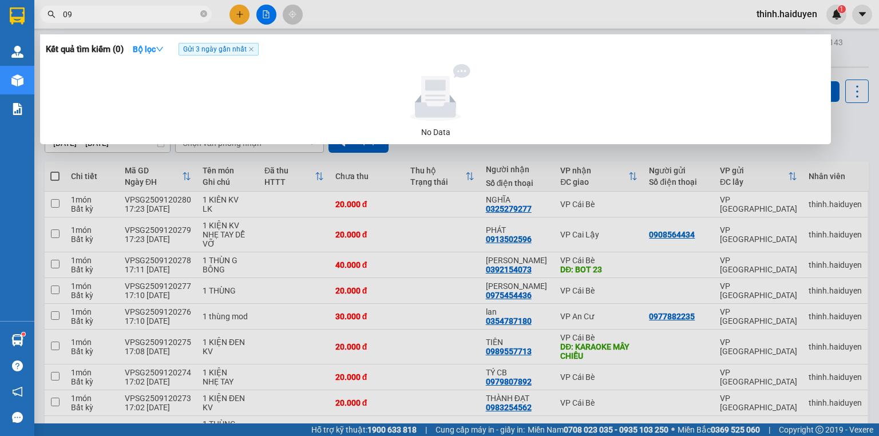
type input "0"
click at [147, 13] on input "0902998" at bounding box center [130, 14] width 135 height 13
type input "0902998"
click at [235, 13] on div at bounding box center [439, 218] width 879 height 436
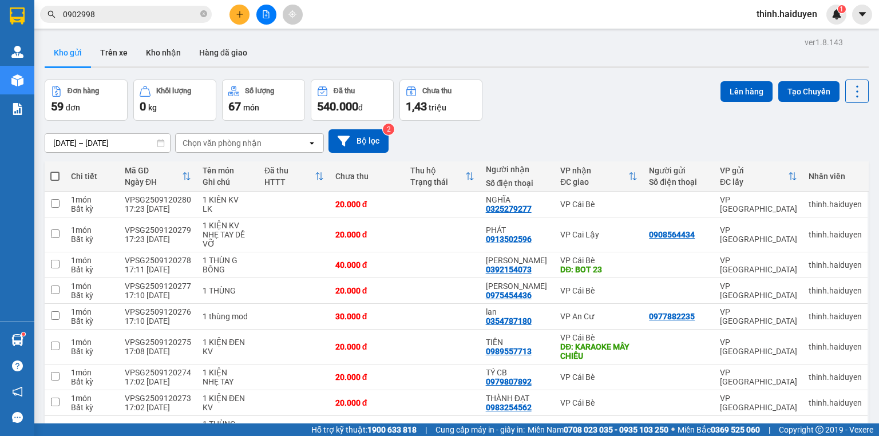
drag, startPoint x: 234, startPoint y: 23, endPoint x: 243, endPoint y: 19, distance: 10.2
click at [234, 23] on div at bounding box center [266, 15] width 86 height 20
click at [243, 19] on button at bounding box center [240, 15] width 20 height 20
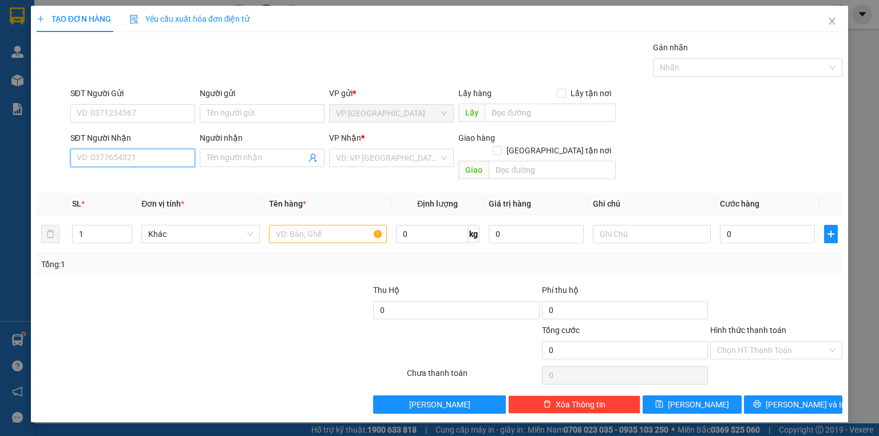
click at [131, 149] on input "SĐT Người Nhận" at bounding box center [132, 158] width 125 height 18
paste input "0902998"
type input "0902998088"
click at [230, 156] on input "Người nhận" at bounding box center [257, 158] width 100 height 13
drag, startPoint x: 362, startPoint y: 155, endPoint x: 374, endPoint y: 153, distance: 12.1
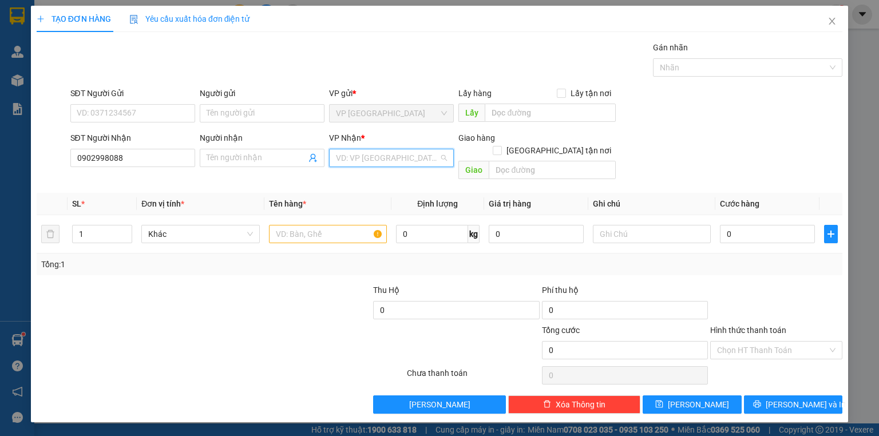
click at [362, 156] on input "search" at bounding box center [387, 157] width 103 height 17
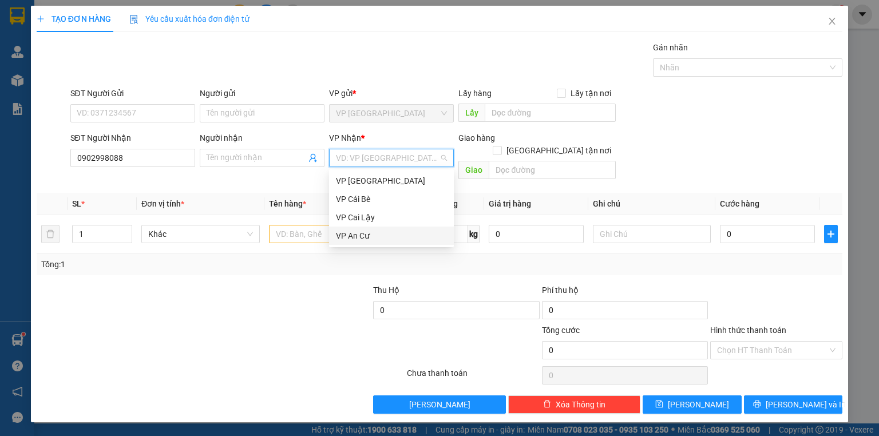
click at [371, 236] on div "VP An Cư" at bounding box center [391, 236] width 111 height 13
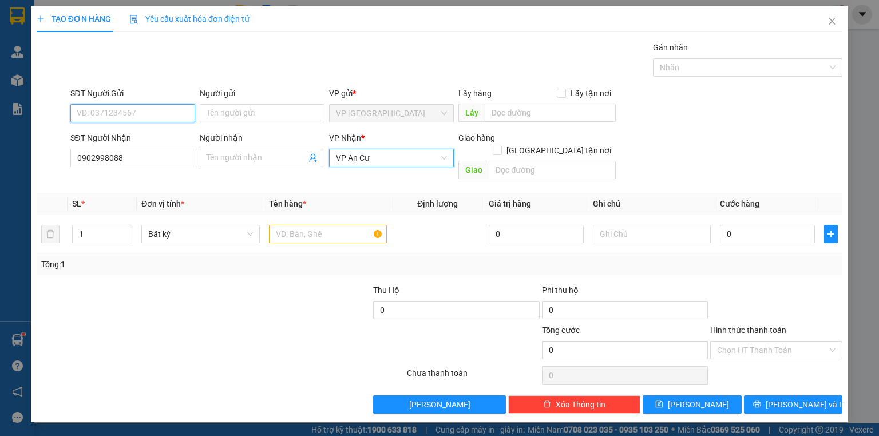
click at [151, 116] on input "SĐT Người Gửi" at bounding box center [132, 113] width 125 height 18
click at [112, 111] on input "SĐT Người Gửi" at bounding box center [132, 113] width 125 height 18
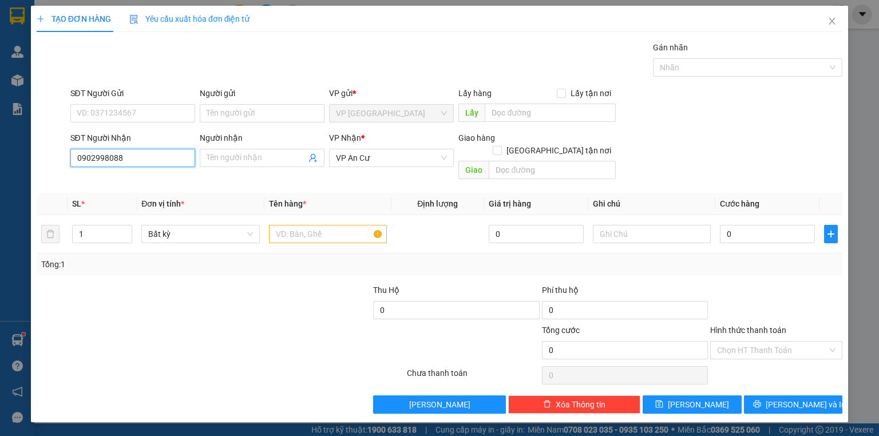
click at [156, 156] on input "0902998088" at bounding box center [132, 158] width 125 height 18
click at [126, 114] on input "SĐT Người Gửi" at bounding box center [132, 113] width 125 height 18
paste input "0902998088"
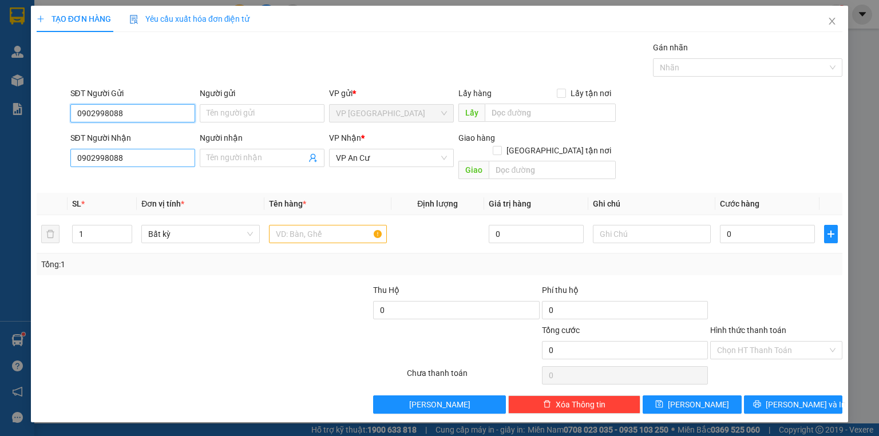
type input "0902998088"
click at [159, 161] on input "0902998088" at bounding box center [132, 158] width 125 height 18
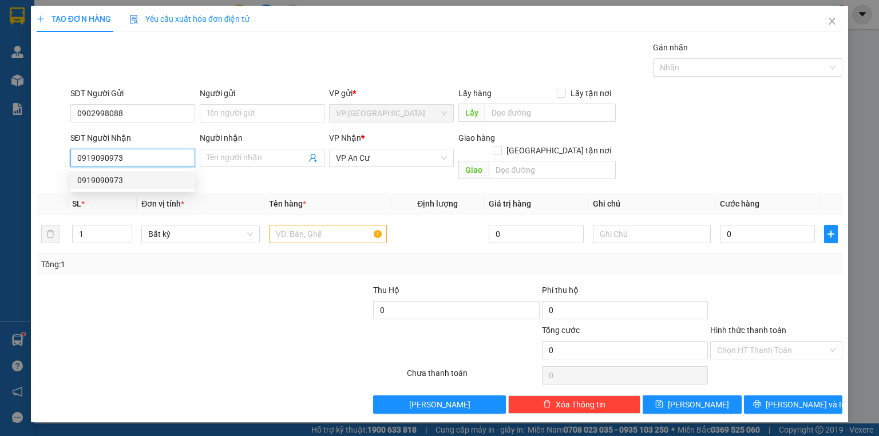
type input "0919090973"
click at [349, 193] on th "Tên hàng *" at bounding box center [327, 204] width 127 height 22
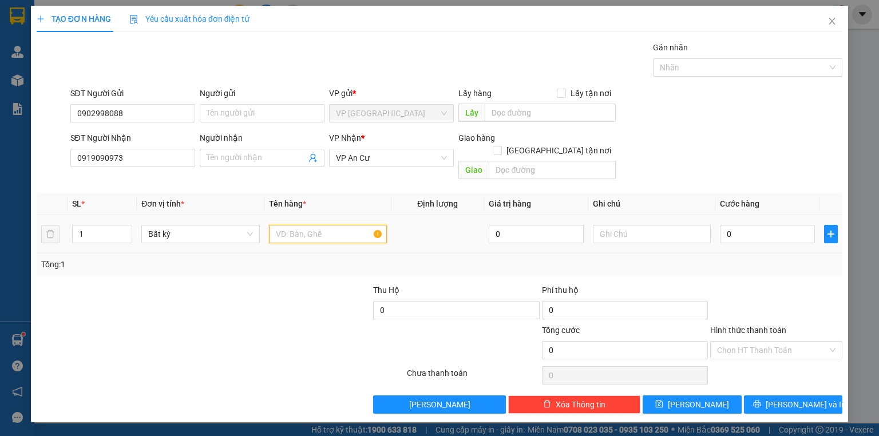
click at [303, 225] on input "text" at bounding box center [328, 234] width 118 height 18
type input "1"
type input "1 thùng"
click at [741, 225] on input "0" at bounding box center [767, 234] width 95 height 18
type input "5"
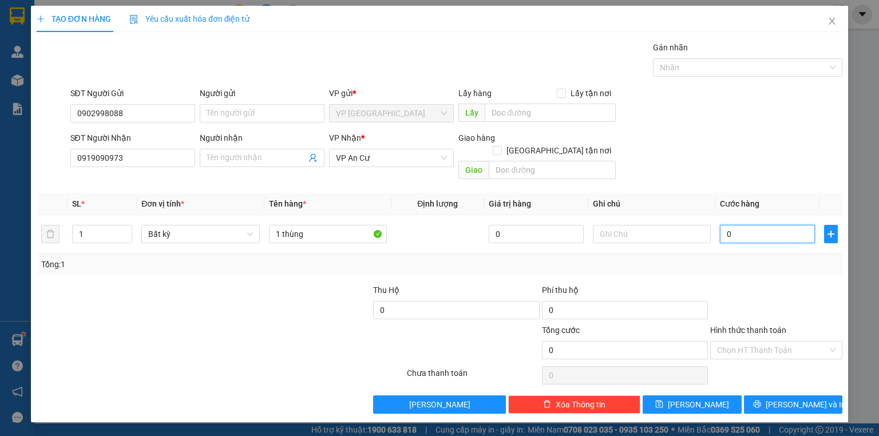
type input "5"
type input "50"
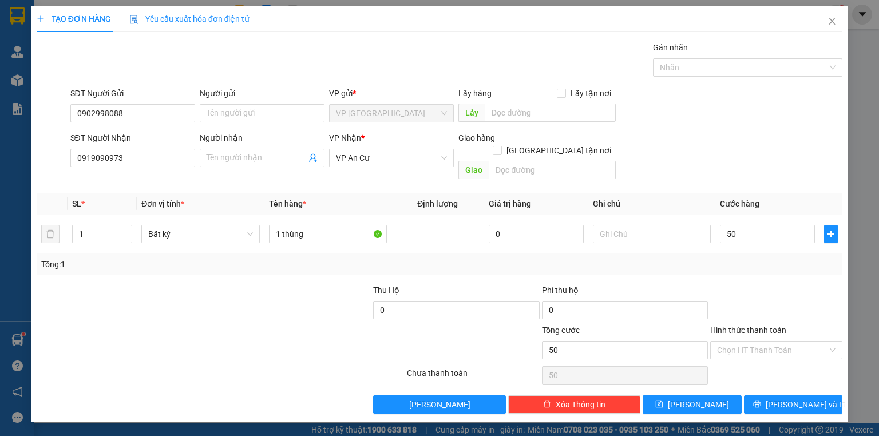
type input "50.000"
click at [742, 309] on div at bounding box center [776, 304] width 135 height 40
click at [774, 396] on button "[PERSON_NAME] và In" at bounding box center [793, 405] width 99 height 18
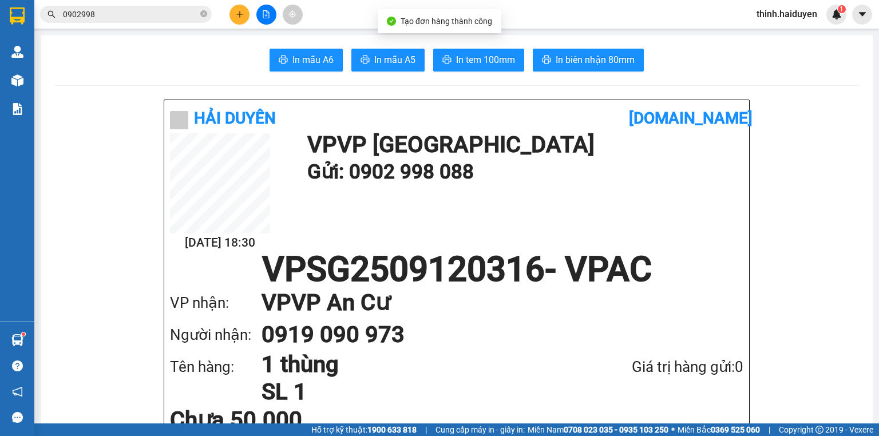
drag, startPoint x: 561, startPoint y: 55, endPoint x: 561, endPoint y: 63, distance: 8.0
click at [561, 55] on span "In biên nhận 80mm" at bounding box center [595, 60] width 79 height 14
click at [466, 70] on button "In tem 100mm" at bounding box center [478, 60] width 91 height 23
click at [275, 14] on button at bounding box center [266, 15] width 20 height 20
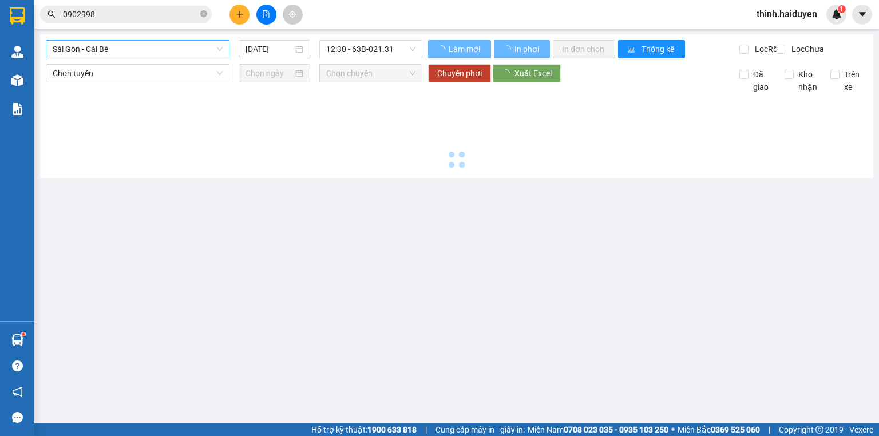
click at [141, 46] on span "Sài Gòn - Cái Bè" at bounding box center [138, 49] width 170 height 17
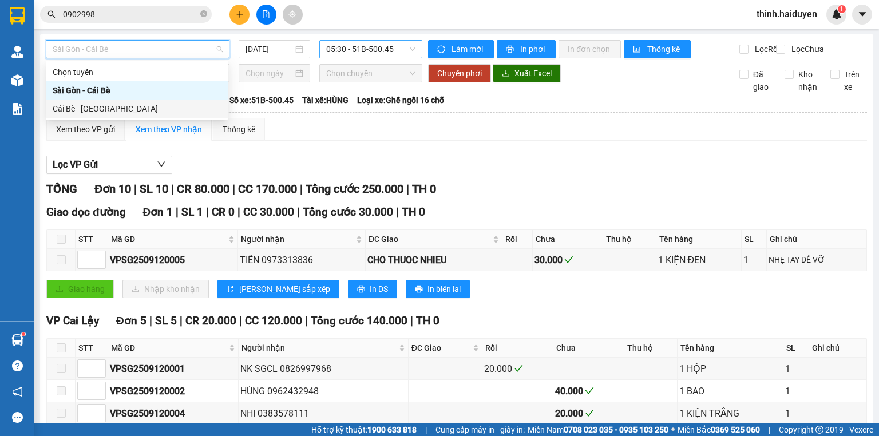
drag, startPoint x: 71, startPoint y: 106, endPoint x: 353, endPoint y: 53, distance: 286.6
click at [71, 106] on div "Cái Bè - [GEOGRAPHIC_DATA]" at bounding box center [137, 108] width 168 height 13
type input "[DATE]"
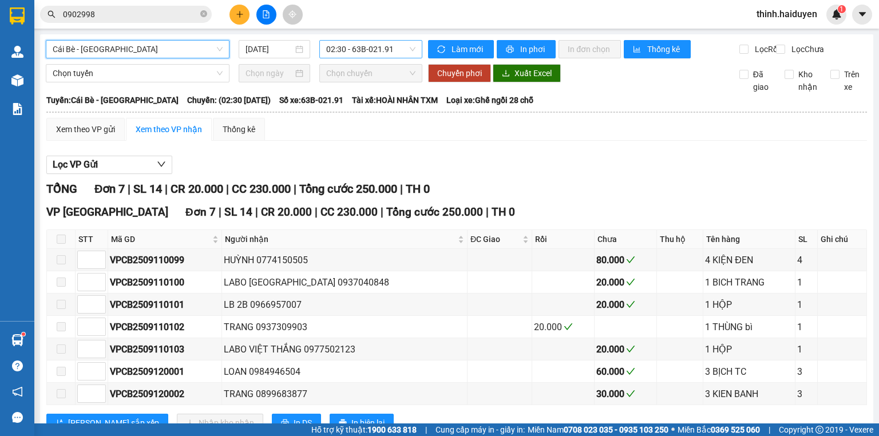
click at [366, 46] on span "02:30 - 63B-021.91" at bounding box center [371, 49] width 90 height 17
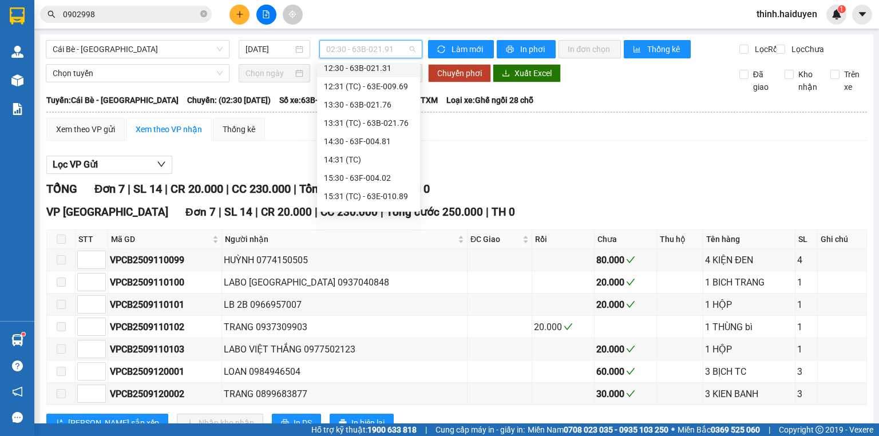
scroll to position [385, 0]
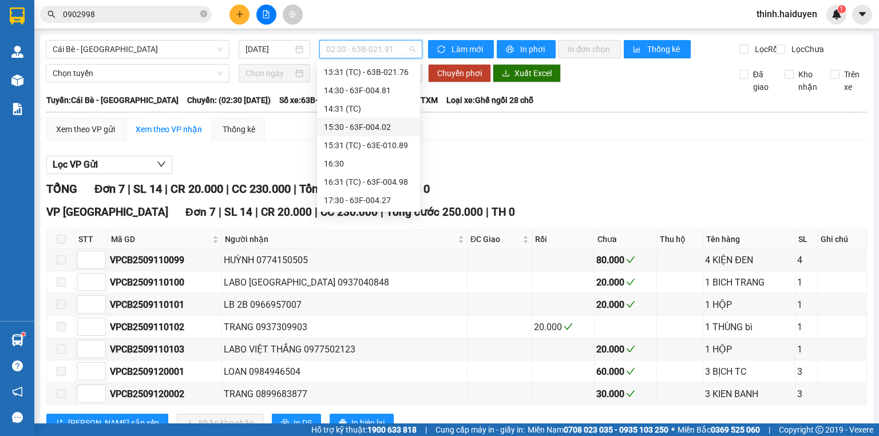
click at [357, 129] on div "15:30 - 63F-004.02" at bounding box center [368, 127] width 89 height 13
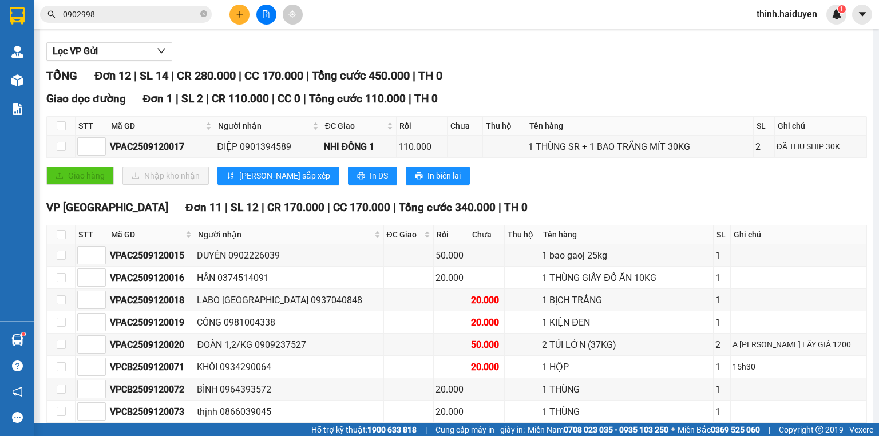
scroll to position [243, 0]
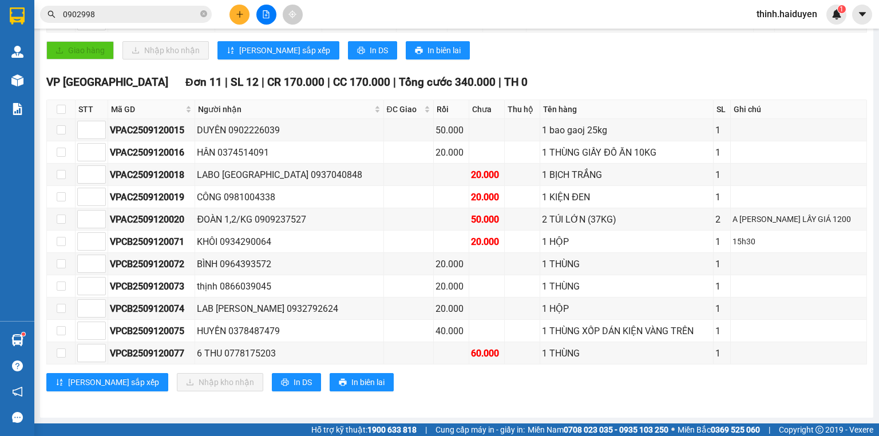
click at [243, 396] on div "VP Sài Gòn Đơn 11 | SL 12 | CR 170.000 | CC 170.000 | Tổng cước 340.000 | TH 0 …" at bounding box center [456, 237] width 821 height 326
click at [294, 383] on span "In DS" at bounding box center [303, 382] width 18 height 13
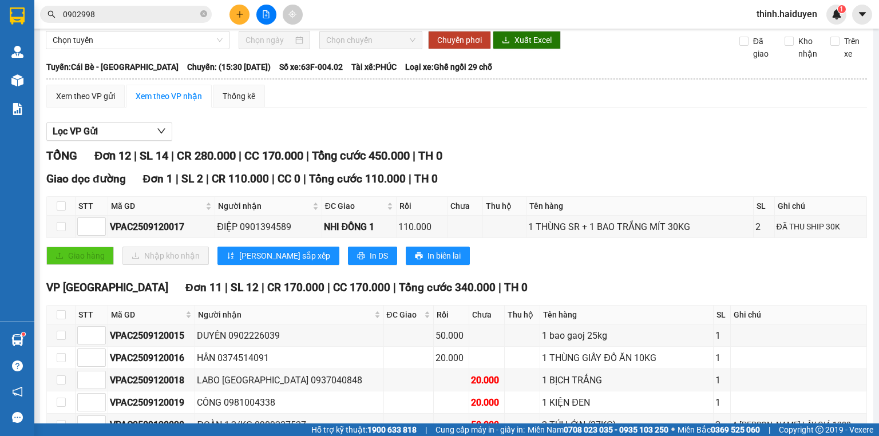
scroll to position [0, 0]
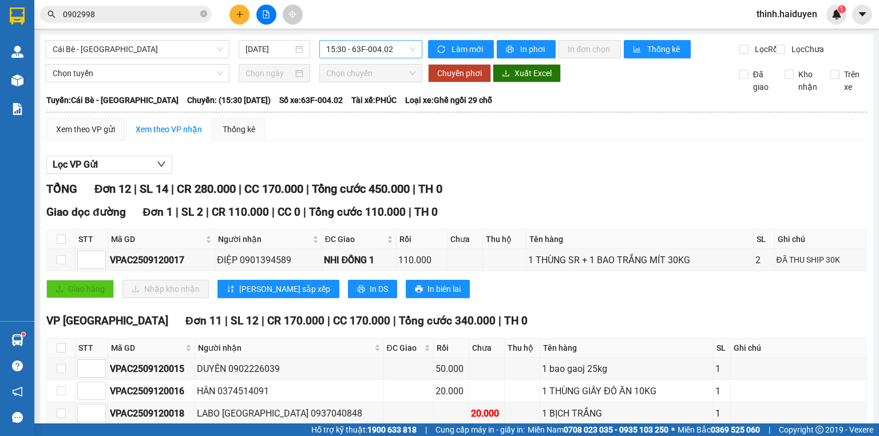
click at [349, 52] on span "15:30 - 63F-004.02" at bounding box center [371, 49] width 90 height 17
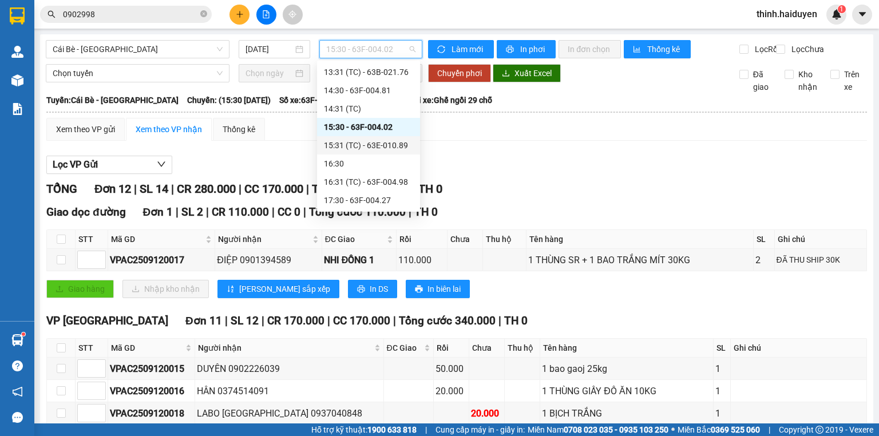
click at [359, 139] on div "15:31 (TC) - 63E-010.89" at bounding box center [368, 145] width 89 height 13
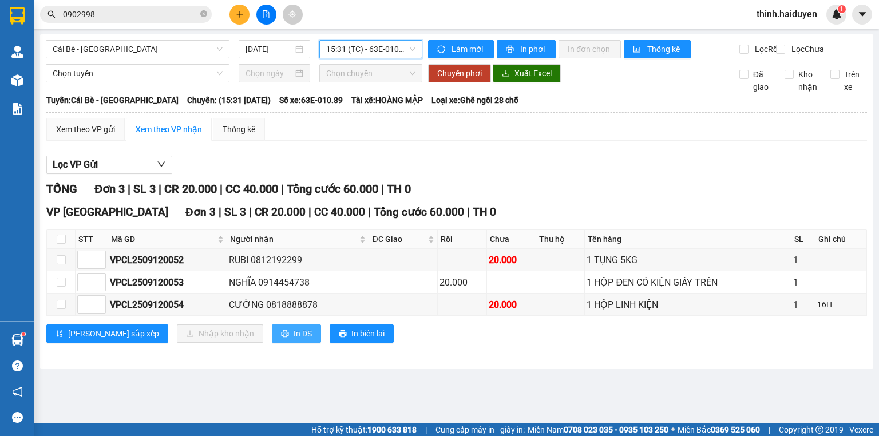
click at [272, 343] on button "In DS" at bounding box center [296, 334] width 49 height 18
click at [348, 41] on span "15:31 (TC) - 63E-010.89" at bounding box center [371, 49] width 90 height 17
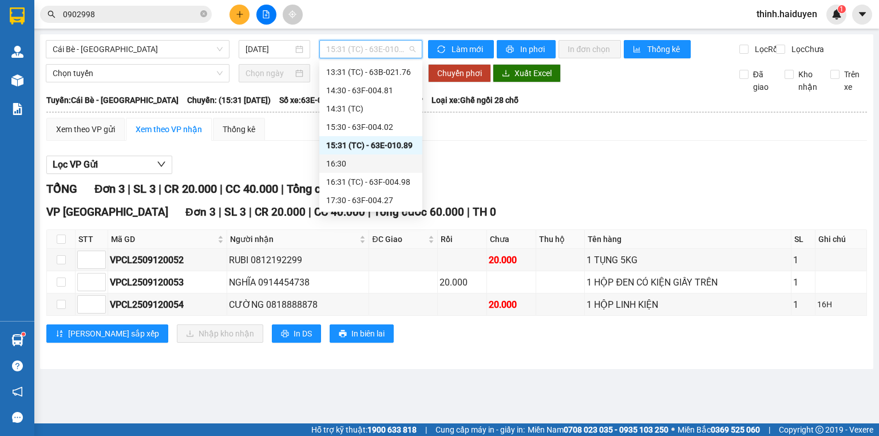
click at [339, 170] on div "16:30" at bounding box center [370, 164] width 103 height 18
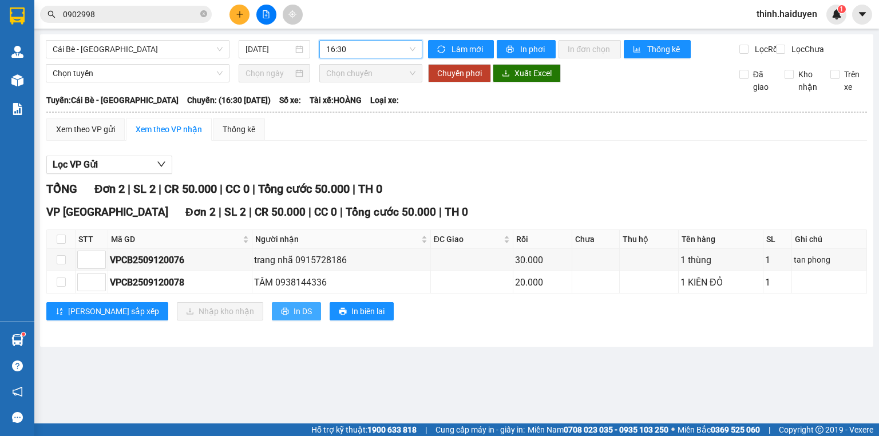
click at [294, 318] on span "In DS" at bounding box center [303, 311] width 18 height 13
click at [348, 41] on span "16:30" at bounding box center [371, 49] width 90 height 17
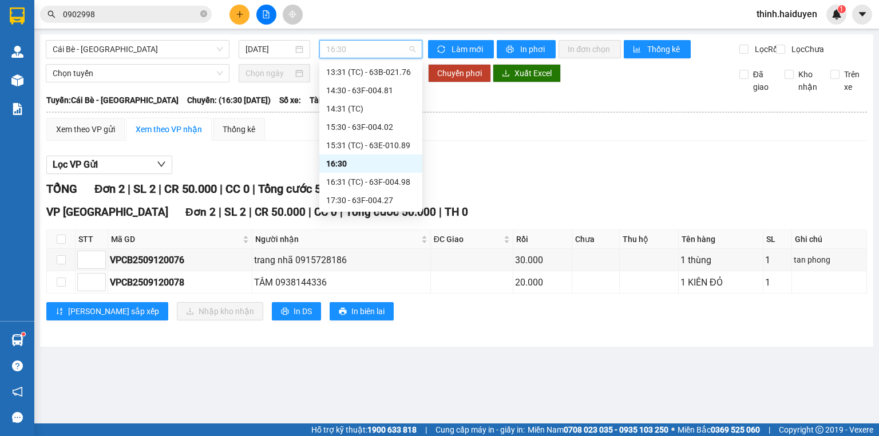
click at [347, 178] on div "16:31 (TC) - 63F-004.98" at bounding box center [370, 182] width 89 height 13
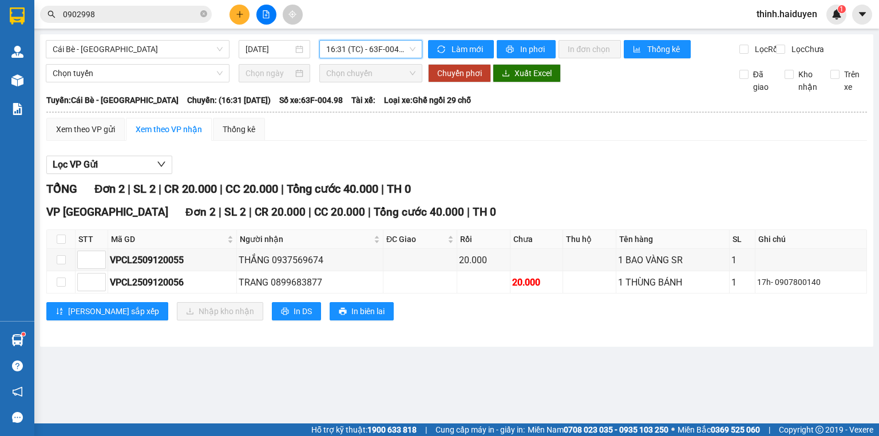
click at [335, 50] on span "16:31 (TC) - 63F-004.98" at bounding box center [371, 49] width 90 height 17
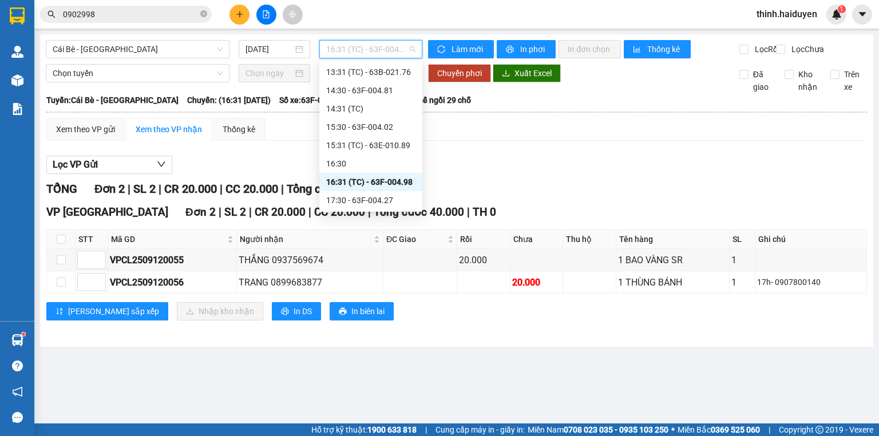
click at [337, 190] on div "16:31 (TC) - 63F-004.98" at bounding box center [370, 182] width 103 height 18
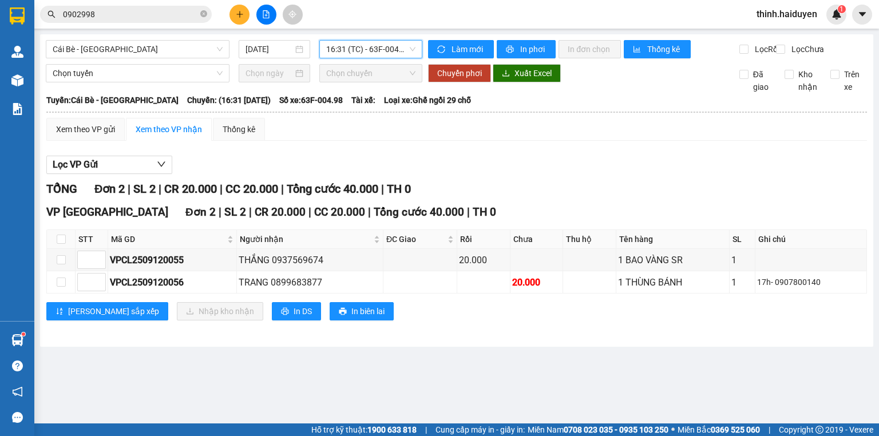
click at [362, 50] on span "16:31 (TC) - 63F-004.98" at bounding box center [371, 49] width 90 height 17
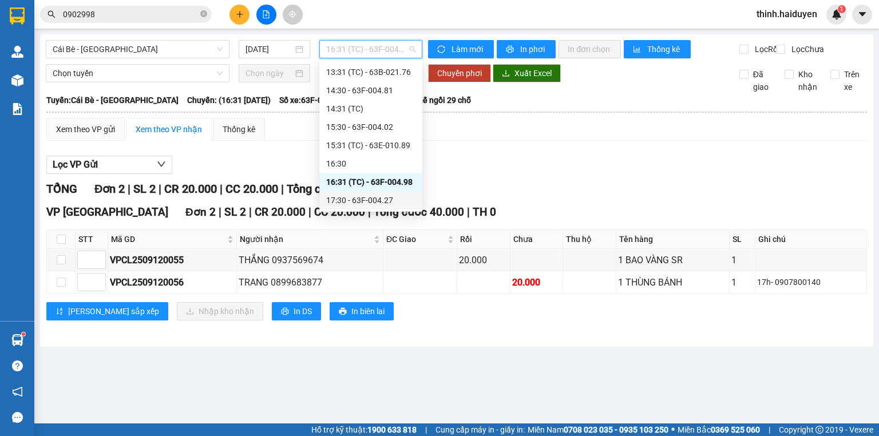
click at [350, 195] on div "17:30 - 63F-004.27" at bounding box center [370, 200] width 89 height 13
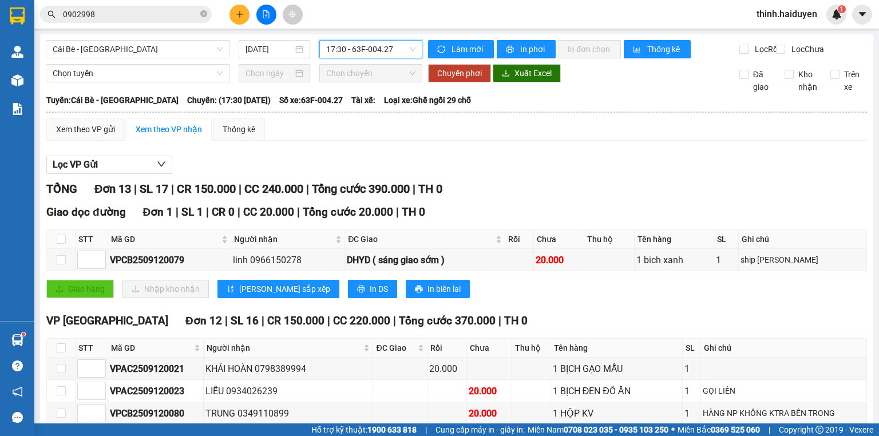
click at [350, 43] on span "17:30 - 63F-004.27" at bounding box center [371, 49] width 90 height 17
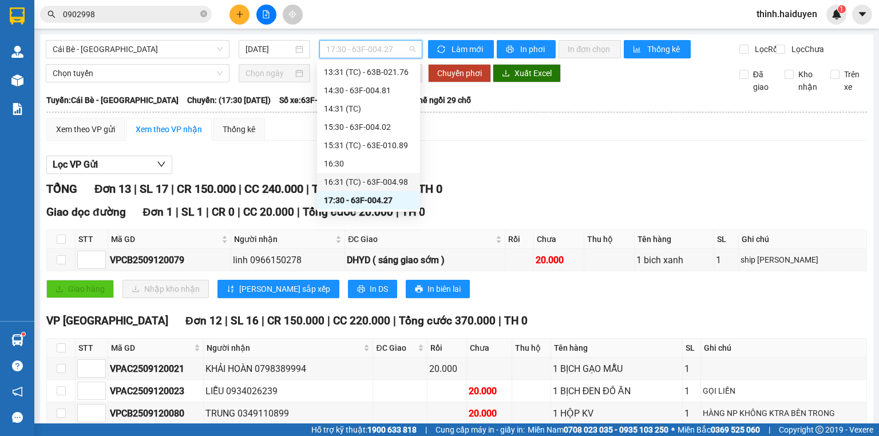
click at [357, 183] on div "16:31 (TC) - 63F-004.98" at bounding box center [368, 182] width 89 height 13
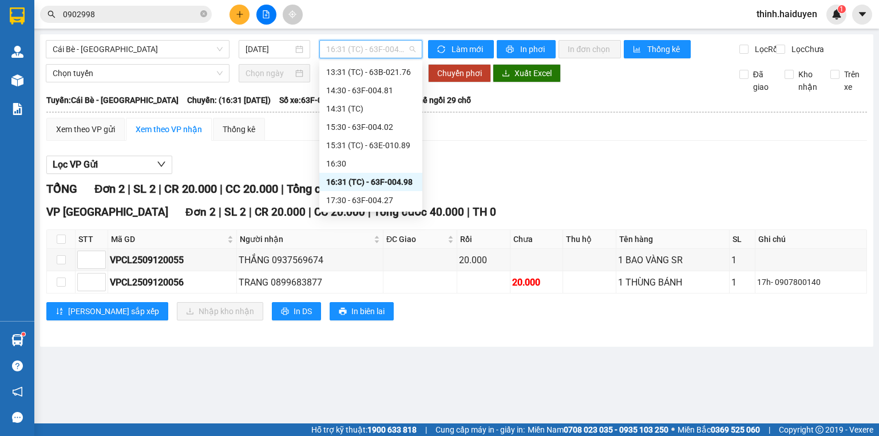
click at [358, 179] on div "16:31 (TC) - 63F-004.98" at bounding box center [370, 182] width 89 height 13
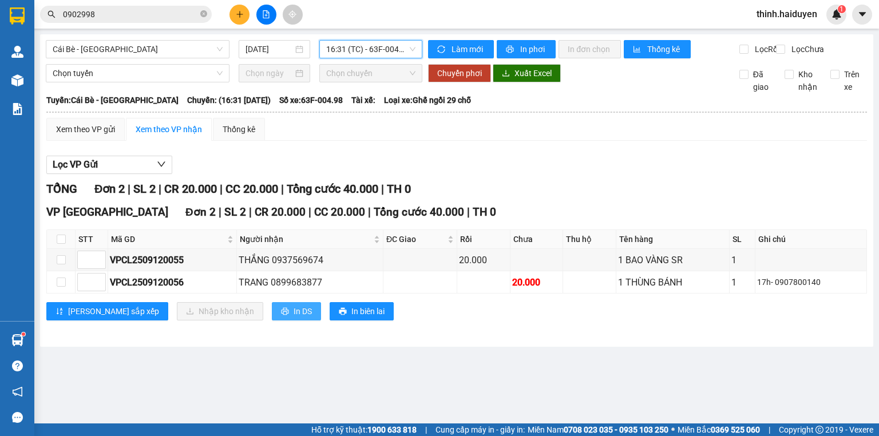
click at [281, 315] on icon "printer" at bounding box center [284, 311] width 7 height 7
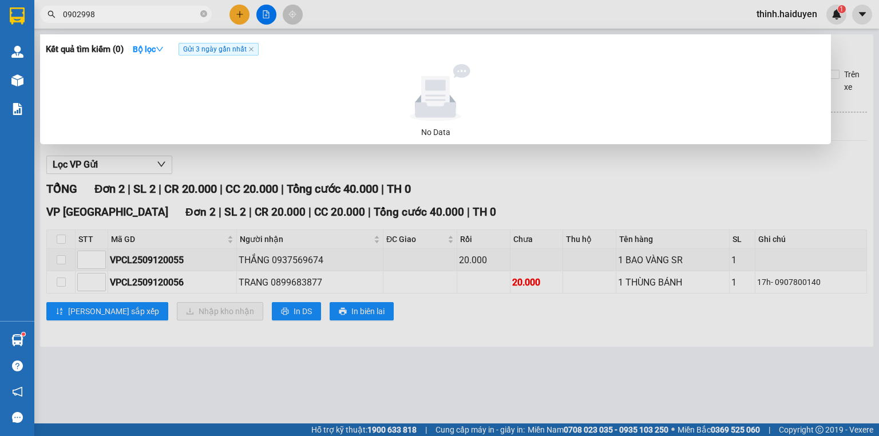
click at [187, 11] on input "0902998" at bounding box center [130, 14] width 135 height 13
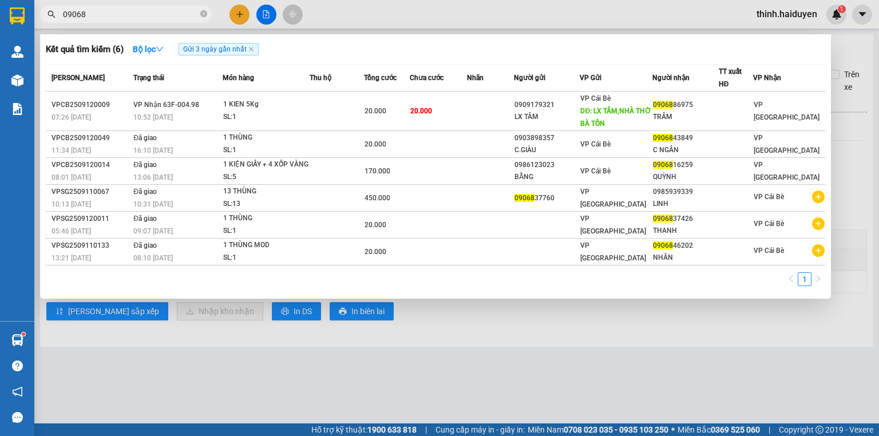
type input "09068"
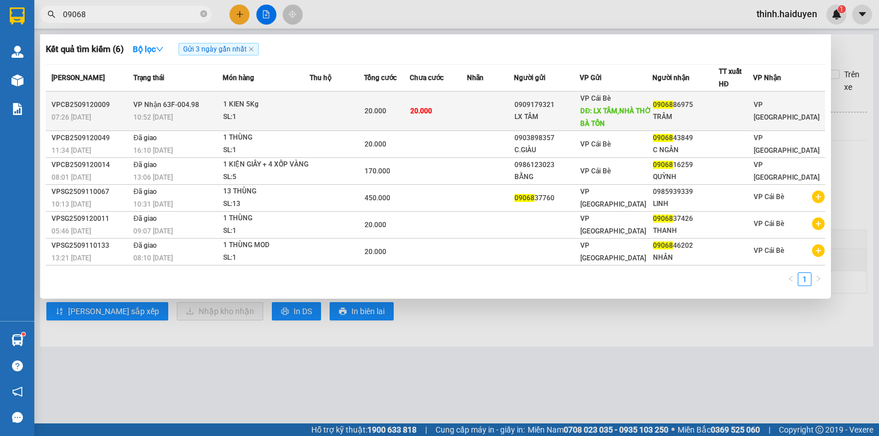
click at [489, 103] on td at bounding box center [490, 111] width 47 height 39
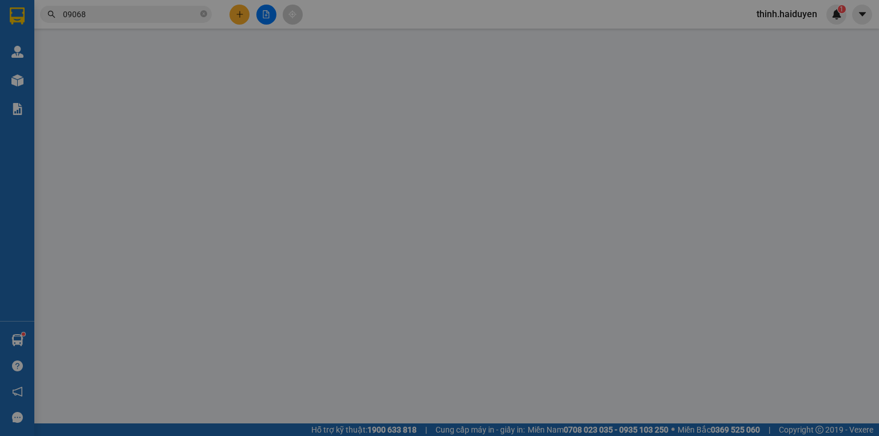
type input "0909179321"
type input "LX TÂM"
type input "LX TÂM,NHÀ THỜ BÀ TỒN"
type input "0906886975"
type input "TRÂM"
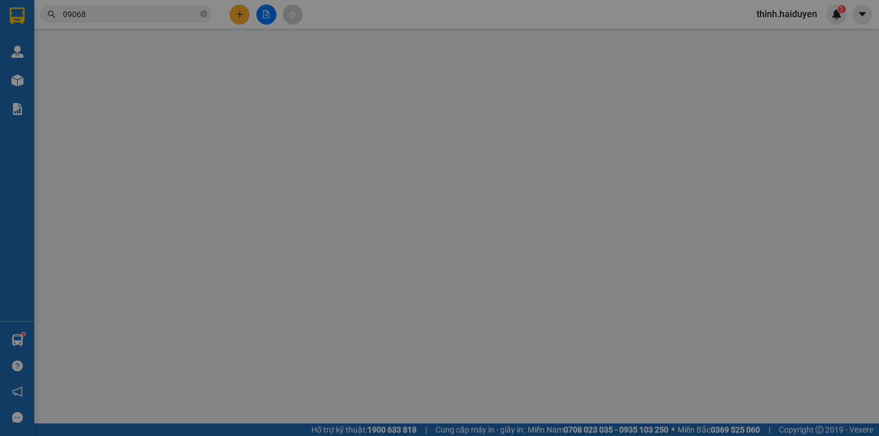
type input "20.000"
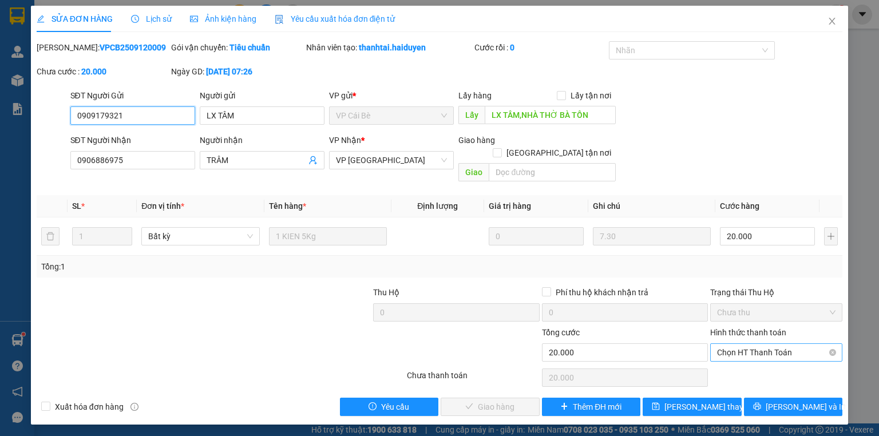
click at [743, 346] on span "Chọn HT Thanh Toán" at bounding box center [776, 352] width 118 height 17
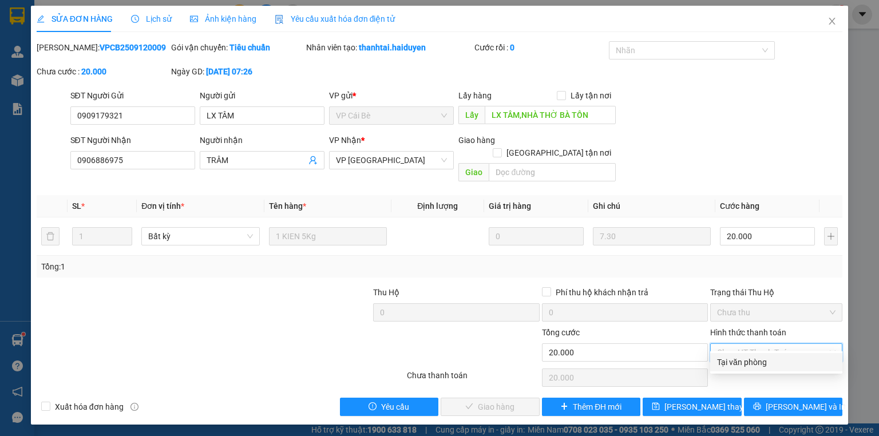
click at [737, 365] on div "Tại văn phòng" at bounding box center [776, 362] width 118 height 13
type input "0"
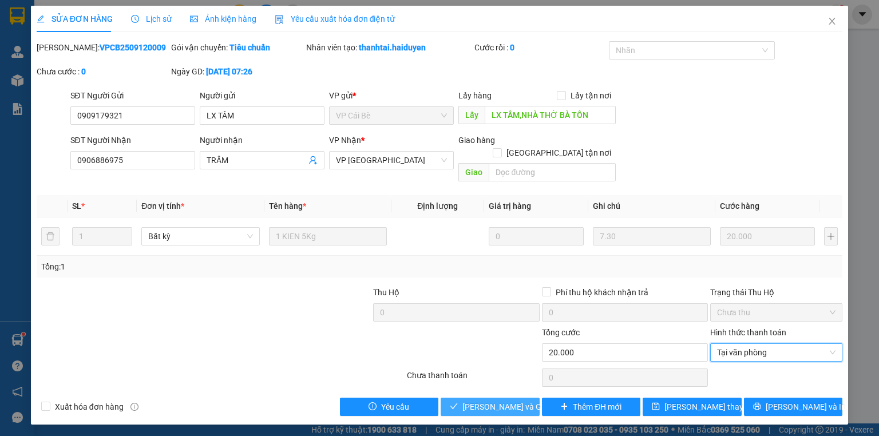
click at [509, 398] on button "[PERSON_NAME] và Giao hàng" at bounding box center [490, 407] width 99 height 18
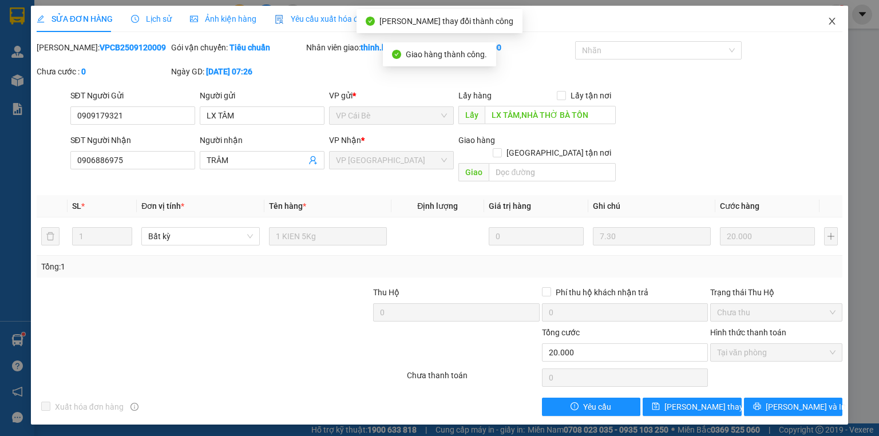
click at [831, 22] on icon "close" at bounding box center [832, 21] width 9 height 9
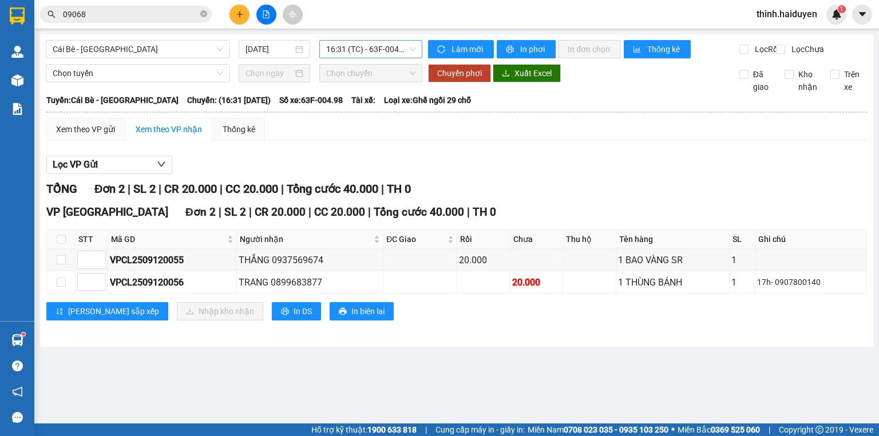
drag, startPoint x: 354, startPoint y: 41, endPoint x: 360, endPoint y: 43, distance: 6.9
click at [356, 41] on span "16:31 (TC) - 63F-004.98" at bounding box center [371, 49] width 90 height 17
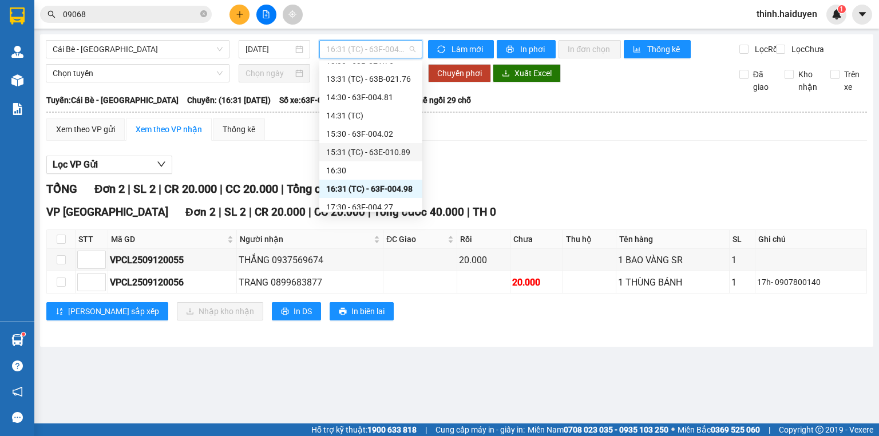
scroll to position [385, 0]
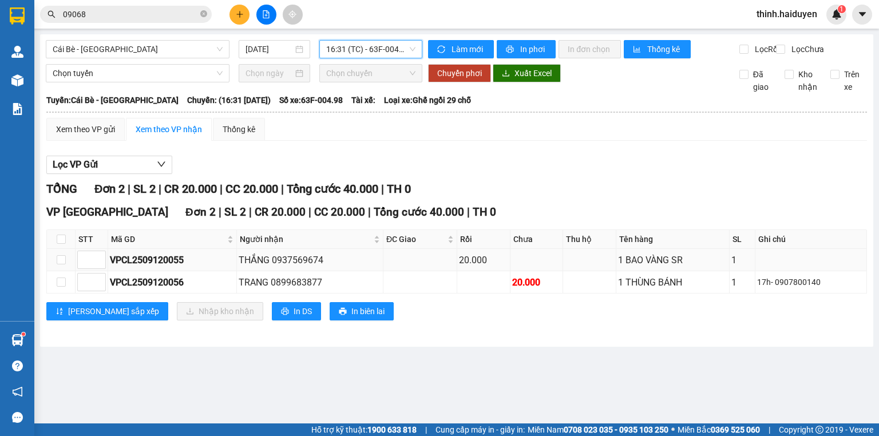
click at [303, 267] on div "THẮNG 0937569674" at bounding box center [310, 260] width 143 height 14
copy div "0937569674"
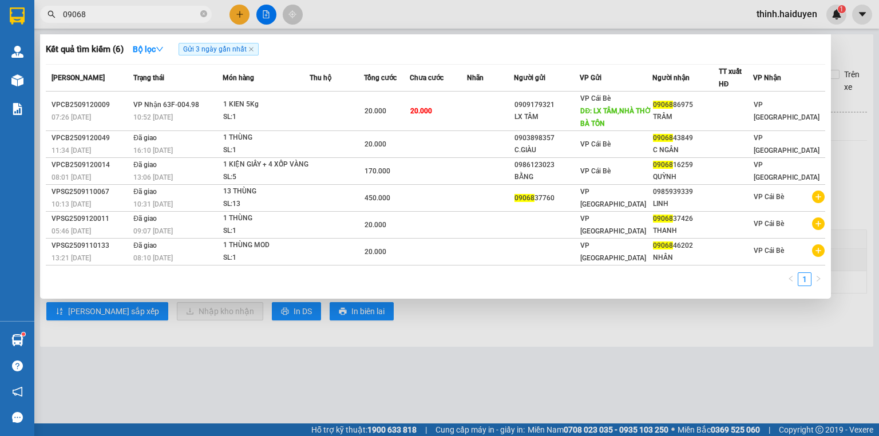
click at [171, 16] on input "09068" at bounding box center [130, 14] width 135 height 13
paste input "37569674"
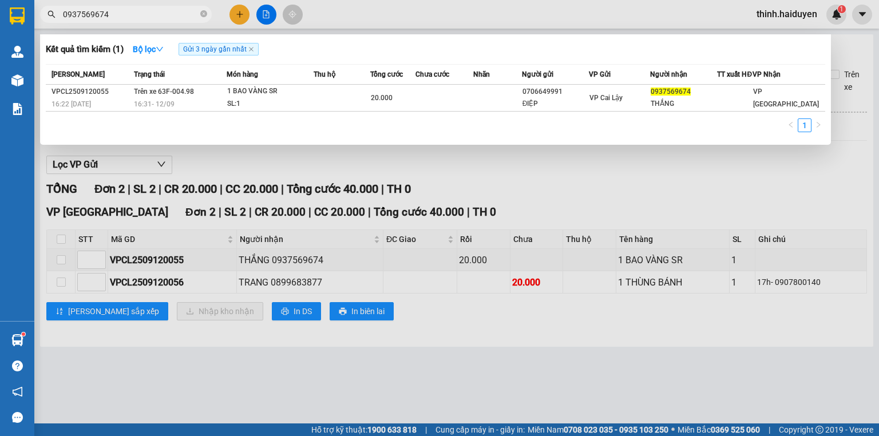
type input "0937569674"
click at [414, 85] on th "Tổng cước" at bounding box center [392, 75] width 45 height 20
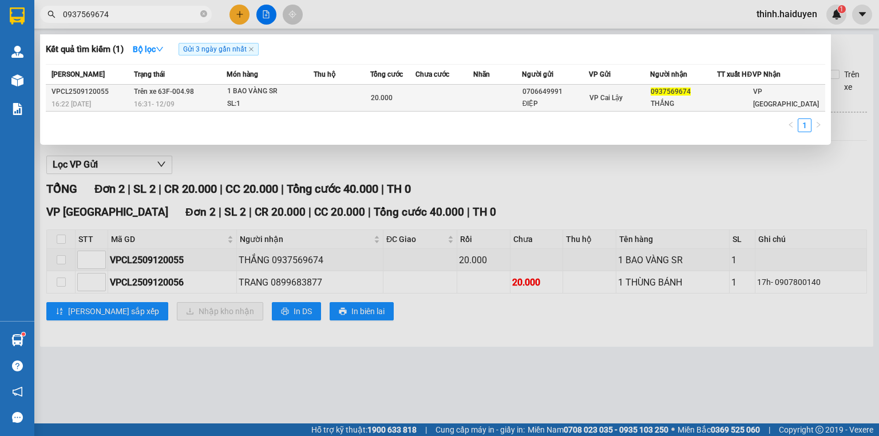
click at [522, 107] on td at bounding box center [497, 98] width 49 height 27
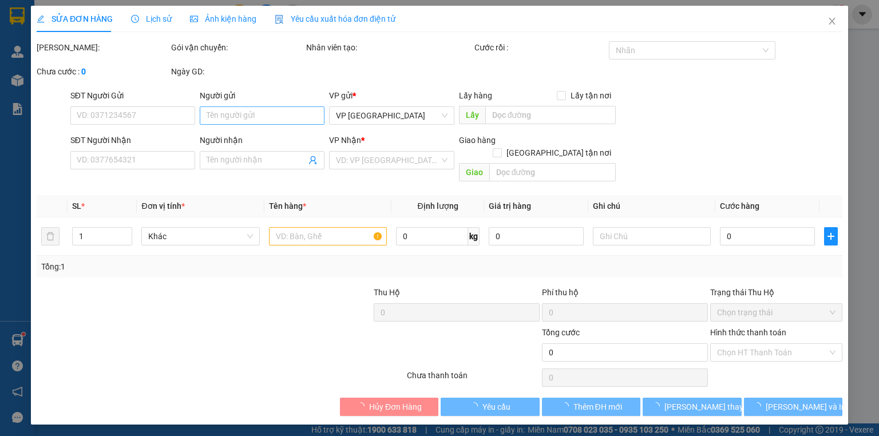
type input "0706649991"
type input "ĐIỆP"
type input "0937569674"
type input "THẮNG"
type input "20.000"
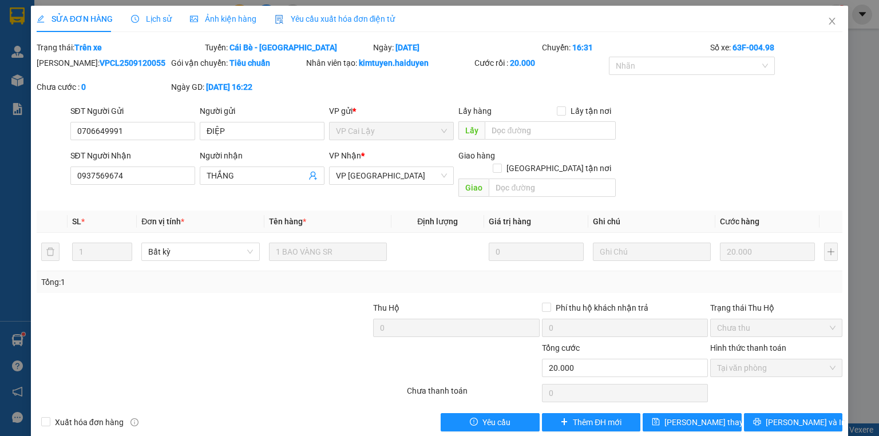
click at [266, 112] on div "Người gửi" at bounding box center [262, 111] width 125 height 13
click at [266, 122] on input "ĐIỆP" at bounding box center [262, 131] width 125 height 18
click at [242, 126] on input "ĐIỆP" at bounding box center [262, 131] width 125 height 18
click at [220, 129] on input "ĐIỆPkbm" at bounding box center [262, 131] width 125 height 18
type input "ĐIỆP kbm"
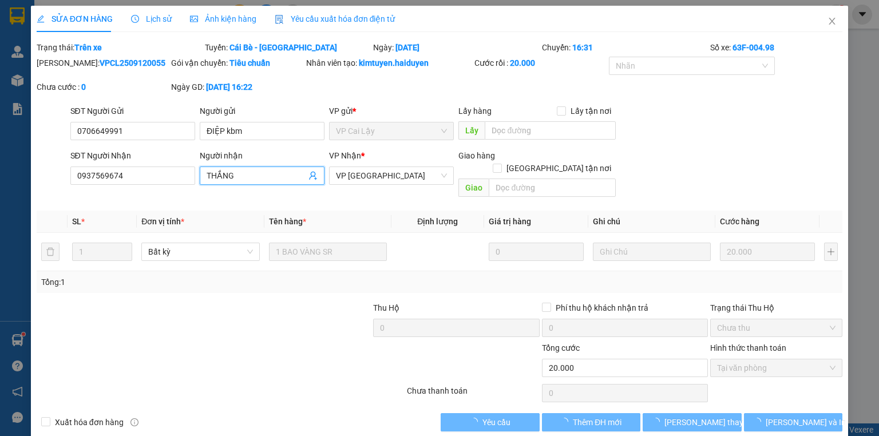
click at [270, 175] on input "THẮNG" at bounding box center [257, 175] width 100 height 13
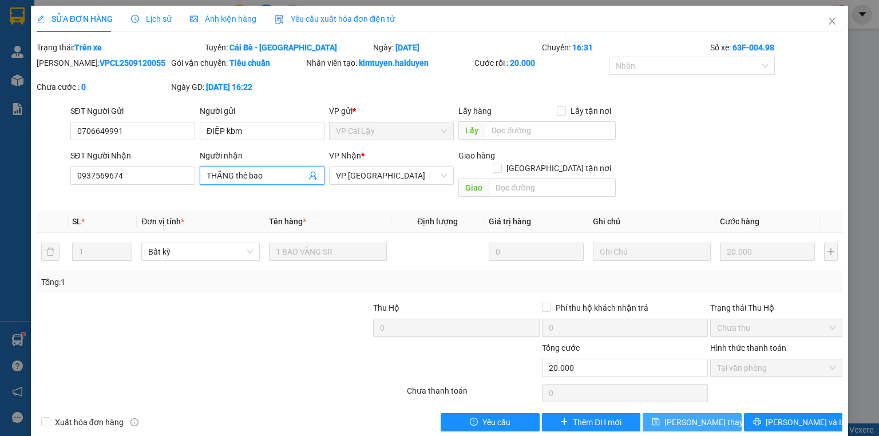
type input "THẮNG thê bao"
click at [682, 416] on span "[PERSON_NAME] thay đổi" at bounding box center [711, 422] width 92 height 13
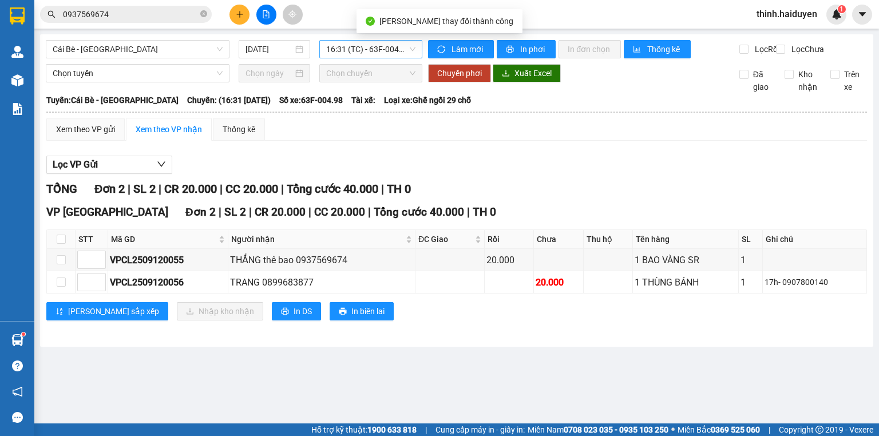
click at [369, 52] on span "16:31 (TC) - 63F-004.98" at bounding box center [371, 49] width 90 height 17
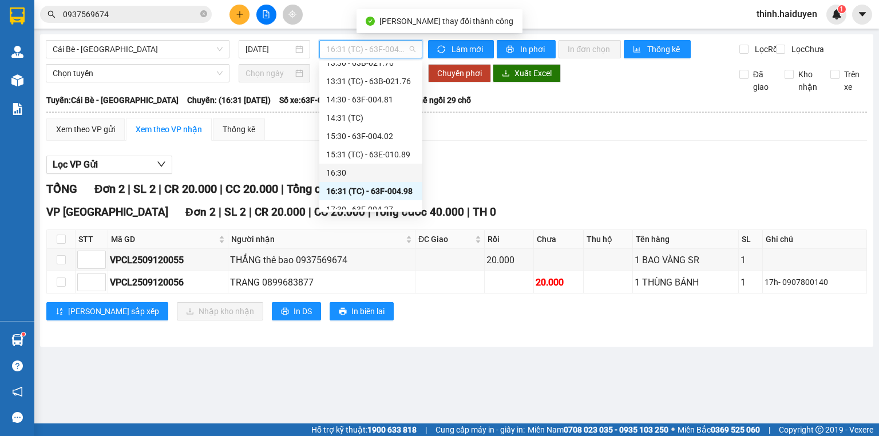
scroll to position [385, 0]
click at [353, 200] on div "17:30 - 63F-004.27" at bounding box center [370, 200] width 89 height 13
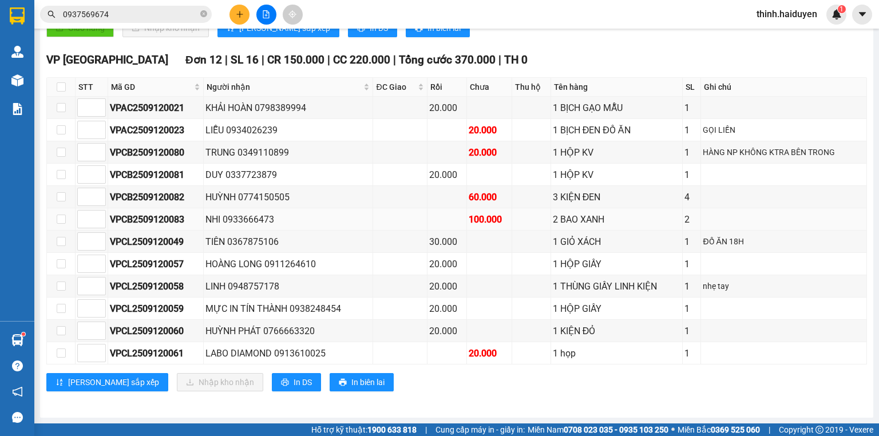
scroll to position [265, 0]
click at [248, 247] on div "TIÊN 0367875106" at bounding box center [288, 242] width 166 height 14
copy div "0367875106"
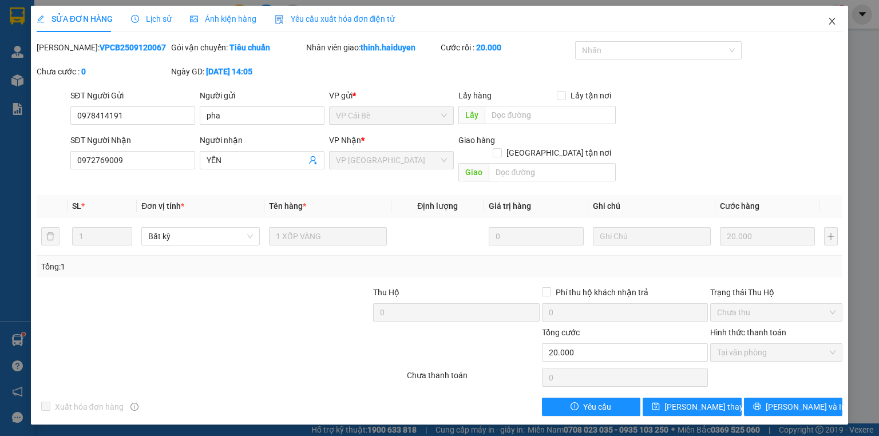
click at [833, 22] on icon "close" at bounding box center [832, 21] width 6 height 7
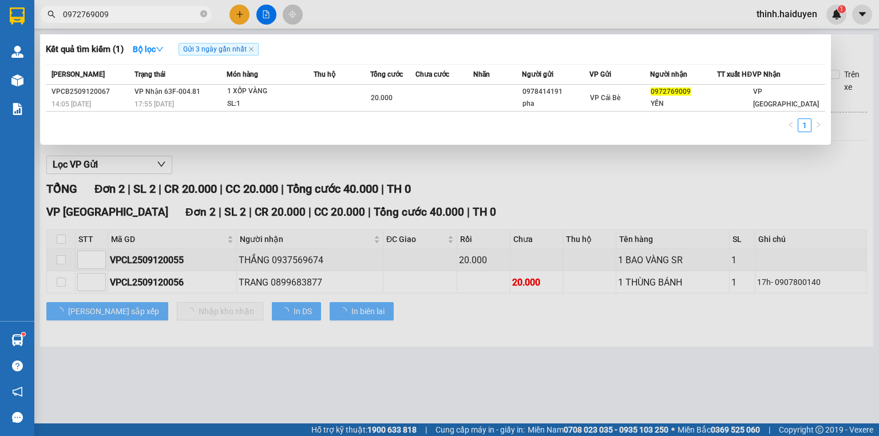
click at [117, 9] on input "0972769009" at bounding box center [130, 14] width 135 height 13
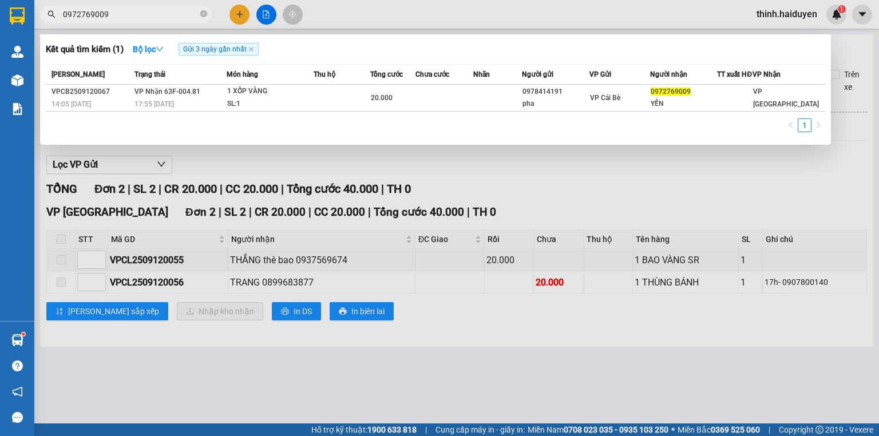
paste input "367875106"
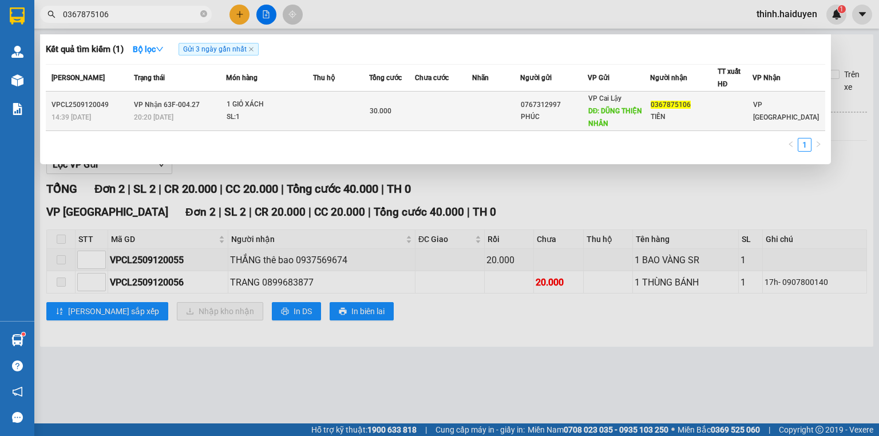
type input "0367875106"
click at [414, 114] on div "30.000" at bounding box center [392, 111] width 44 height 13
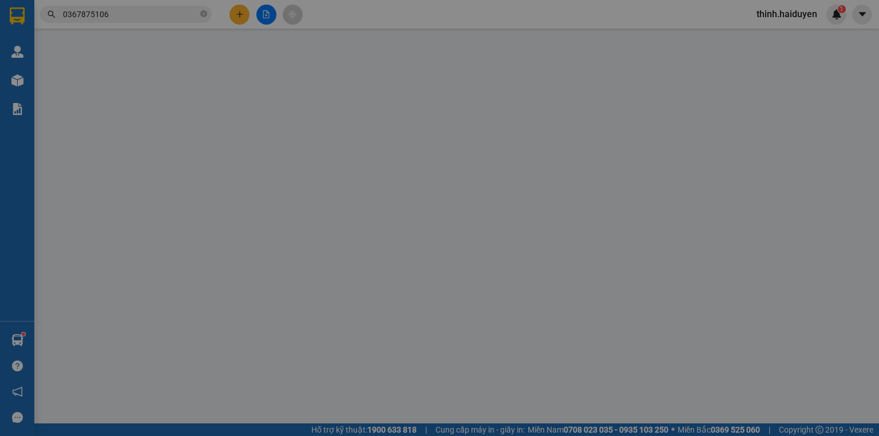
type input "0767312997"
type input "PHÚC"
type input "DŨNG THIỆN NHÂN"
type input "0367875106"
type input "TIÊN"
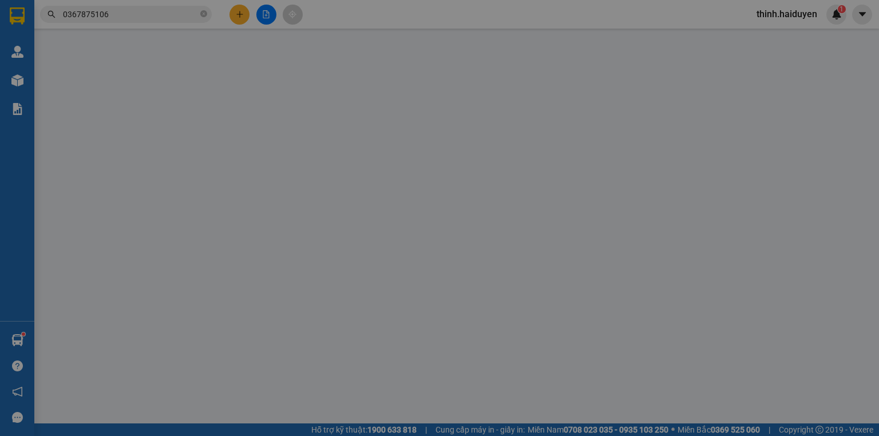
type input "30.000"
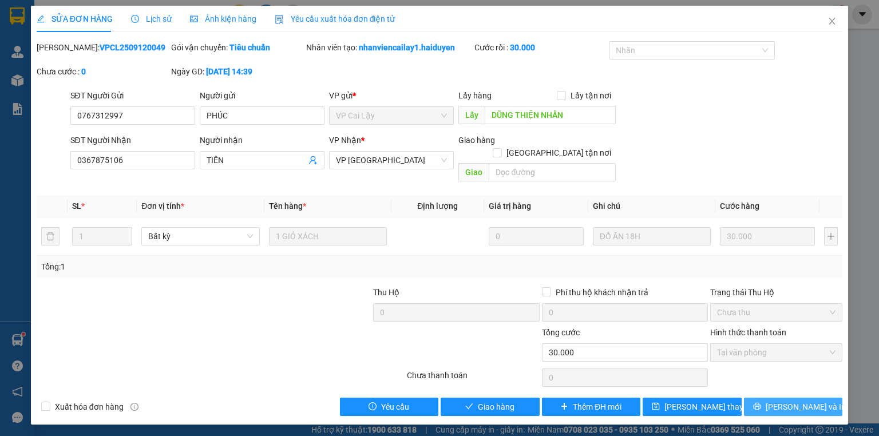
click at [785, 401] on span "[PERSON_NAME] và In" at bounding box center [806, 407] width 80 height 13
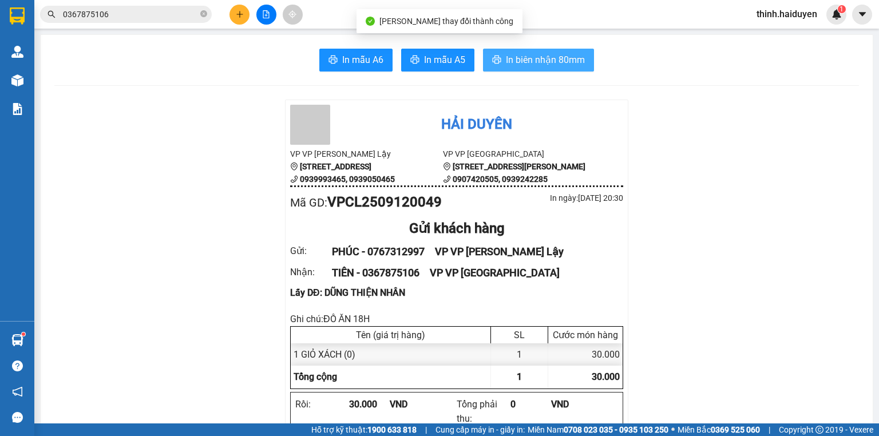
click at [574, 60] on span "In biên nhận 80mm" at bounding box center [545, 60] width 79 height 14
